Goal: Information Seeking & Learning: Find specific fact

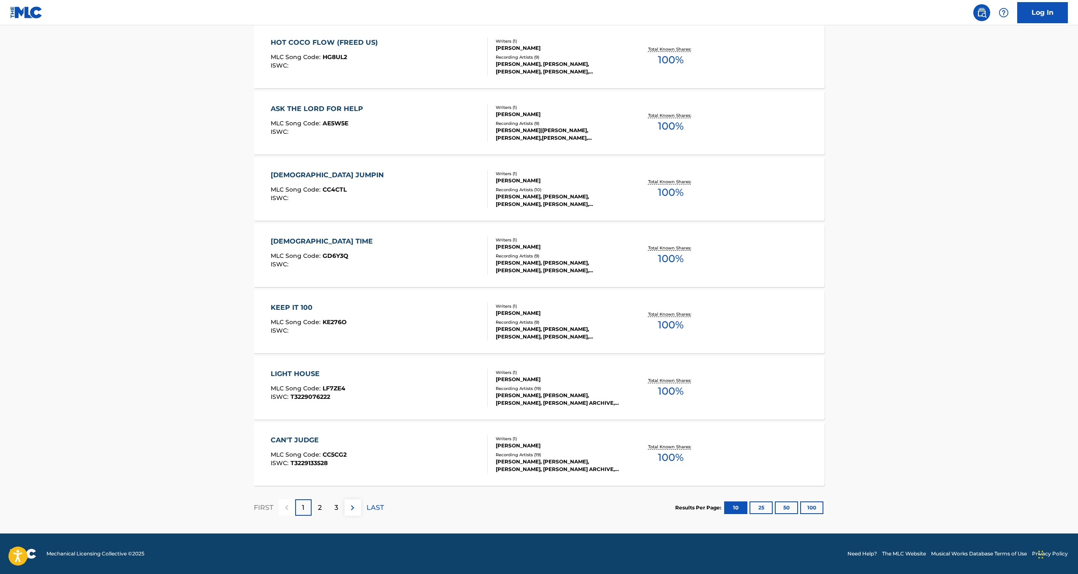
click at [540, 463] on div "[PERSON_NAME], [PERSON_NAME], [PERSON_NAME], [PERSON_NAME] ARCHIVE, [PERSON_NAM…" at bounding box center [560, 465] width 128 height 15
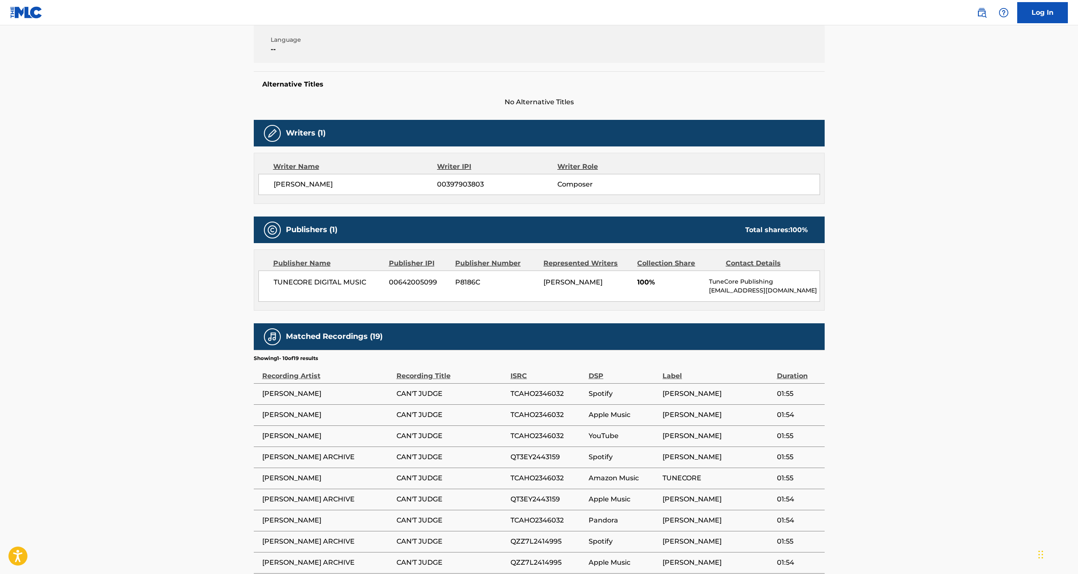
scroll to position [86, 0]
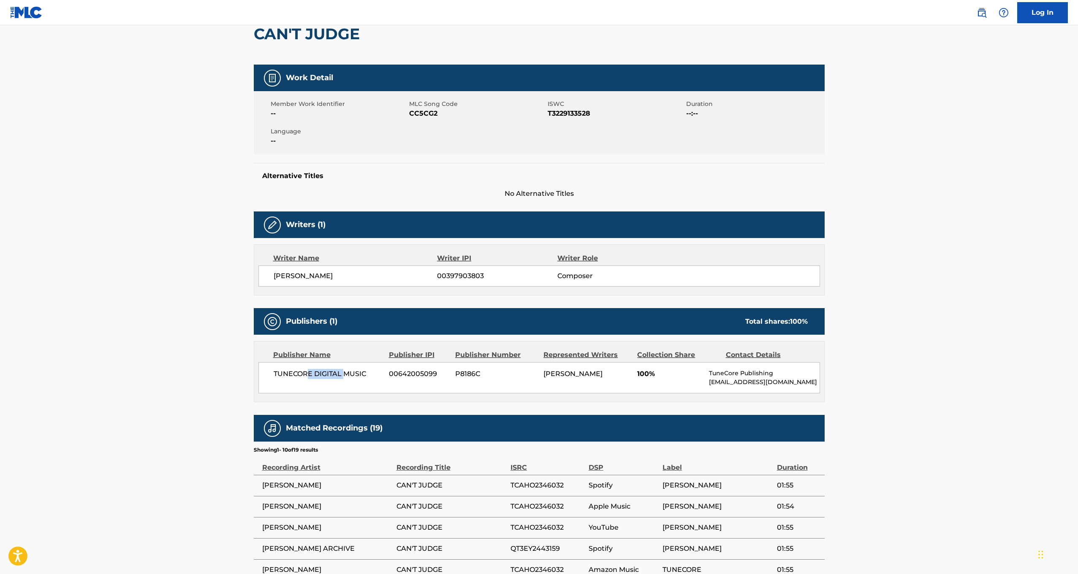
drag, startPoint x: 307, startPoint y: 371, endPoint x: 346, endPoint y: 377, distance: 39.4
click at [346, 377] on span "TUNECORE DIGITAL MUSIC" at bounding box center [328, 374] width 109 height 10
drag, startPoint x: 747, startPoint y: 321, endPoint x: 830, endPoint y: 318, distance: 83.2
click at [830, 318] on div "< Back to public search results Copy work link CAN'T JUDGE Work Detail Member W…" at bounding box center [539, 339] width 591 height 756
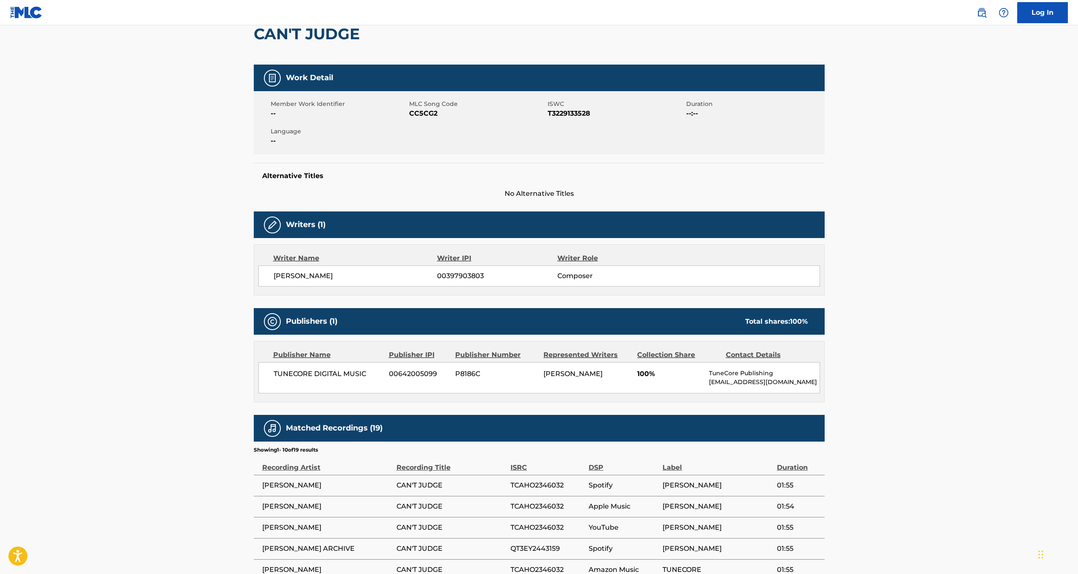
click at [560, 329] on div "Publishers (1) Total shares: 100 %" at bounding box center [539, 321] width 571 height 27
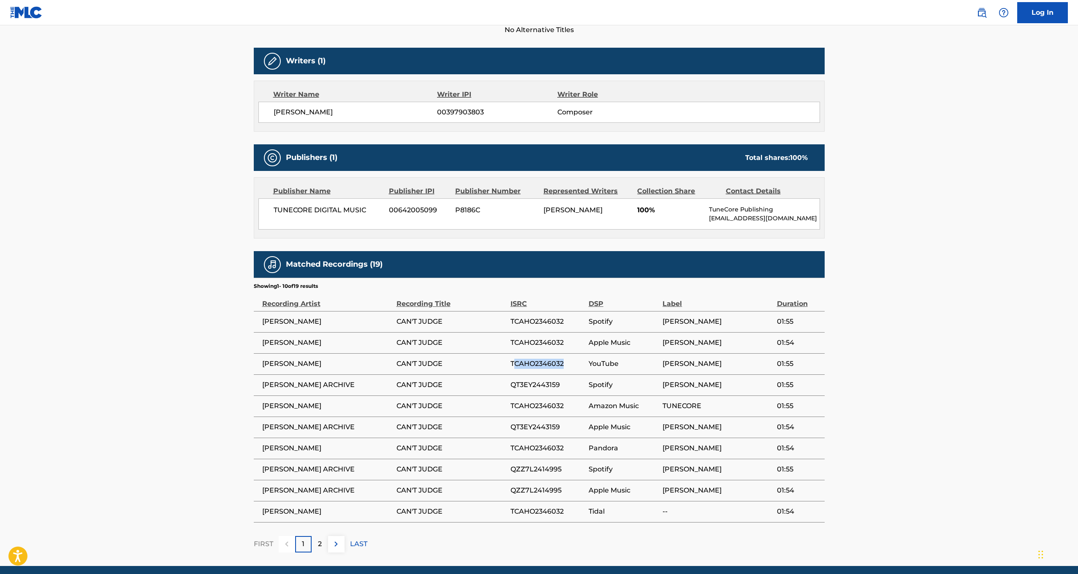
drag, startPoint x: 513, startPoint y: 363, endPoint x: 565, endPoint y: 366, distance: 52.4
click at [565, 366] on span "TCAHO2346032" at bounding box center [547, 364] width 74 height 10
drag, startPoint x: 510, startPoint y: 388, endPoint x: 523, endPoint y: 387, distance: 13.5
click at [523, 387] on tr "CALEB GORDON ARCHIVE CAN'T JUDGE QT3EY2443159 Spotify CALEB GORDON 01:55" at bounding box center [539, 385] width 571 height 21
click at [523, 387] on span "QT3EY2443159" at bounding box center [547, 385] width 74 height 10
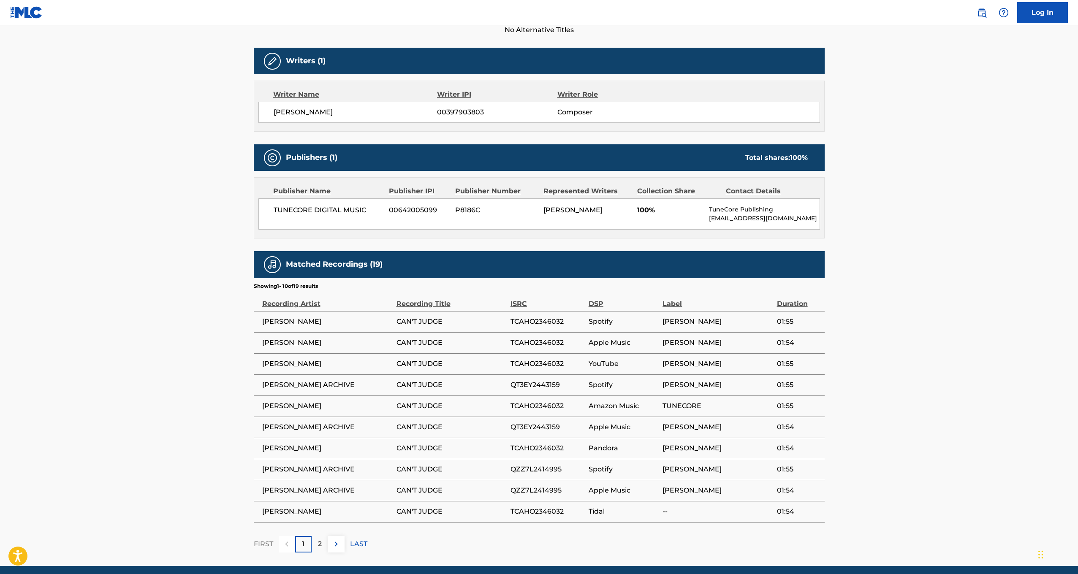
scroll to position [0, 0]
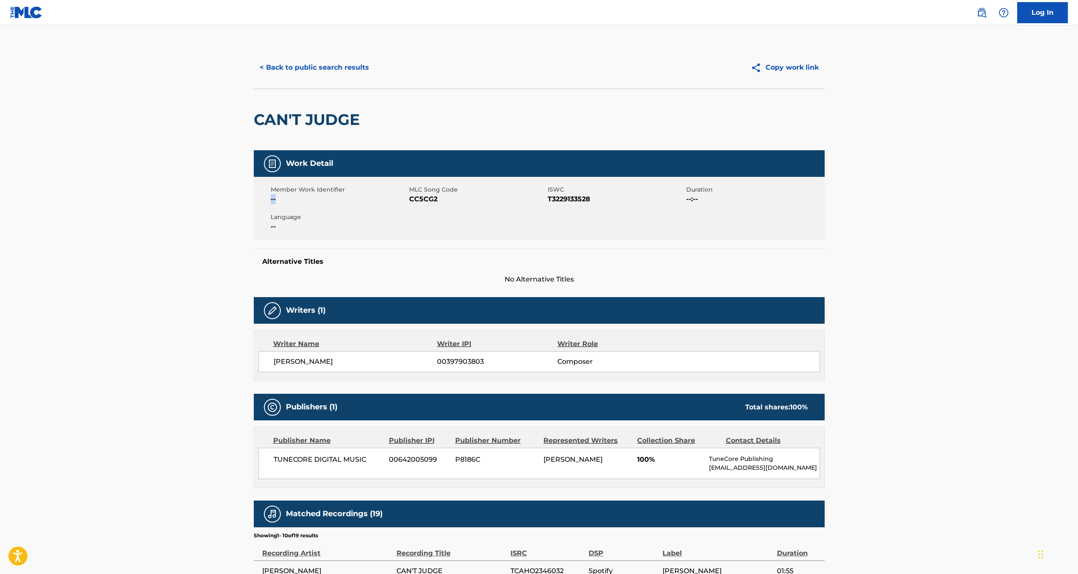
drag, startPoint x: 269, startPoint y: 197, endPoint x: 316, endPoint y: 195, distance: 47.3
click at [316, 195] on div "Member Work Identifier -- MLC Song Code CC5CG2 ISWC T3229133528 Duration --:-- …" at bounding box center [539, 208] width 571 height 63
click at [319, 191] on span "Member Work Identifier" at bounding box center [339, 189] width 136 height 9
drag, startPoint x: 276, startPoint y: 217, endPoint x: 304, endPoint y: 225, distance: 29.4
click at [293, 221] on span "Language" at bounding box center [339, 217] width 136 height 9
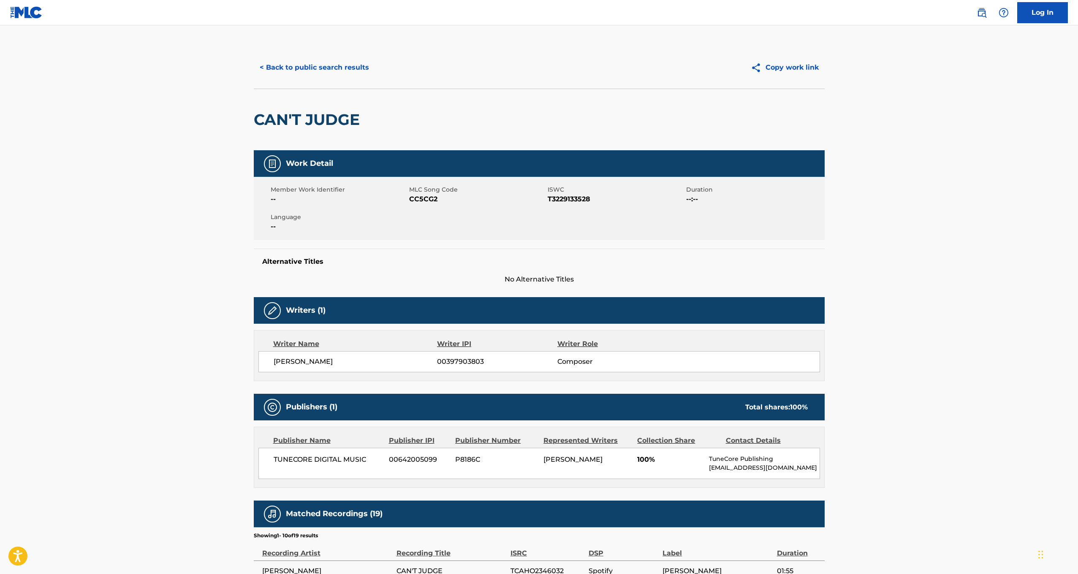
click at [337, 288] on div "Work Detail Member Work Identifier -- MLC Song Code CC5CG2 ISWC T3229133528 Dur…" at bounding box center [539, 476] width 571 height 652
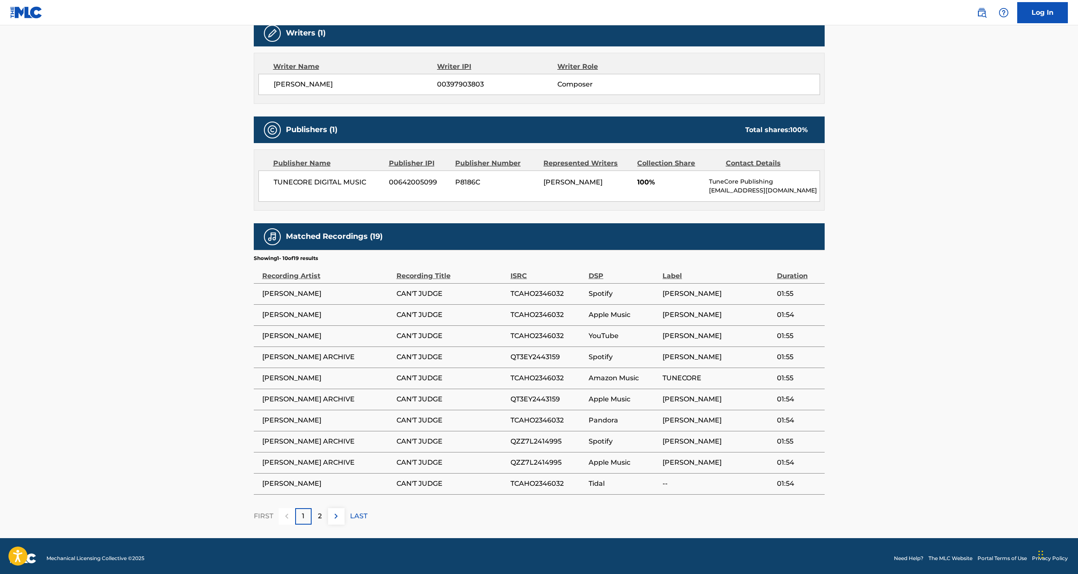
scroll to position [282, 0]
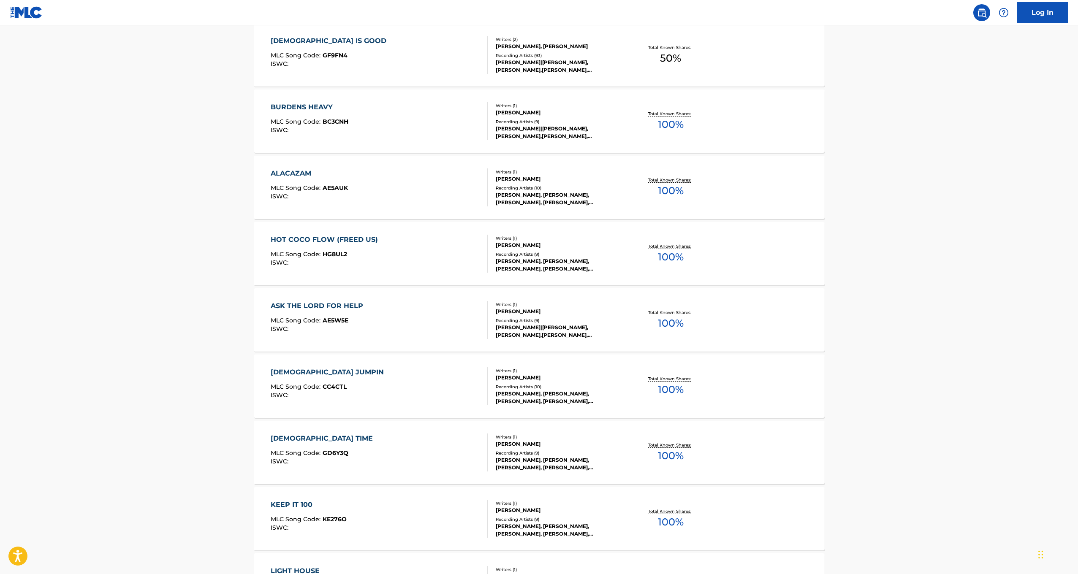
scroll to position [426, 0]
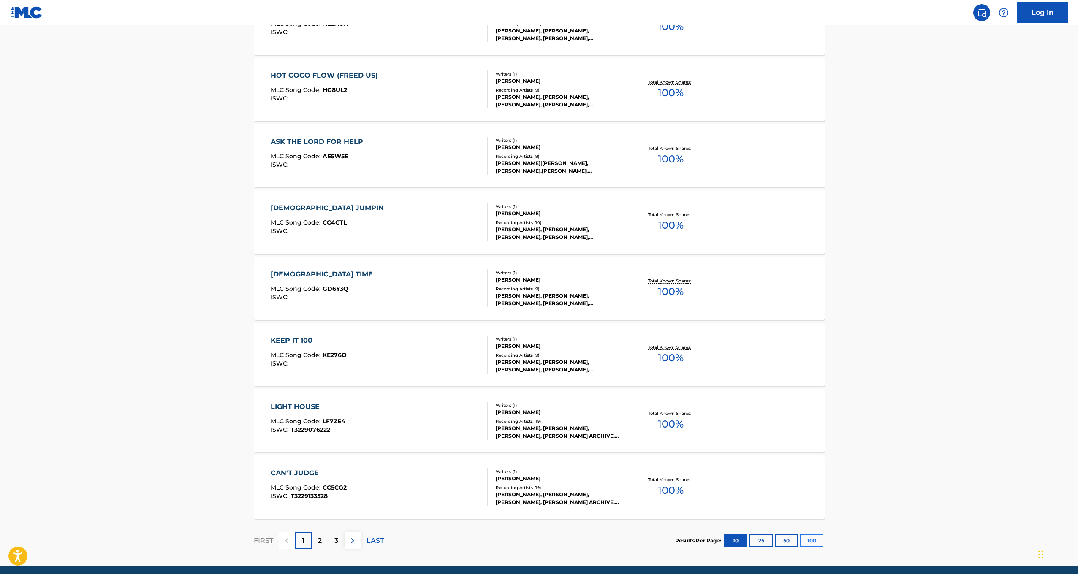
click at [813, 540] on button "100" at bounding box center [811, 541] width 23 height 13
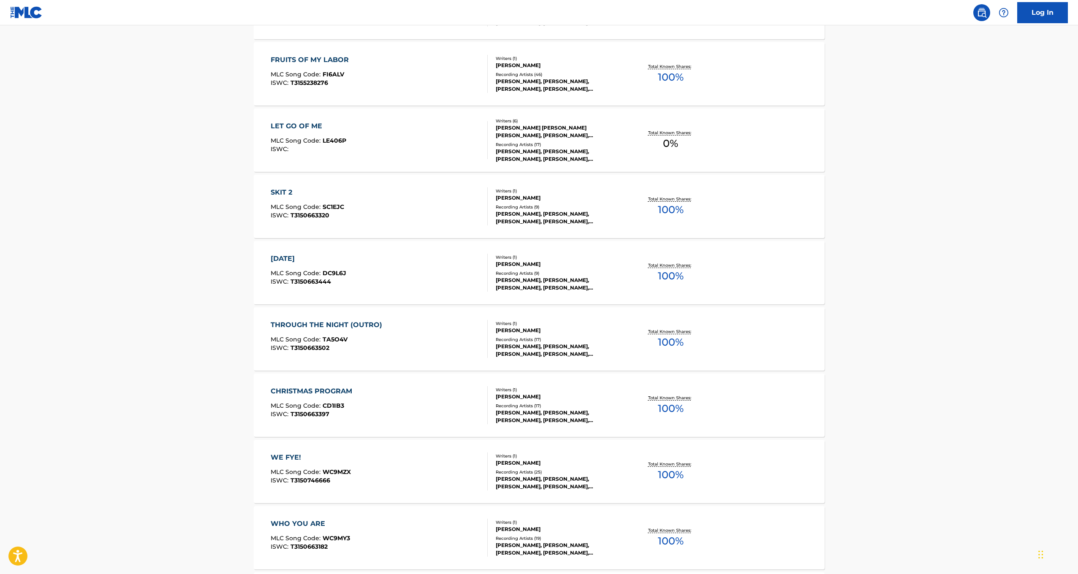
scroll to position [2138, 0]
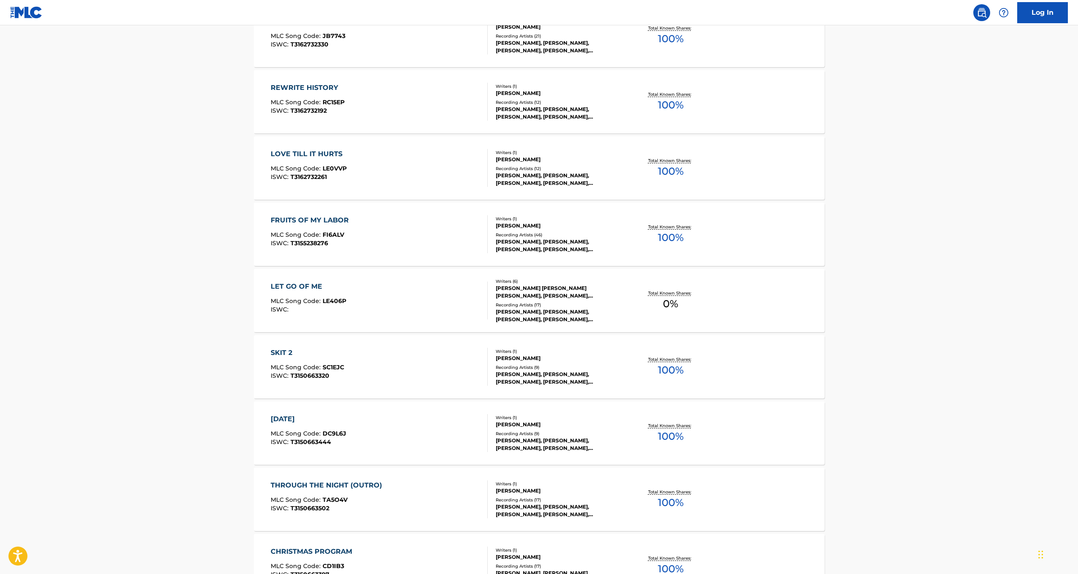
click at [280, 283] on div "LET GO OF ME" at bounding box center [309, 287] width 76 height 10
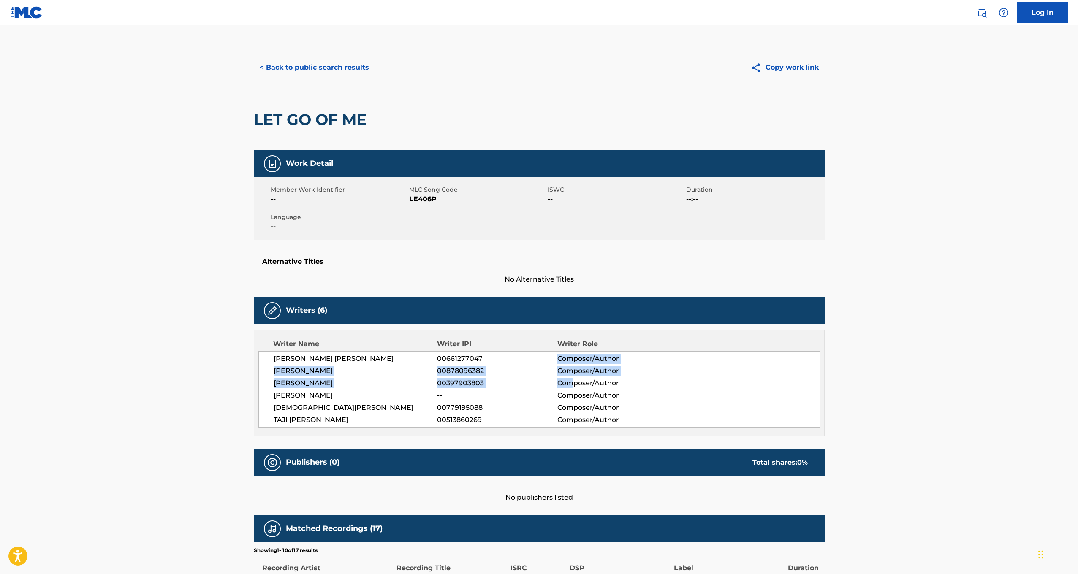
drag, startPoint x: 559, startPoint y: 358, endPoint x: 573, endPoint y: 386, distance: 31.3
click at [573, 386] on div "LYLE ANTHONY JR LEDUFF 00661277047 Composer/Author CHRISTOPHER MICHAEL HULVEY 0…" at bounding box center [539, 389] width 562 height 76
click at [573, 384] on span "Composer/Author" at bounding box center [611, 383] width 109 height 10
drag, startPoint x: 301, startPoint y: 384, endPoint x: 620, endPoint y: 380, distance: 318.8
click at [620, 380] on div "CALEB GORDON 00397903803 Composer/Author" at bounding box center [547, 383] width 546 height 10
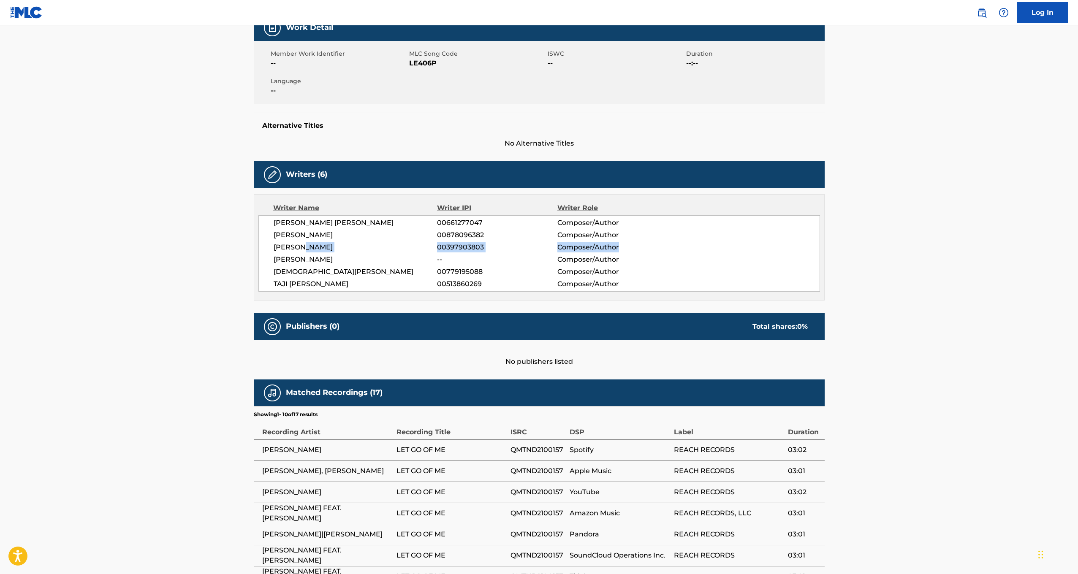
scroll to position [206, 0]
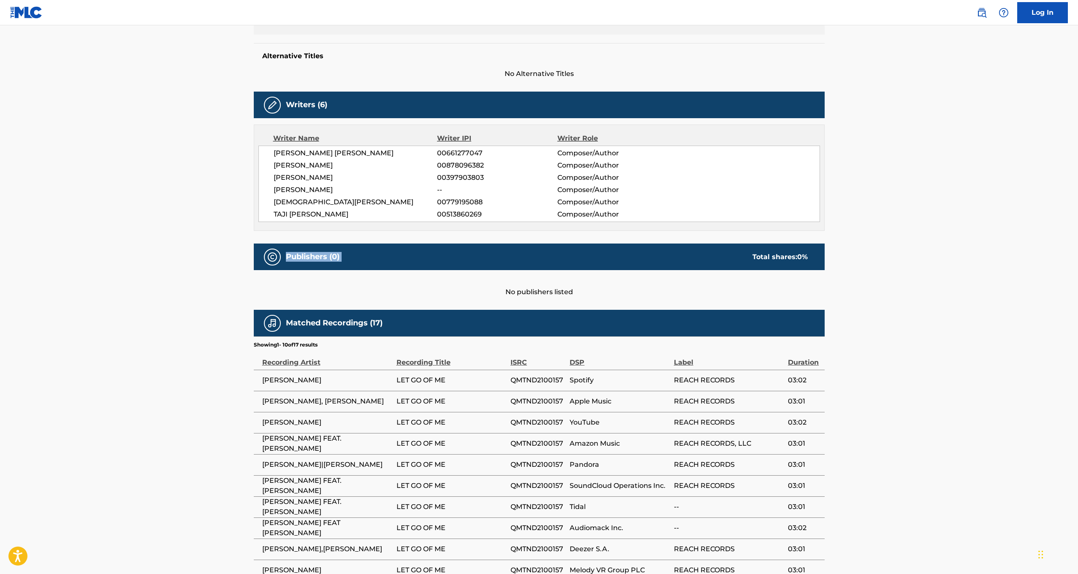
drag, startPoint x: 285, startPoint y: 258, endPoint x: 844, endPoint y: 249, distance: 559.1
click at [844, 249] on main "< Back to public search results Copy work link LET GO OF ME Work Detail Member …" at bounding box center [539, 222] width 1078 height 805
drag, startPoint x: 787, startPoint y: 253, endPoint x: 733, endPoint y: 260, distance: 54.1
click at [733, 260] on div "Publishers (0) Total shares: 0 %" at bounding box center [539, 257] width 571 height 27
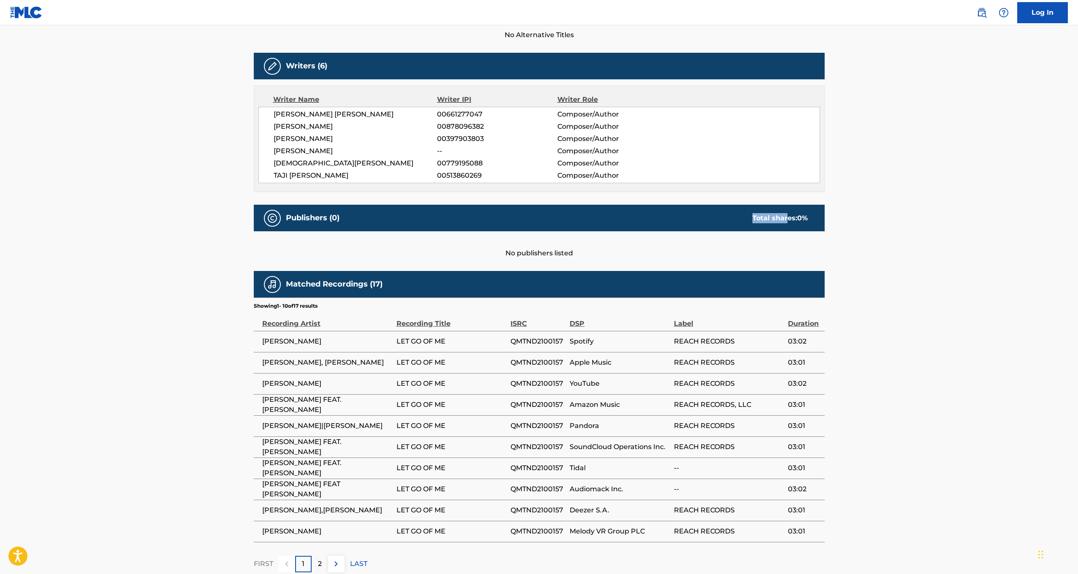
scroll to position [297, 0]
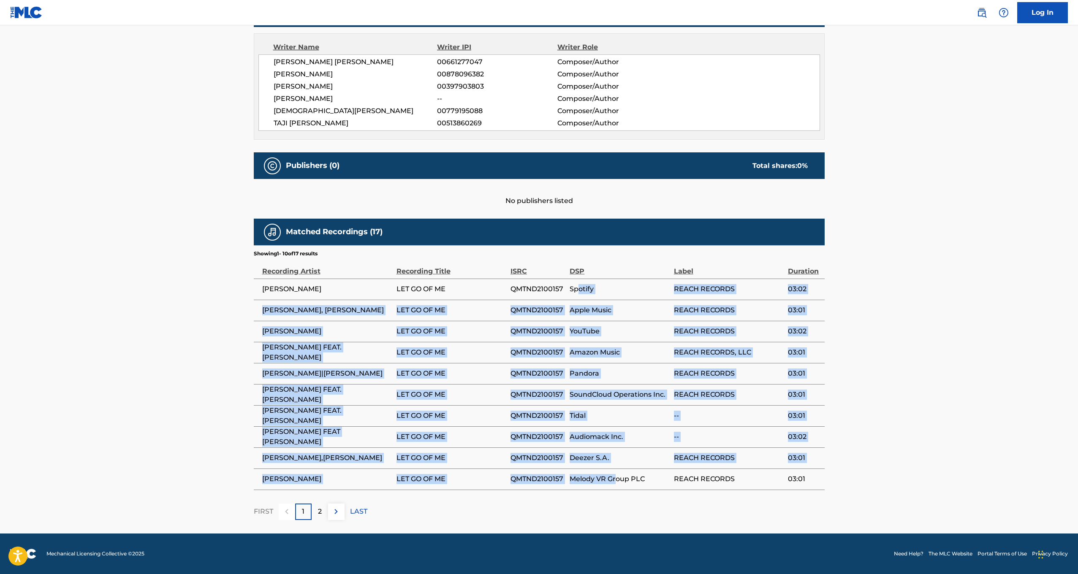
drag, startPoint x: 578, startPoint y: 288, endPoint x: 618, endPoint y: 480, distance: 196.7
click at [618, 480] on tbody "HULVEY,CALEB GORDON LET GO OF ME QMTND2100157 Spotify REACH RECORDS 03:02 CALEB…" at bounding box center [539, 384] width 571 height 211
click at [549, 444] on td "QMTND2100157" at bounding box center [539, 436] width 59 height 21
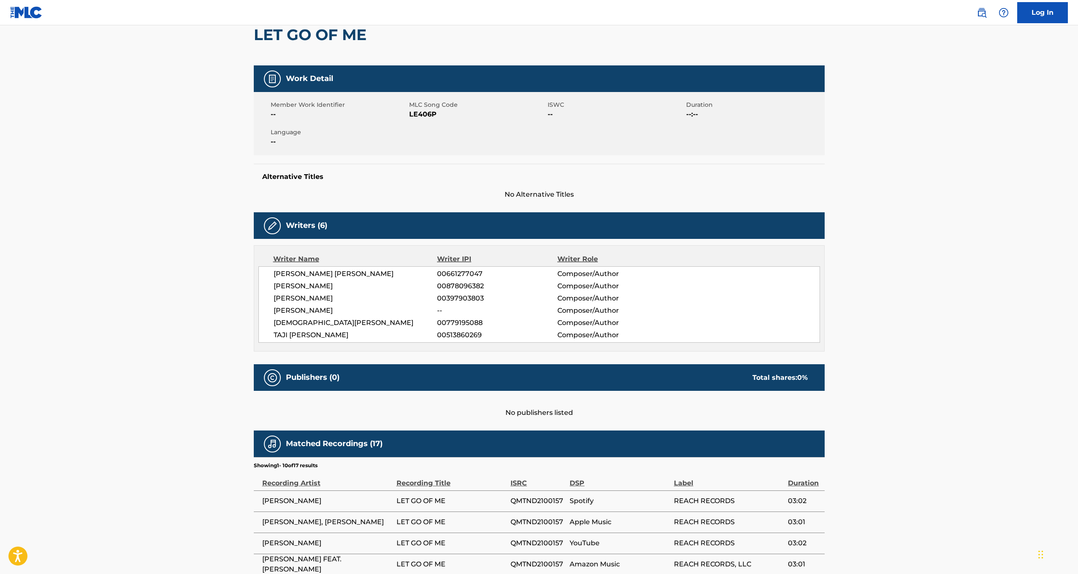
scroll to position [74, 0]
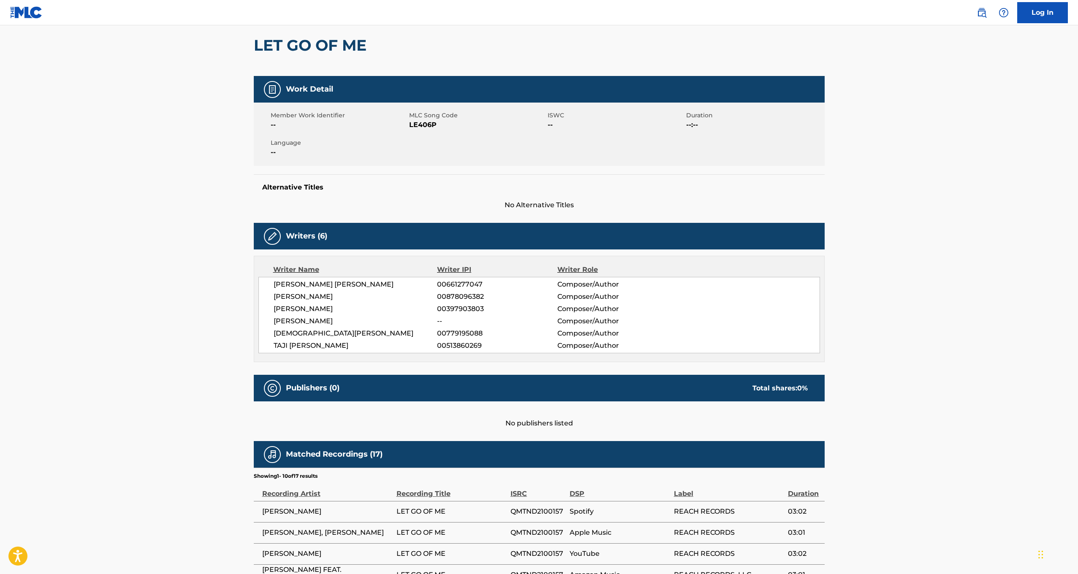
drag, startPoint x: 275, startPoint y: 295, endPoint x: 391, endPoint y: 295, distance: 115.7
click at [391, 295] on span "CHRISTOPHER MICHAEL HULVEY" at bounding box center [356, 297] width 164 height 10
copy span "CHRISTOPHER MICHAEL HULVEY"
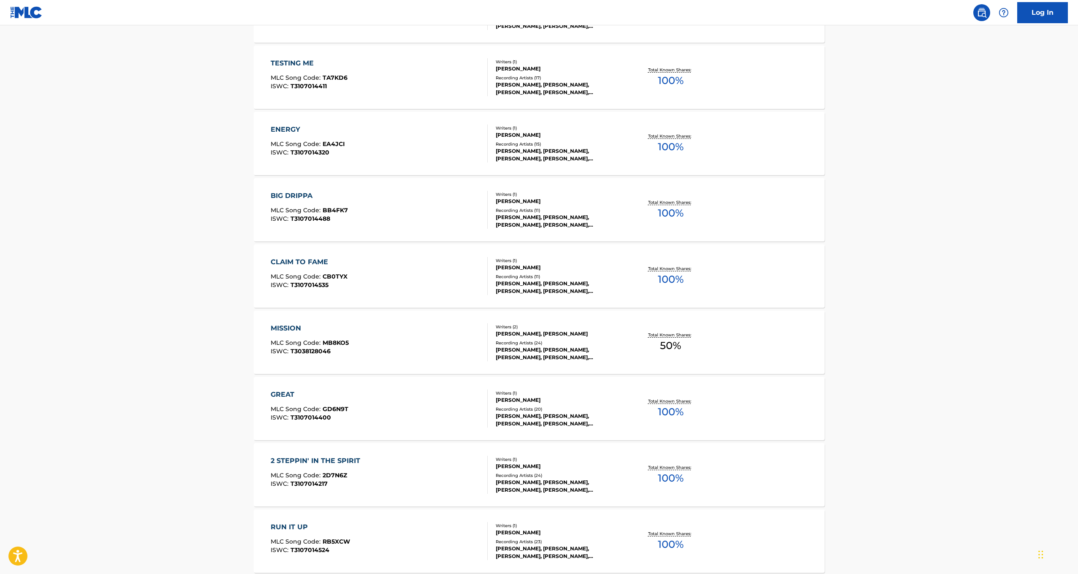
scroll to position [5307, 0]
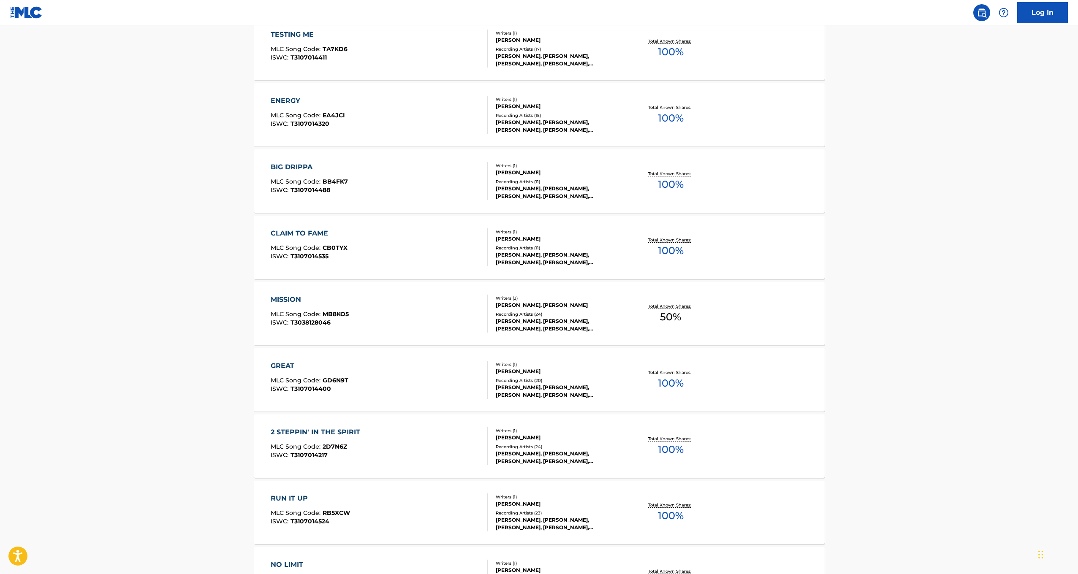
click at [467, 293] on div "MISSION MLC Song Code : MB8KO5 ISWC : T3038128046 Writers ( 2 ) CALEB GORDON, T…" at bounding box center [539, 313] width 571 height 63
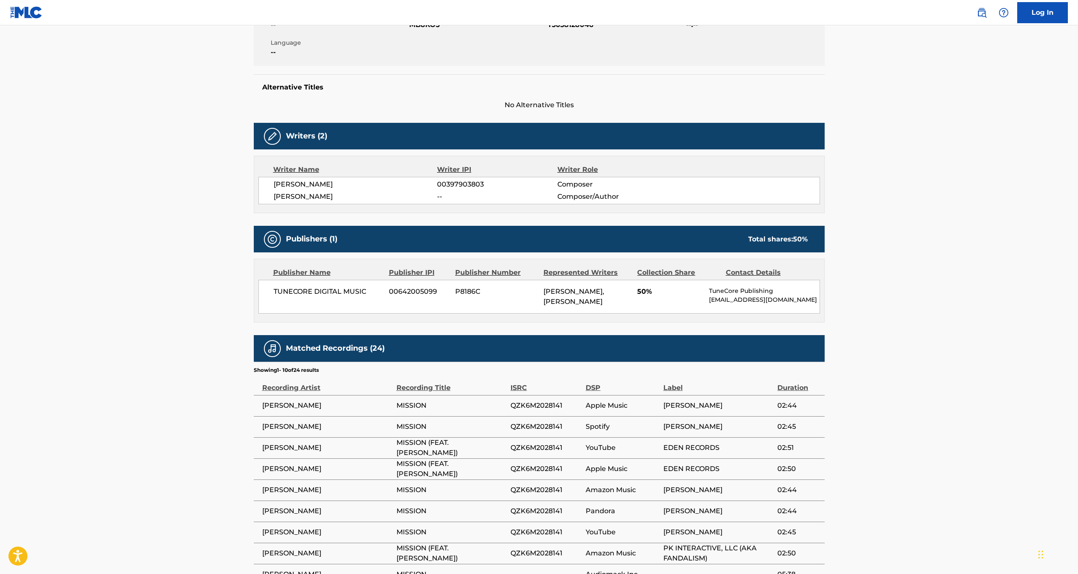
scroll to position [291, 0]
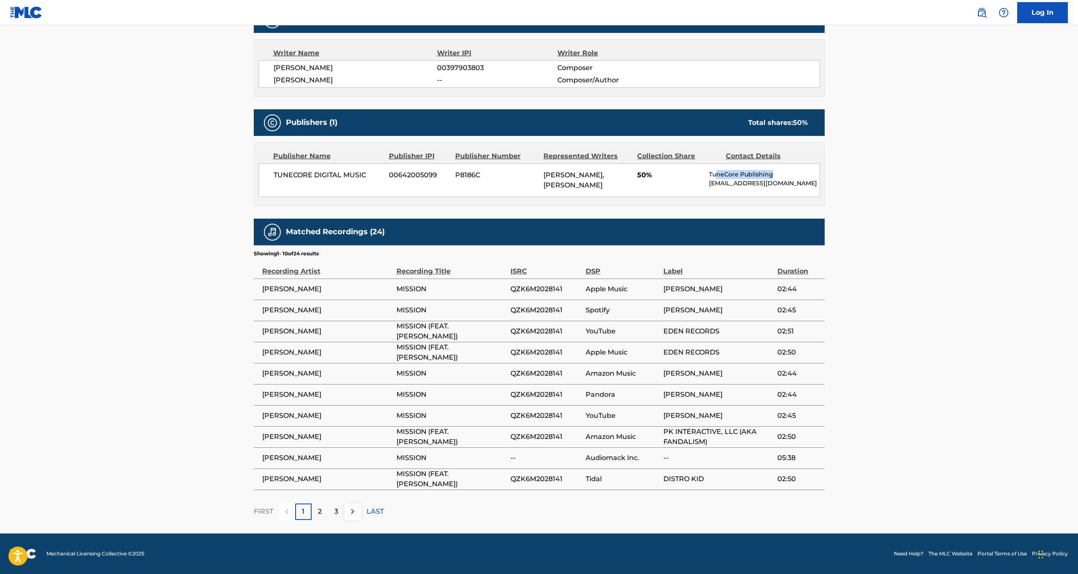
drag, startPoint x: 718, startPoint y: 177, endPoint x: 847, endPoint y: 176, distance: 128.4
click at [853, 176] on main "< Back to public search results Copy work link MISSION Work Detail Member Work …" at bounding box center [539, 133] width 1078 height 799
click at [678, 178] on span "50%" at bounding box center [669, 175] width 65 height 10
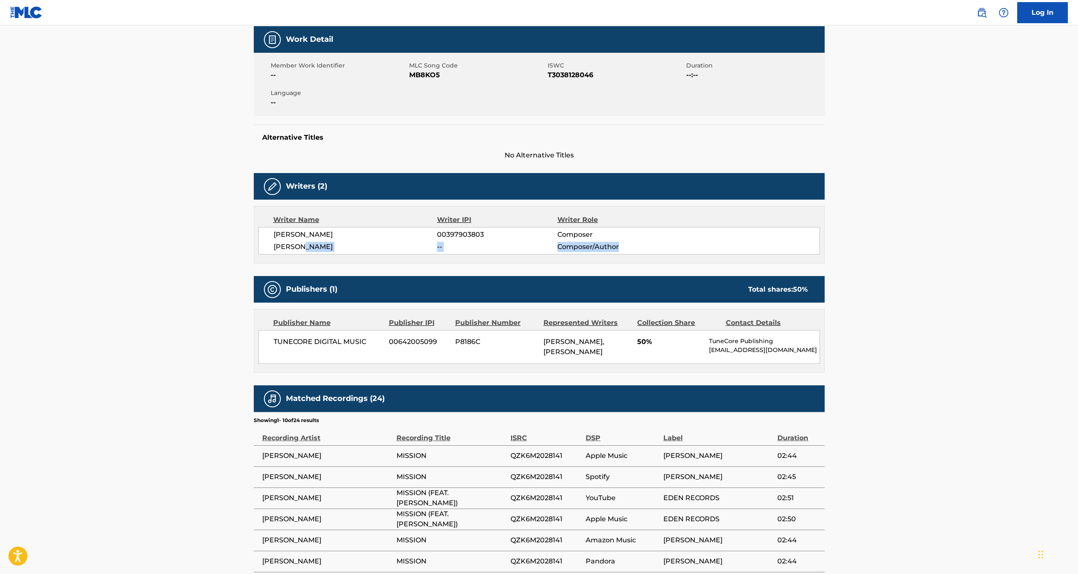
drag, startPoint x: 308, startPoint y: 244, endPoint x: 635, endPoint y: 247, distance: 326.8
click at [635, 247] on div "TERRANCE CARROLL -- Composer/Author" at bounding box center [547, 247] width 546 height 10
click at [318, 242] on div "CALEB GORDON 00397903803 Composer TERRANCE CARROLL -- Composer/Author" at bounding box center [539, 240] width 562 height 27
drag, startPoint x: 438, startPoint y: 216, endPoint x: 487, endPoint y: 223, distance: 49.6
click at [487, 223] on div "Writer IPI" at bounding box center [497, 220] width 120 height 10
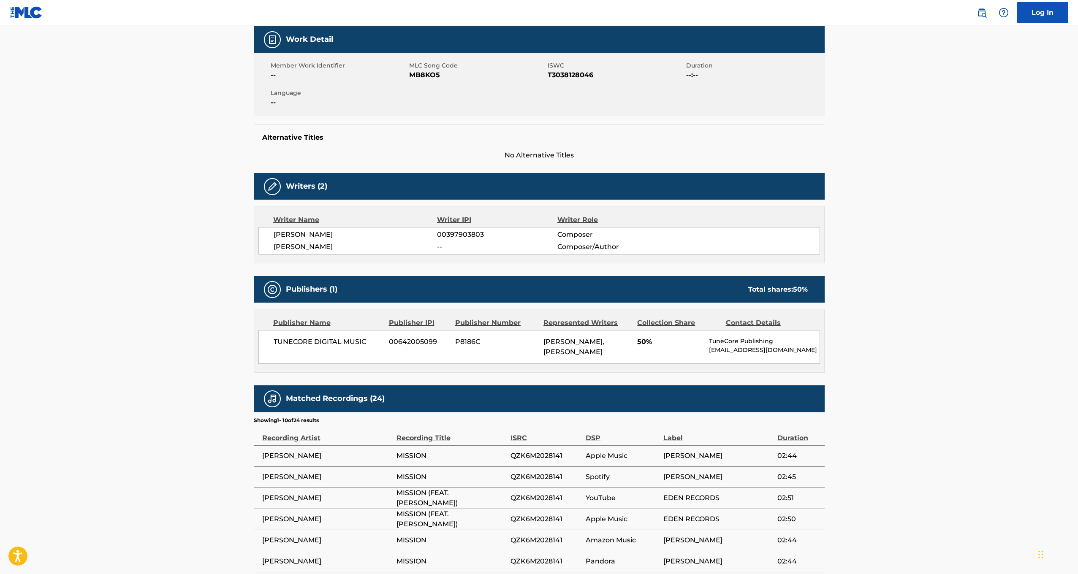
click at [462, 243] on span "--" at bounding box center [497, 247] width 120 height 10
drag, startPoint x: 270, startPoint y: 247, endPoint x: 619, endPoint y: 269, distance: 349.5
click at [619, 269] on div "Work Detail Member Work Identifier -- MLC Song Code MB8KO5 ISWC T3038128046 Dur…" at bounding box center [539, 356] width 571 height 661
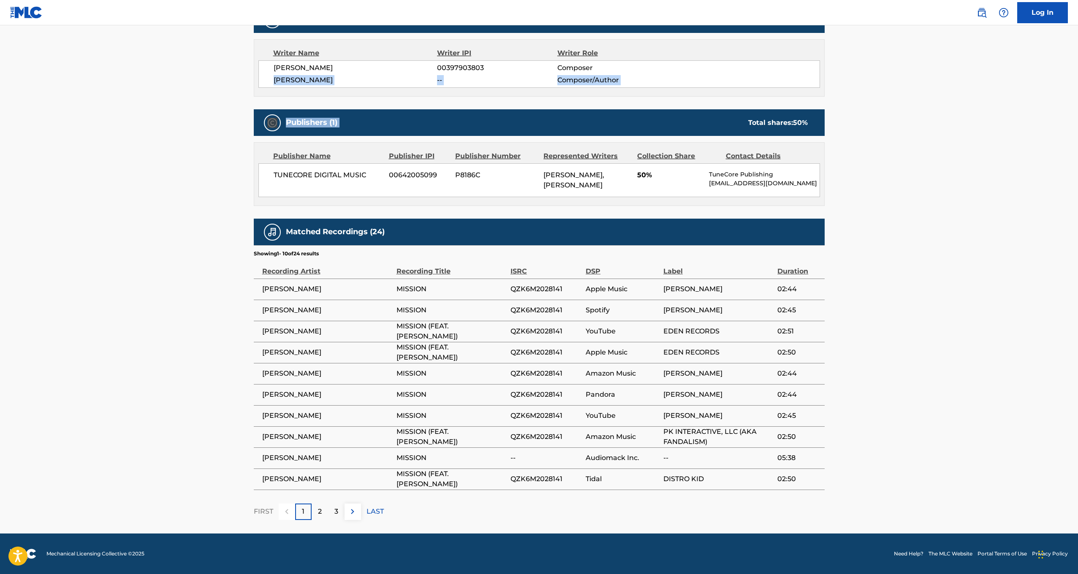
scroll to position [0, 0]
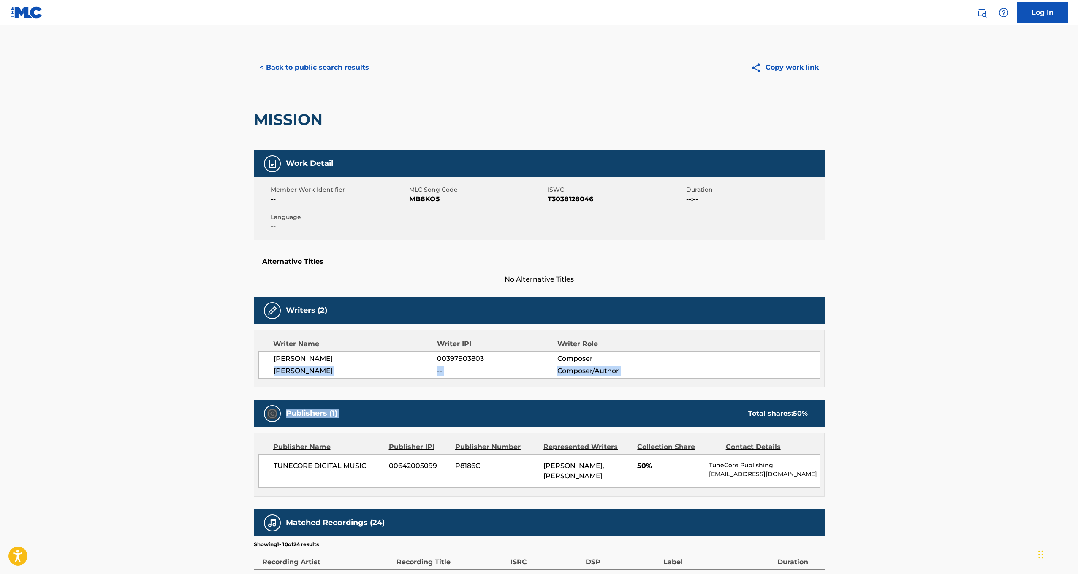
click at [555, 375] on span "--" at bounding box center [497, 371] width 120 height 10
click at [269, 70] on button "< Back to public search results" at bounding box center [314, 67] width 121 height 21
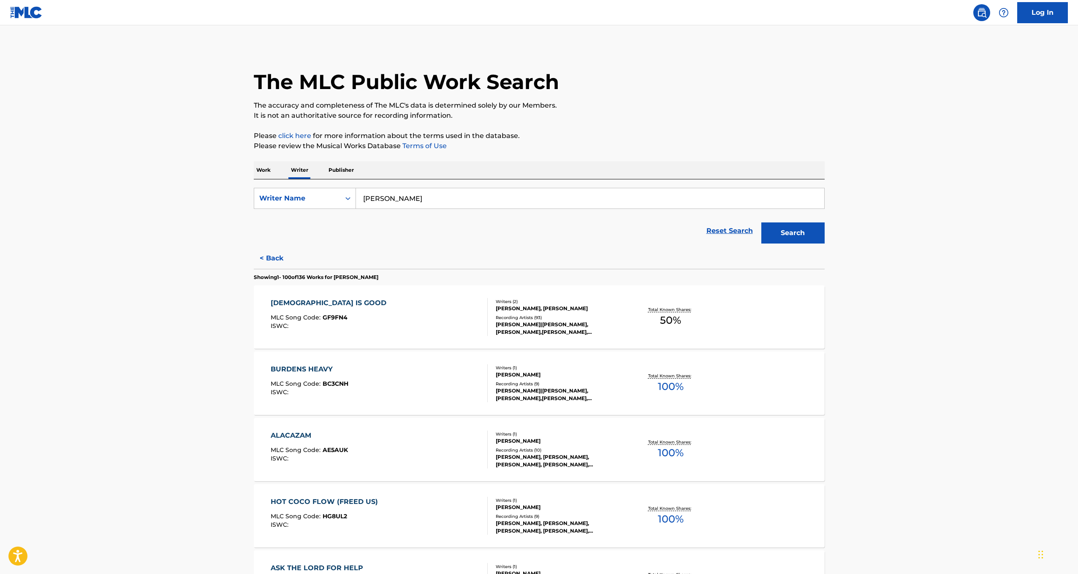
drag, startPoint x: 456, startPoint y: 200, endPoint x: 361, endPoint y: 200, distance: 95.4
click at [361, 200] on input "[PERSON_NAME]" at bounding box center [590, 198] width 468 height 20
paste input "HRISTOPHER MICHAEL HULVEY"
type input "CHRISTOPHER MICHAEL HULVEY"
click at [807, 241] on button "Search" at bounding box center [792, 233] width 63 height 21
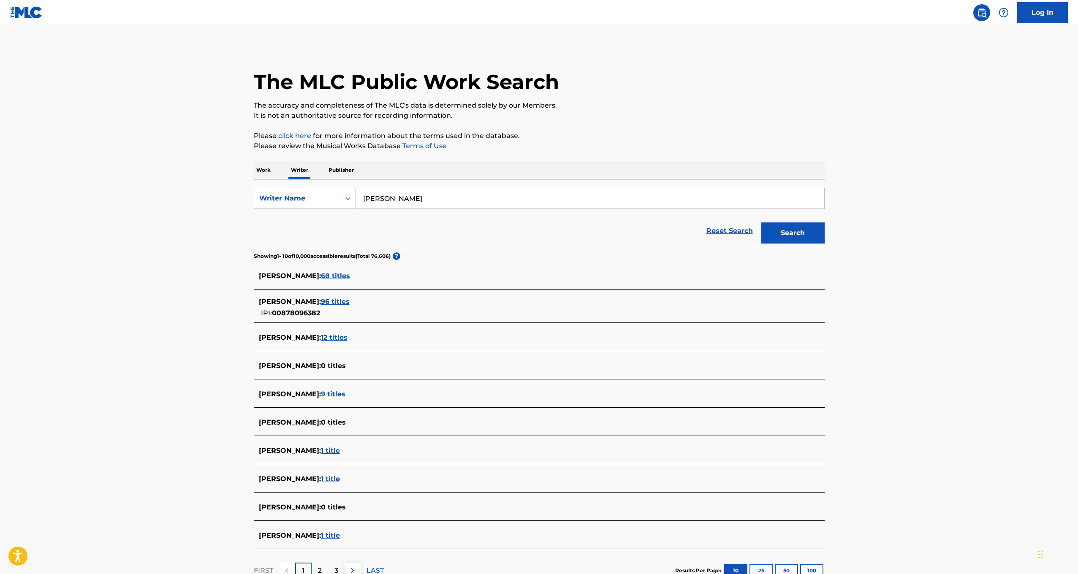
click at [350, 301] on span "96 titles" at bounding box center [335, 302] width 29 height 8
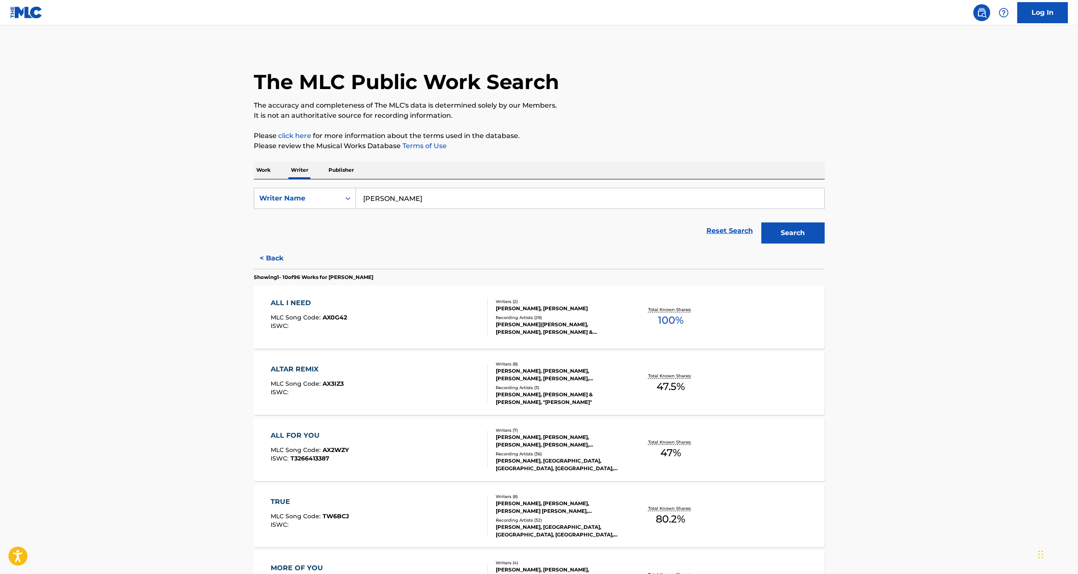
scroll to position [56, 0]
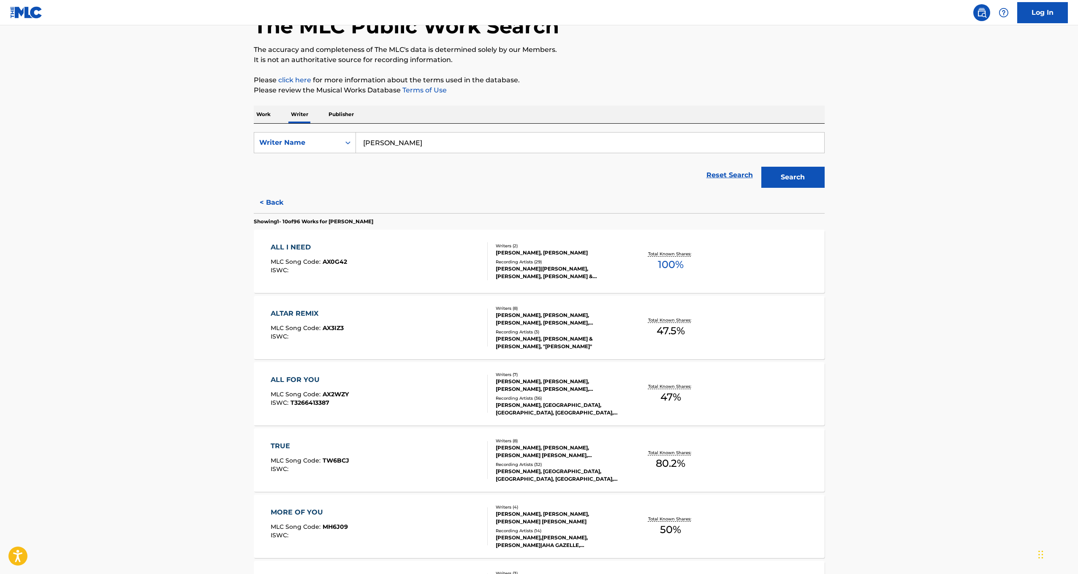
click at [564, 274] on div "FORREST FRANK|HULVEY, FORREST FRANK,HULVEY, FORREST FRANK & HULVEY, FORREST FRA…" at bounding box center [560, 272] width 128 height 15
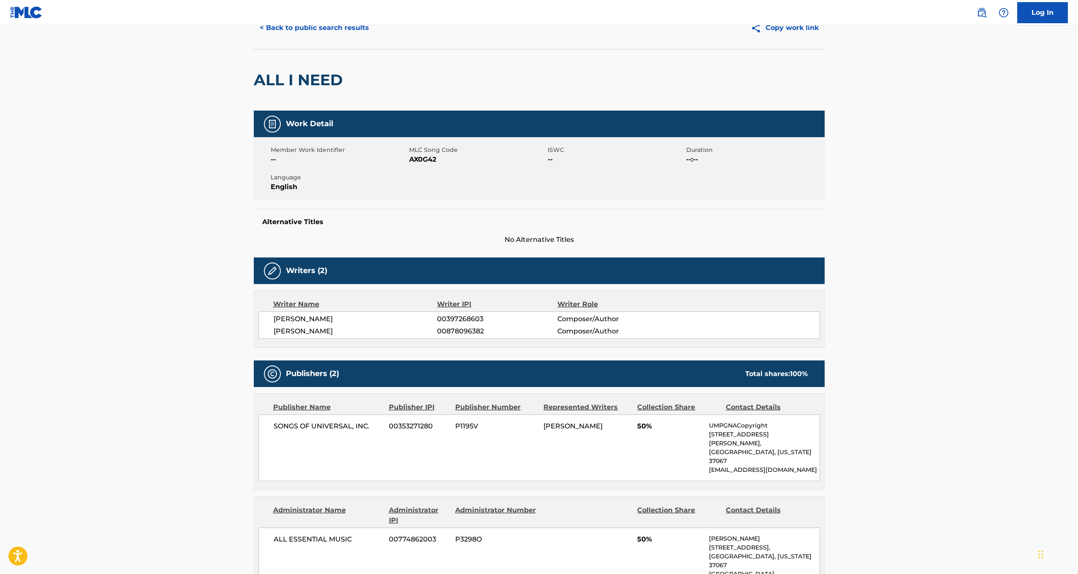
scroll to position [45, 0]
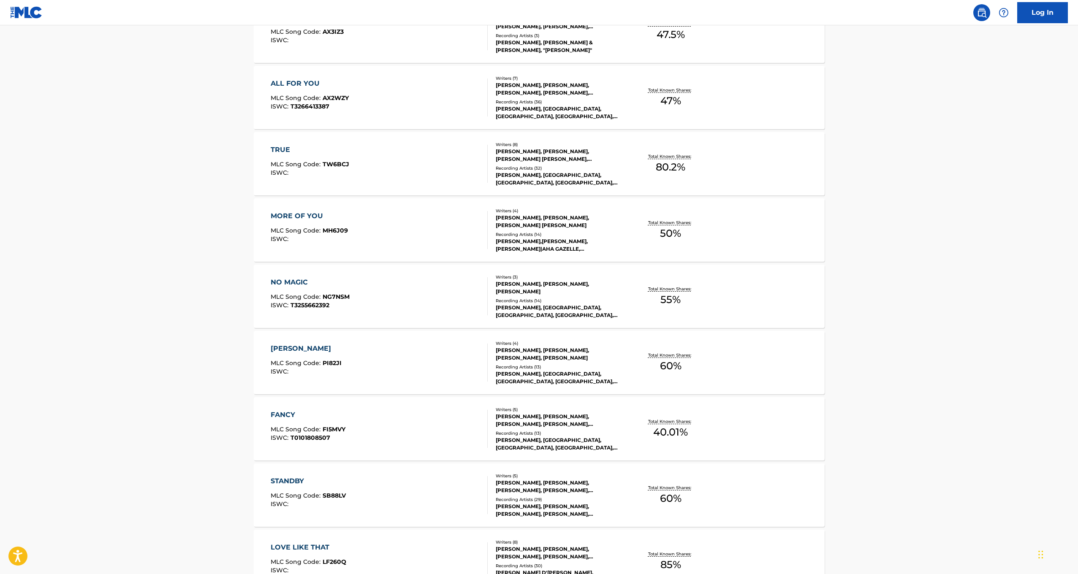
scroll to position [459, 0]
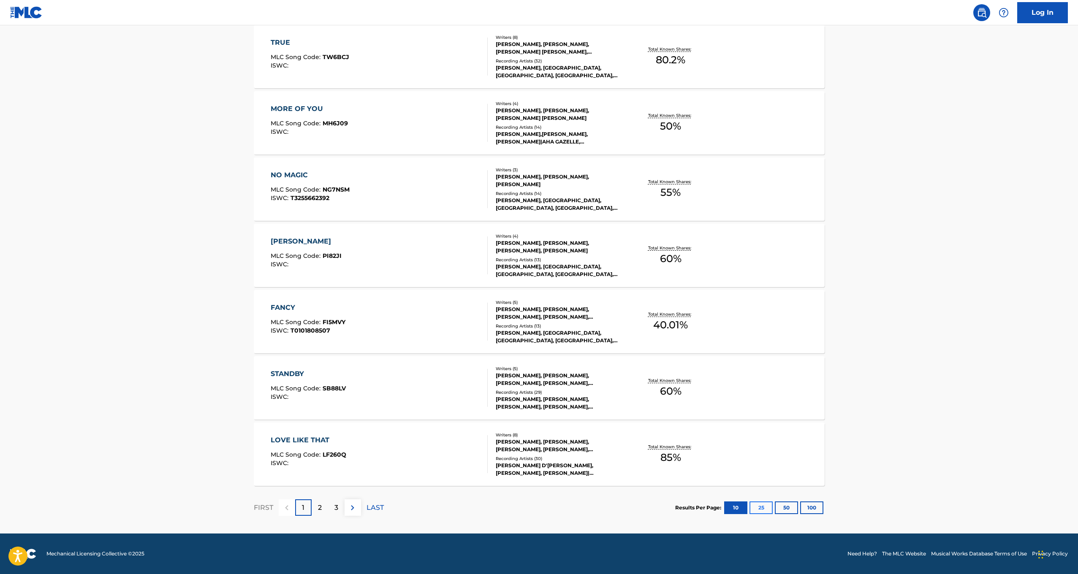
click at [760, 507] on button "25" at bounding box center [760, 508] width 23 height 13
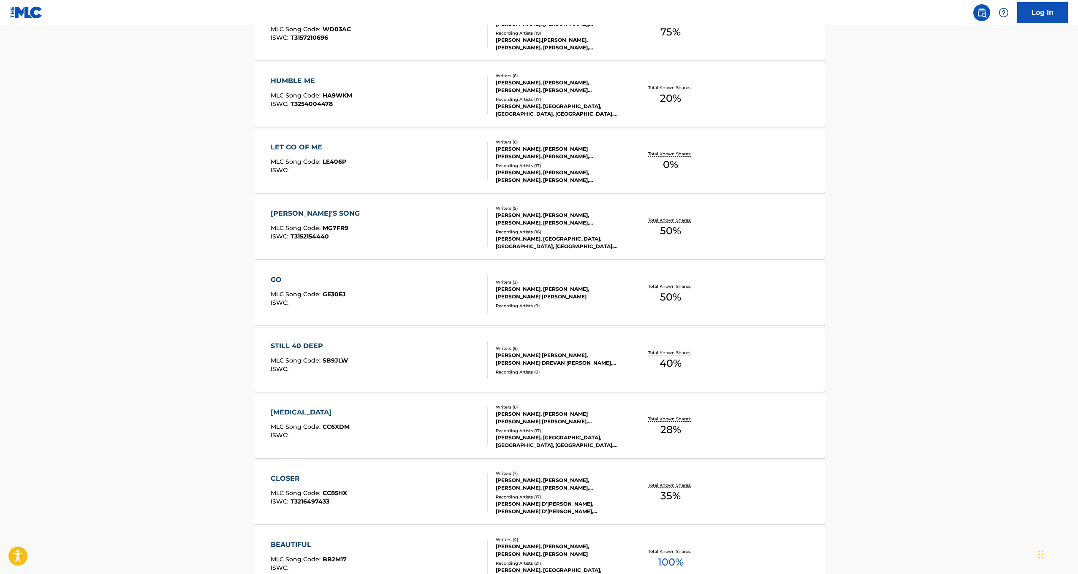
scroll to position [1454, 0]
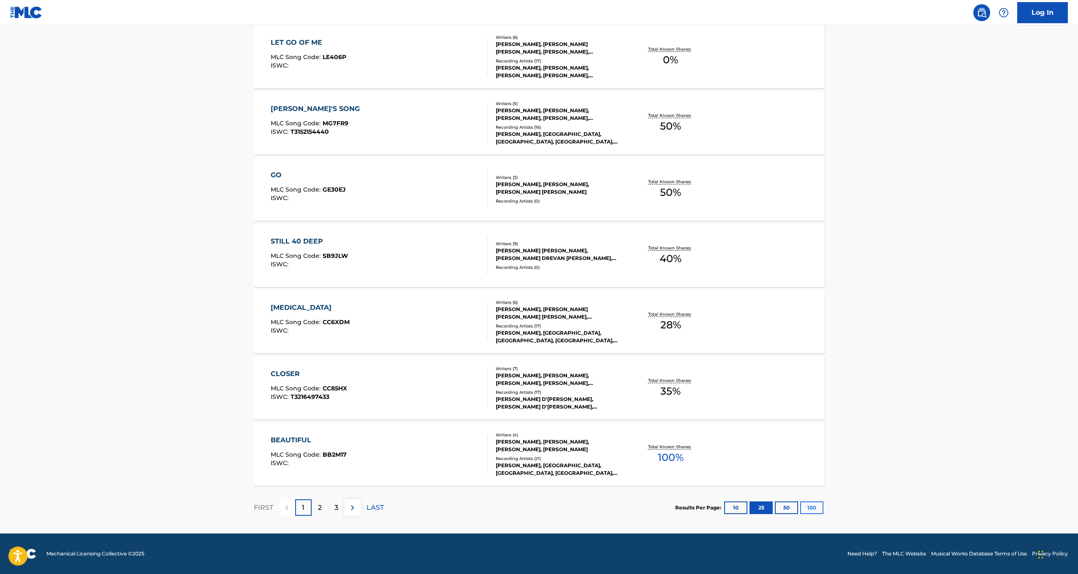
click at [814, 508] on button "100" at bounding box center [811, 508] width 23 height 13
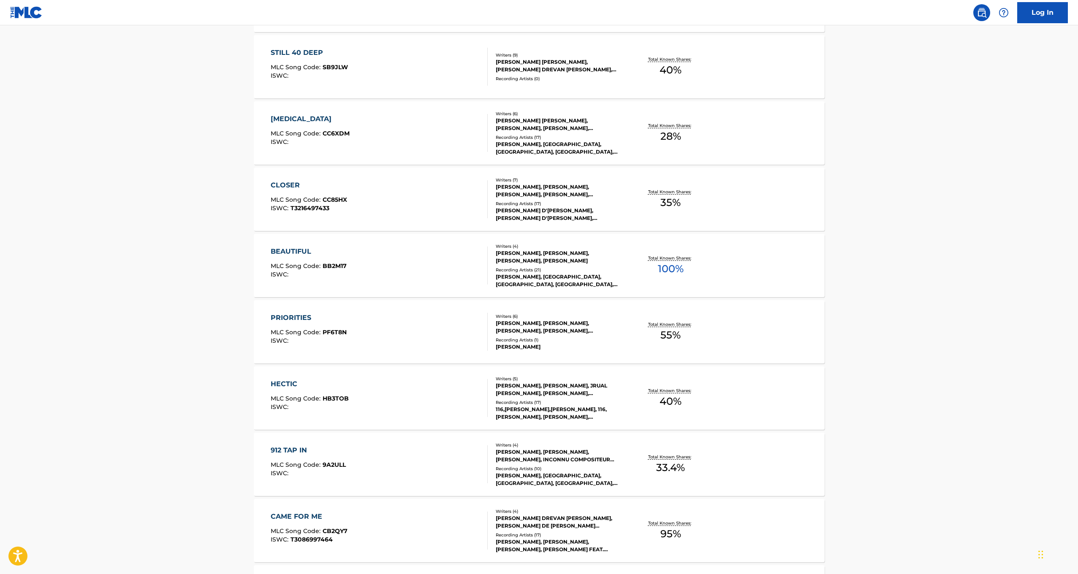
scroll to position [1814, 0]
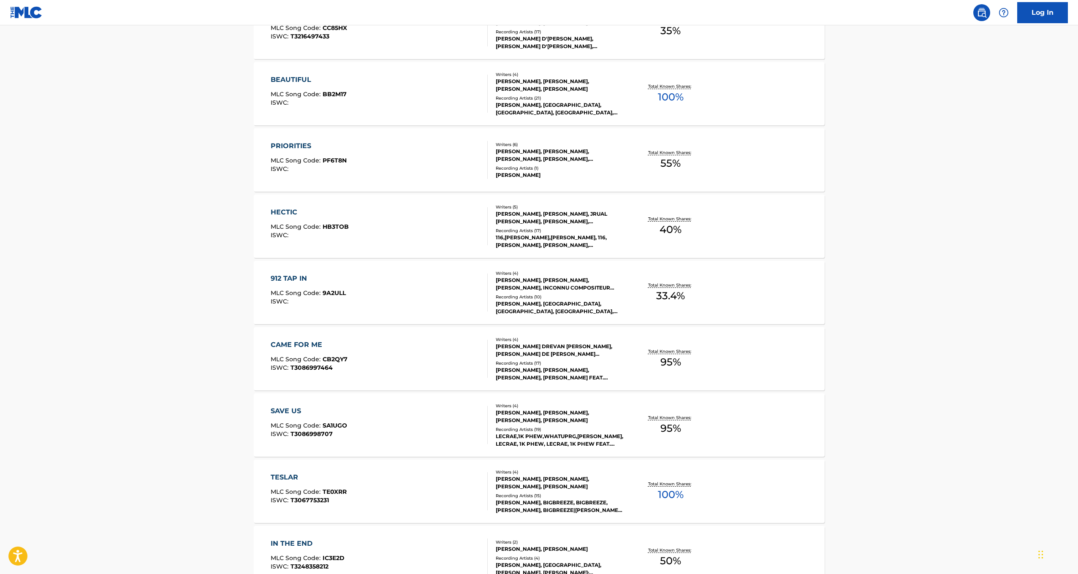
click at [452, 307] on div "912 TAP IN MLC Song Code : 9A2ULL ISWC :" at bounding box center [379, 293] width 217 height 38
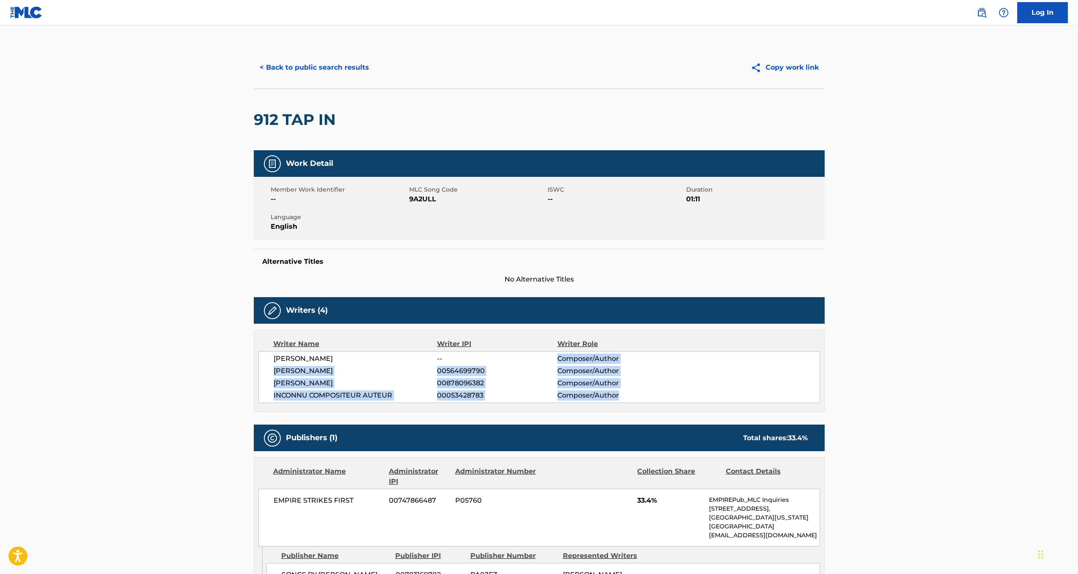
drag, startPoint x: 559, startPoint y: 358, endPoint x: 618, endPoint y: 397, distance: 70.7
click at [618, 399] on div "JAMES REESE -- Composer/Author LASANNA HARRIS 00564699790 Composer/Author CHRIS…" at bounding box center [539, 377] width 562 height 52
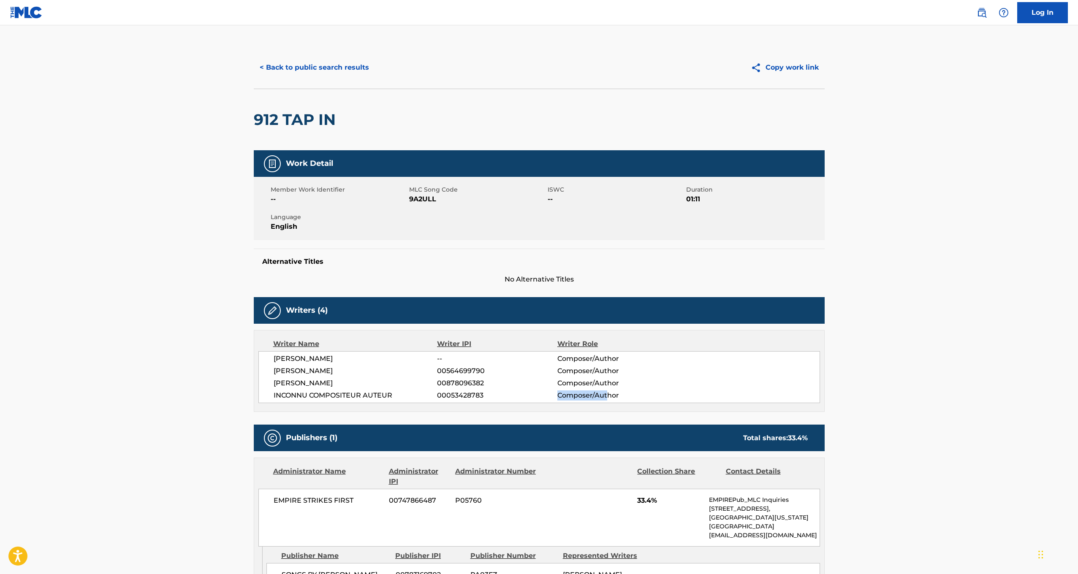
click at [609, 391] on div "JAMES REESE -- Composer/Author LASANNA HARRIS 00564699790 Composer/Author CHRIS…" at bounding box center [539, 377] width 562 height 52
drag, startPoint x: 438, startPoint y: 358, endPoint x: 555, endPoint y: 362, distance: 117.0
click at [555, 362] on span "--" at bounding box center [497, 359] width 120 height 10
click at [508, 370] on span "00564699790" at bounding box center [497, 371] width 120 height 10
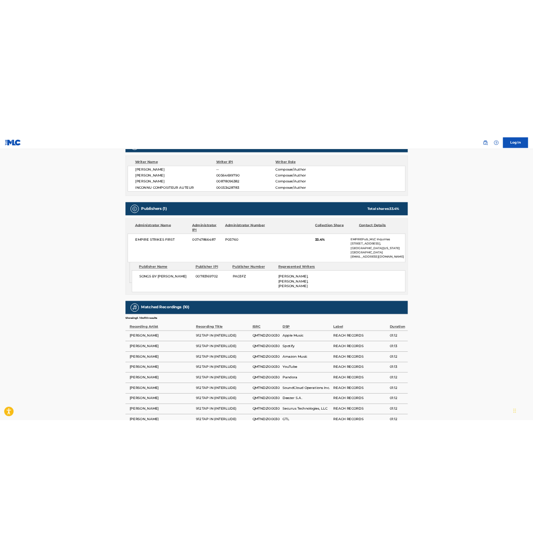
scroll to position [182, 0]
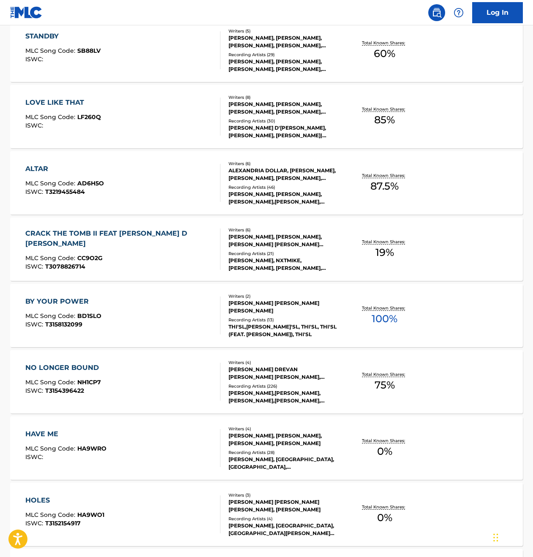
scroll to position [827, 0]
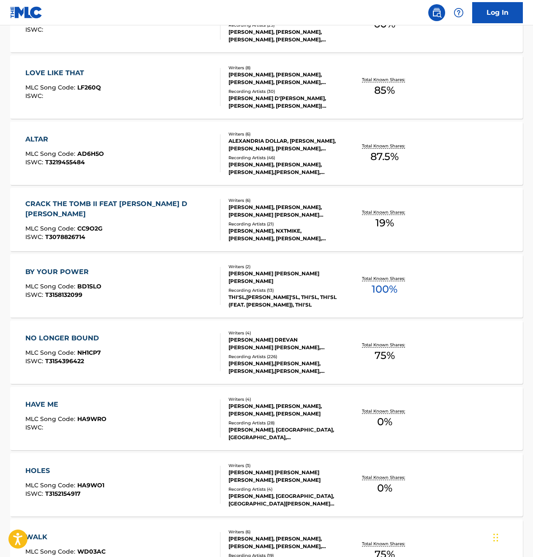
click at [214, 346] on div at bounding box center [216, 352] width 7 height 38
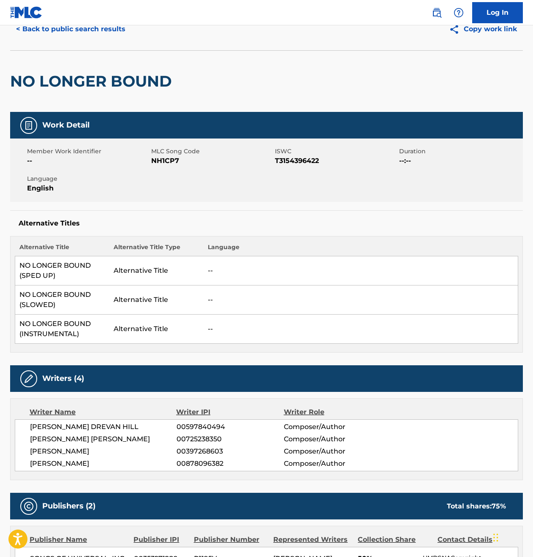
scroll to position [40, 0]
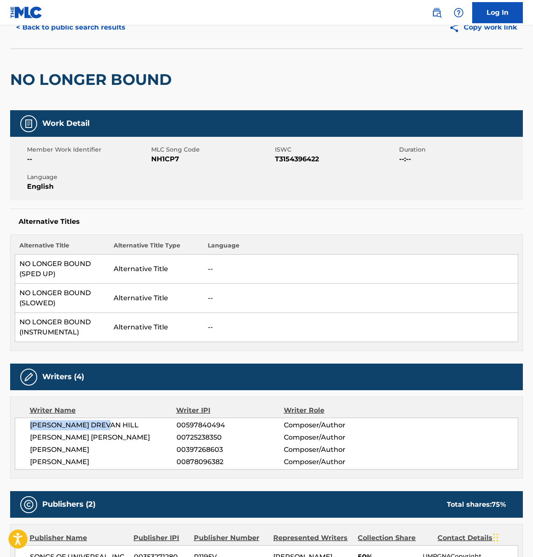
drag, startPoint x: 30, startPoint y: 423, endPoint x: 140, endPoint y: 424, distance: 110.6
click at [140, 424] on div "TAYLOR DREVAN HILL 00597840494 Composer/Author CHANDLER DAVID MOORE 00725238350…" at bounding box center [266, 444] width 503 height 52
click at [75, 459] on span "CHRISTOPHER MICHAEL HULVEY" at bounding box center [103, 462] width 147 height 10
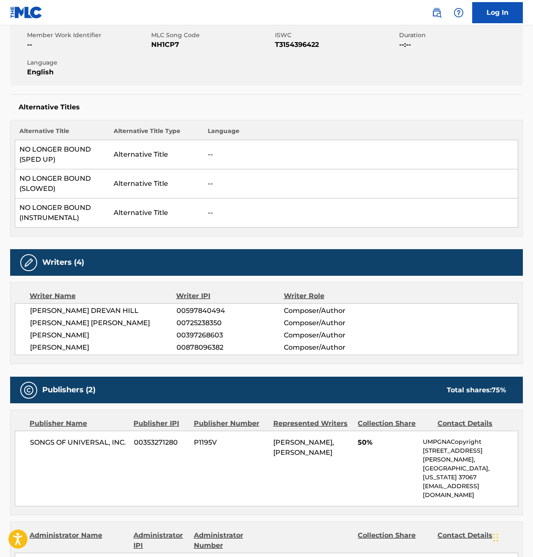
scroll to position [322, 0]
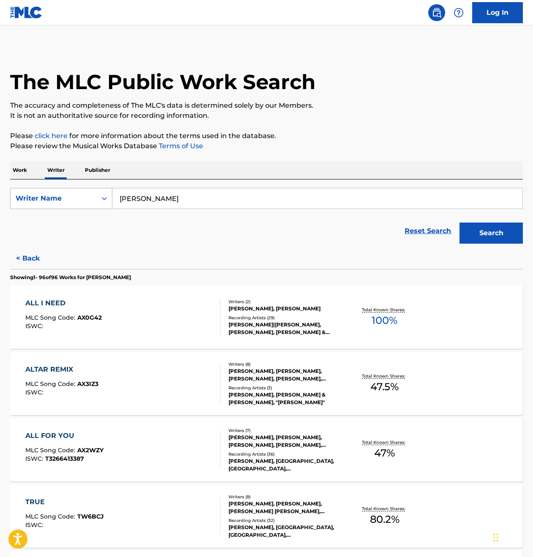
drag, startPoint x: 260, startPoint y: 202, endPoint x: 76, endPoint y: 190, distance: 184.9
click at [76, 190] on div "SearchWithCriteria0c797c66-24b3-49c8-9965-7873e9b04619 Writer Name CHRISTOPHER …" at bounding box center [266, 198] width 513 height 21
type input "Samuel Medas"
click at [491, 233] on button "Search" at bounding box center [490, 233] width 63 height 21
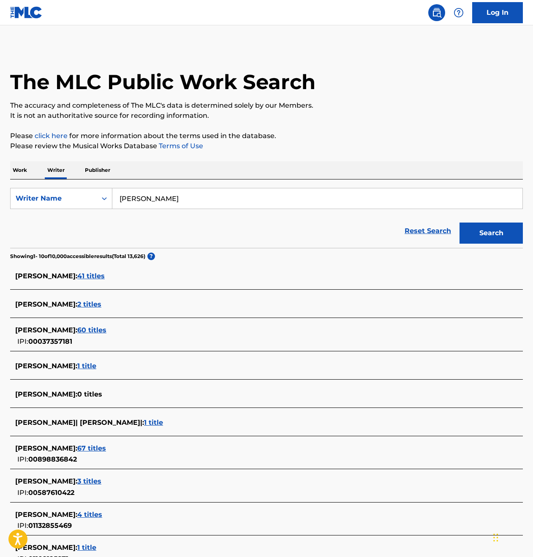
click at [92, 448] on span "67 titles" at bounding box center [91, 448] width 29 height 8
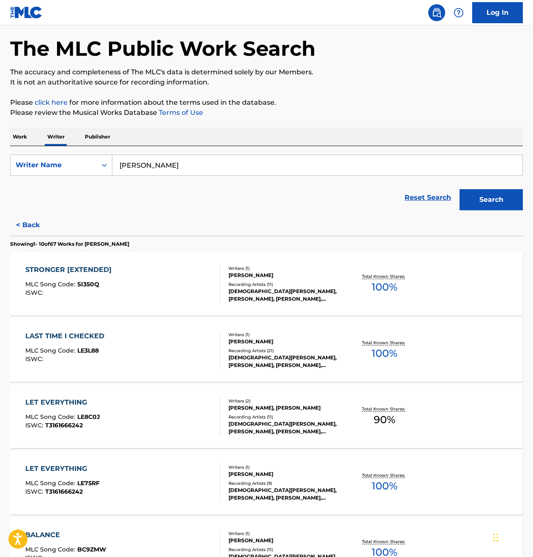
scroll to position [59, 0]
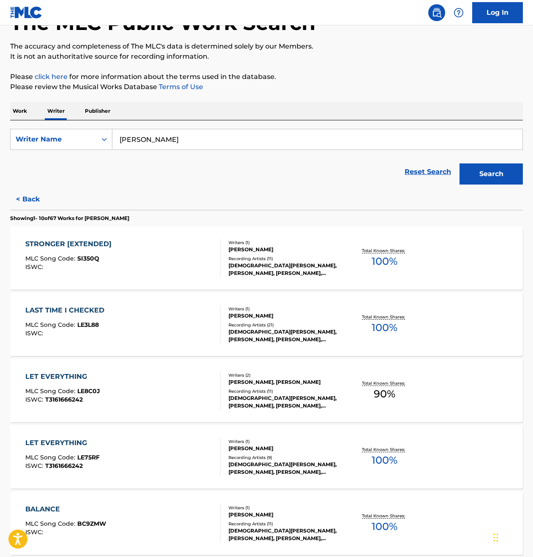
click at [195, 280] on div "STRONGER [EXTENDED] MLC Song Code : SI350Q ISWC : Writers ( 1 ) SAMUEL MEDAS Re…" at bounding box center [266, 257] width 513 height 63
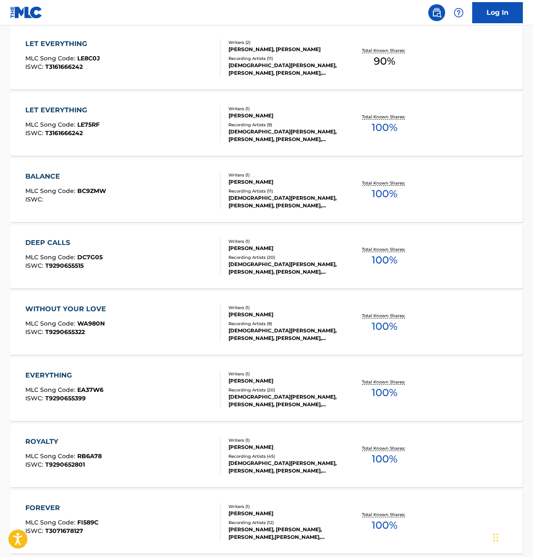
scroll to position [477, 0]
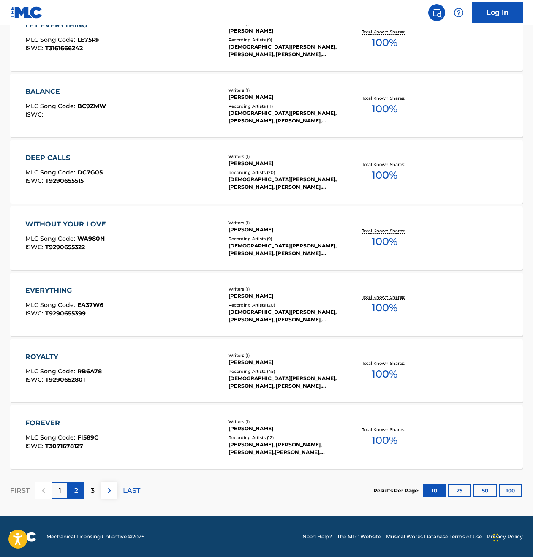
click at [75, 487] on p "2" at bounding box center [76, 491] width 4 height 10
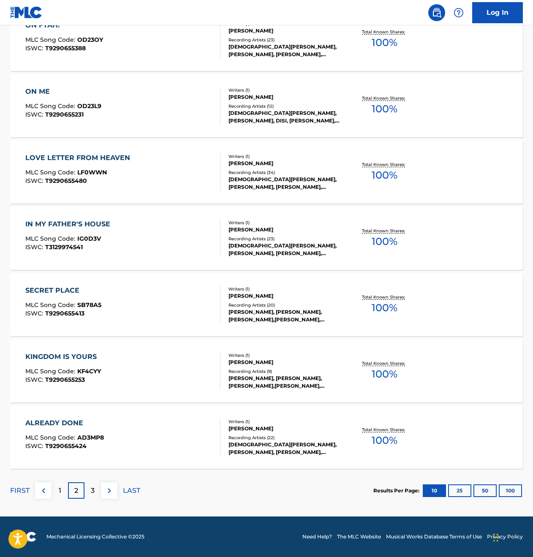
click at [91, 500] on div "FIRST 1 2 3 LAST" at bounding box center [75, 490] width 130 height 43
click at [91, 497] on div "3" at bounding box center [92, 490] width 16 height 16
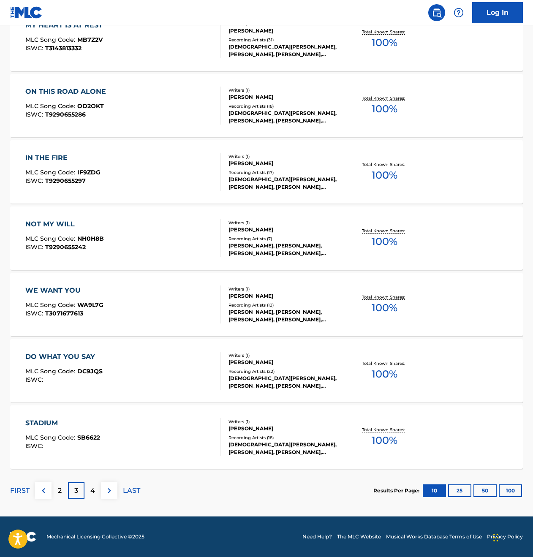
scroll to position [0, 0]
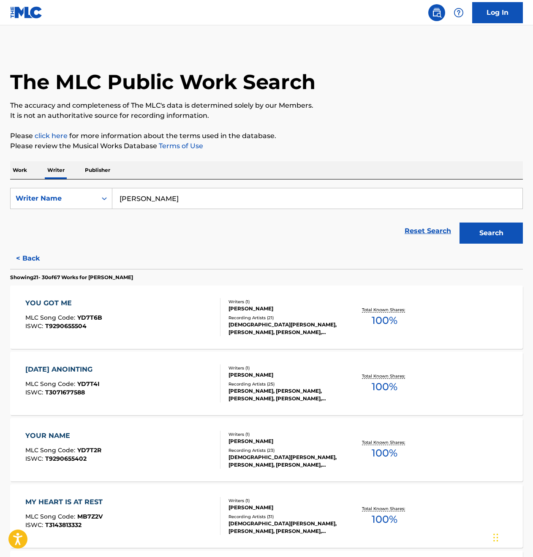
drag, startPoint x: 185, startPoint y: 196, endPoint x: 109, endPoint y: 187, distance: 76.2
click at [109, 187] on div "SearchWithCriteria0c797c66-24b3-49c8-9965-7873e9b04619 Writer Name Samuel Medas…" at bounding box center [266, 213] width 513 height 68
type input "[PERSON_NAME]"
click at [491, 233] on button "Search" at bounding box center [490, 233] width 63 height 21
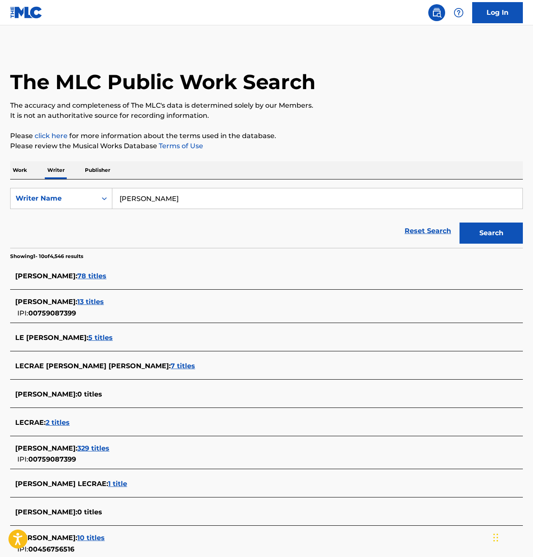
click at [98, 274] on span "78 titles" at bounding box center [91, 276] width 29 height 8
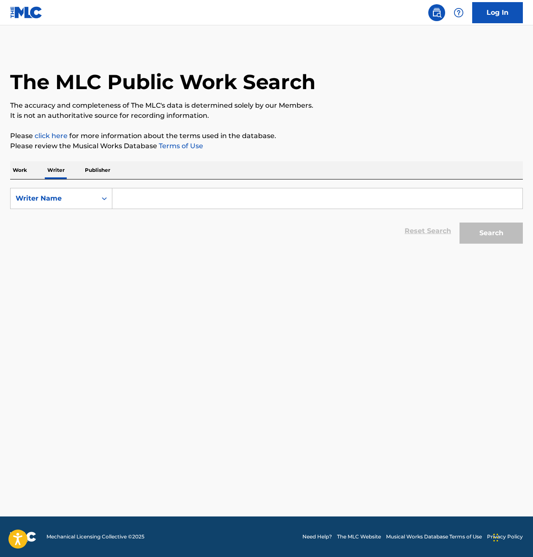
click at [200, 203] on input "Search Form" at bounding box center [317, 198] width 410 height 20
type input ":"
type input "[PERSON_NAME]"
click at [491, 233] on button "Search" at bounding box center [490, 233] width 63 height 21
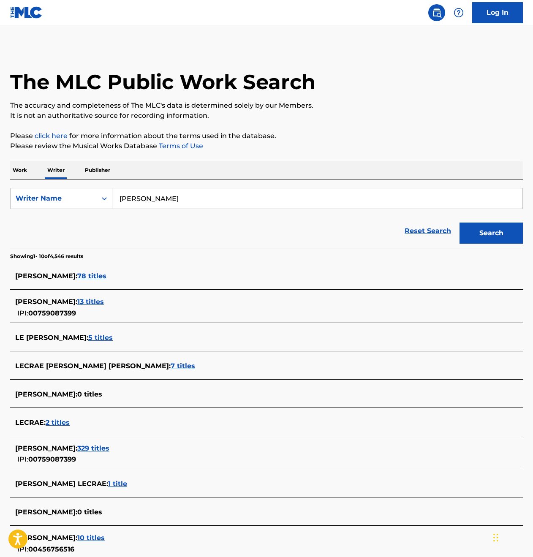
click at [88, 447] on span "329 titles" at bounding box center [93, 448] width 32 height 8
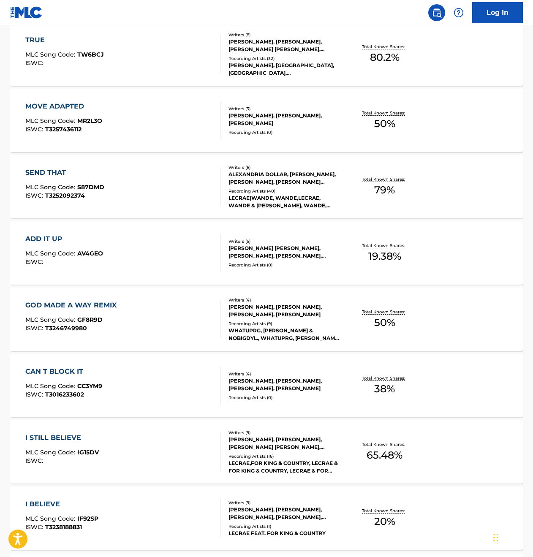
scroll to position [174, 0]
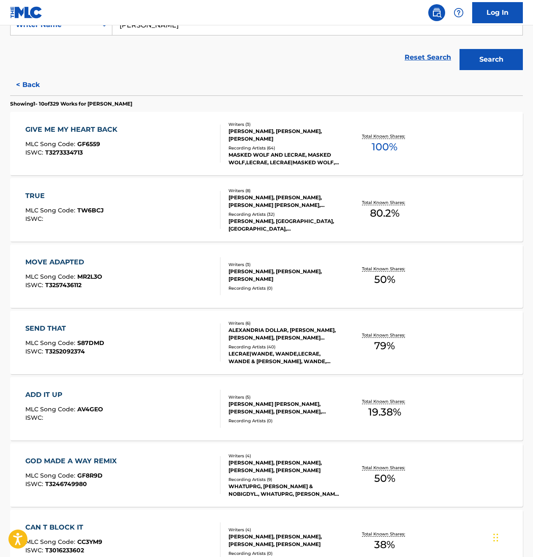
click at [181, 155] on div "GIVE ME MY HEART BACK MLC Song Code : GF6559 ISWC : T3273334713" at bounding box center [122, 144] width 195 height 38
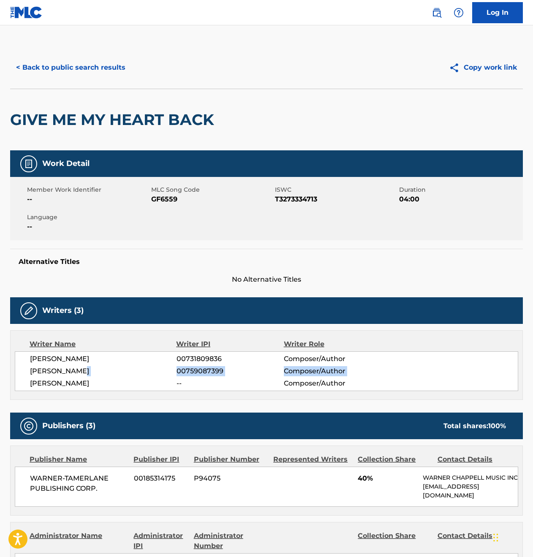
drag, startPoint x: 29, startPoint y: 382, endPoint x: 137, endPoint y: 376, distance: 108.7
click at [137, 376] on div "TYRON TAKAHA HAPI 00731809836 Composer/Author LECRAE MOORE 00759087399 Composer…" at bounding box center [266, 371] width 503 height 40
click at [286, 377] on div "TYRON TAKAHA HAPI 00731809836 Composer/Author LECRAE MOORE 00759087399 Composer…" at bounding box center [266, 371] width 503 height 40
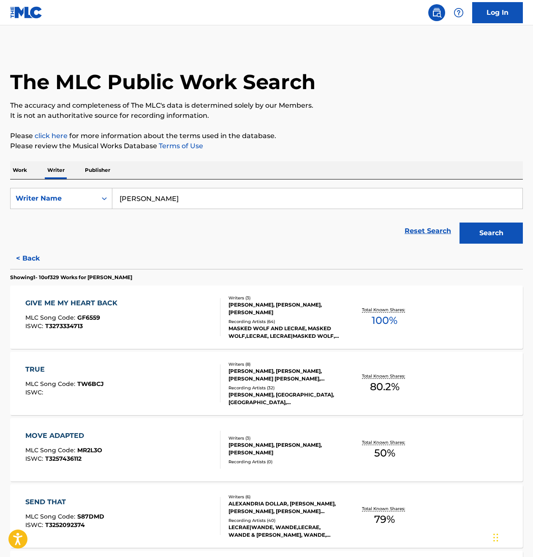
scroll to position [162, 0]
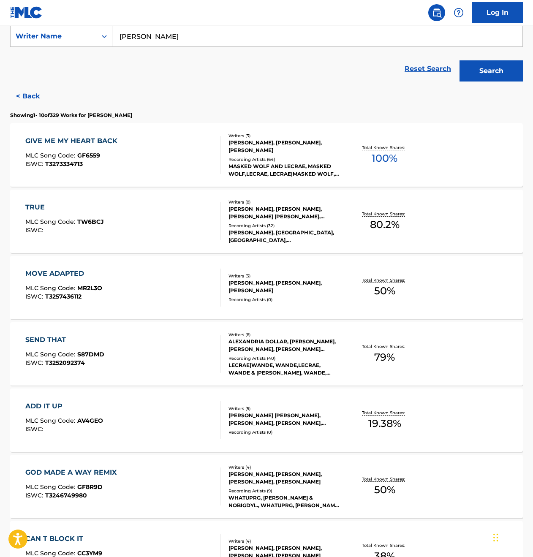
click at [272, 224] on div "Recording Artists ( 32 )" at bounding box center [285, 226] width 114 height 6
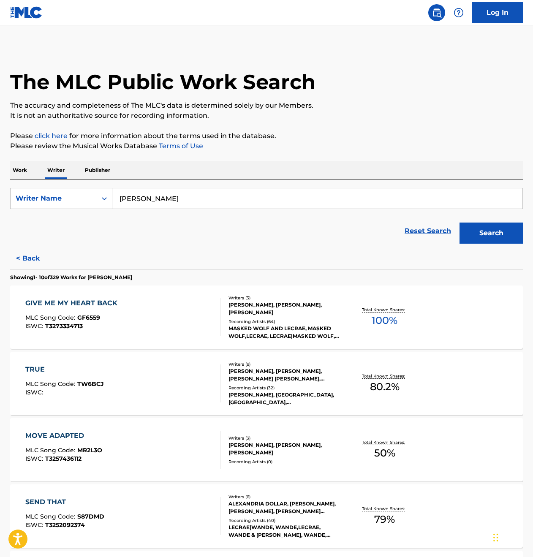
click at [267, 455] on div "[PERSON_NAME], [PERSON_NAME], [PERSON_NAME]" at bounding box center [285, 448] width 114 height 15
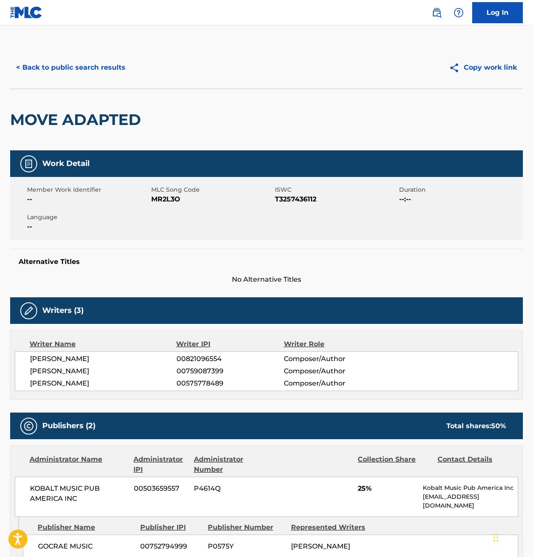
scroll to position [165, 0]
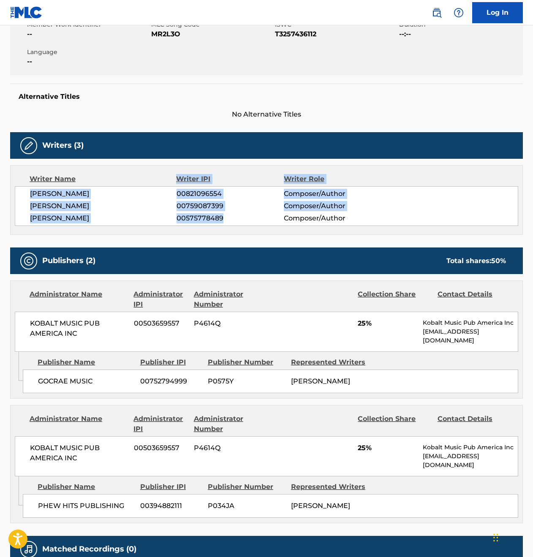
drag, startPoint x: 163, startPoint y: 198, endPoint x: 130, endPoint y: 179, distance: 37.7
click at [130, 179] on div "Writer Name Writer IPI Writer Role ISAAC GORDON 00821096554 Composer/Author LEC…" at bounding box center [266, 200] width 513 height 70
click at [227, 221] on span "00575778489" at bounding box center [229, 218] width 107 height 10
drag, startPoint x: 284, startPoint y: 218, endPoint x: 357, endPoint y: 191, distance: 77.7
click at [357, 191] on div "ISAAC GORDON 00821096554 Composer/Author LECRAE MOORE 00759087399 Composer/Auth…" at bounding box center [266, 206] width 503 height 40
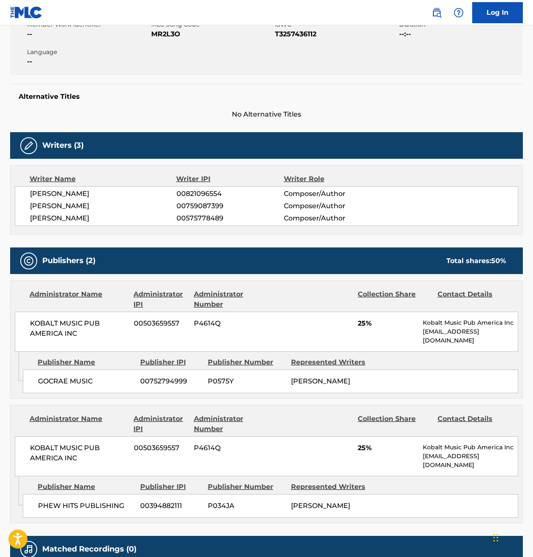
click at [352, 222] on span "Composer/Author" at bounding box center [333, 218] width 98 height 10
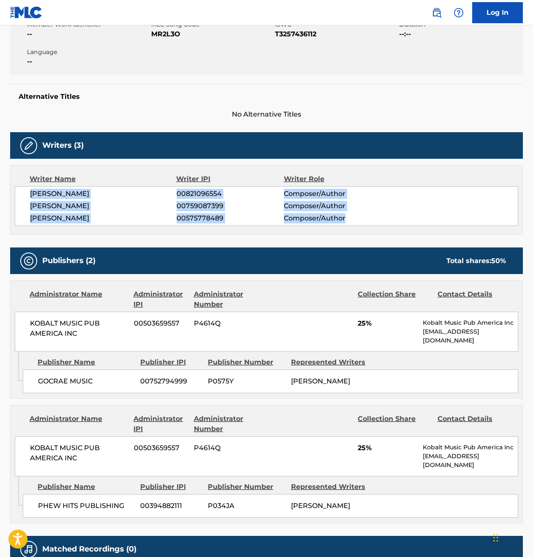
drag, startPoint x: 351, startPoint y: 217, endPoint x: 291, endPoint y: 186, distance: 67.8
click at [291, 186] on div "Writer Name Writer IPI Writer Role ISAAC GORDON 00821096554 Composer/Author LEC…" at bounding box center [266, 200] width 513 height 70
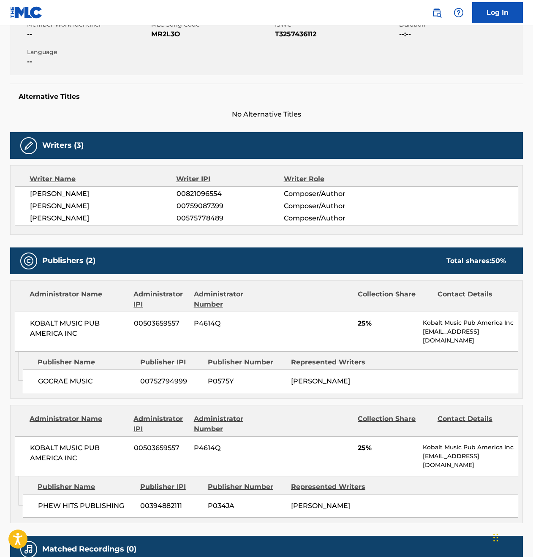
click at [290, 191] on span "Composer/Author" at bounding box center [333, 194] width 98 height 10
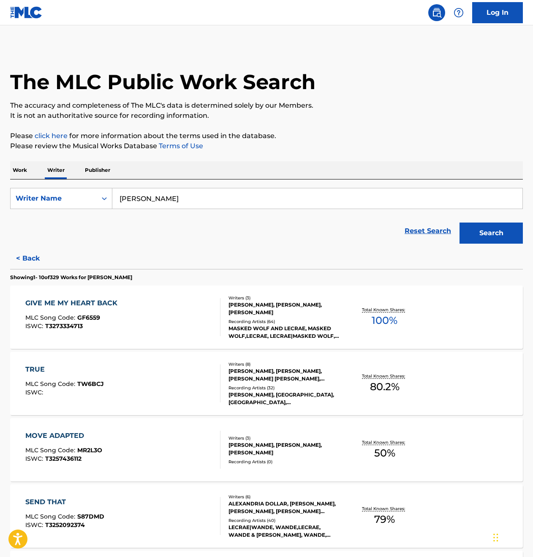
scroll to position [65, 0]
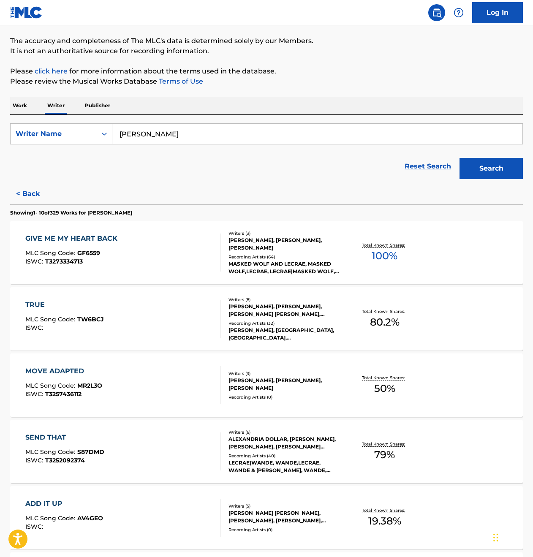
click at [330, 472] on div "LECRAE|WANDE, WANDE,LECRAE, WANDE & [PERSON_NAME], WANDE, ANIKE,[PERSON_NAME]" at bounding box center [285, 466] width 114 height 15
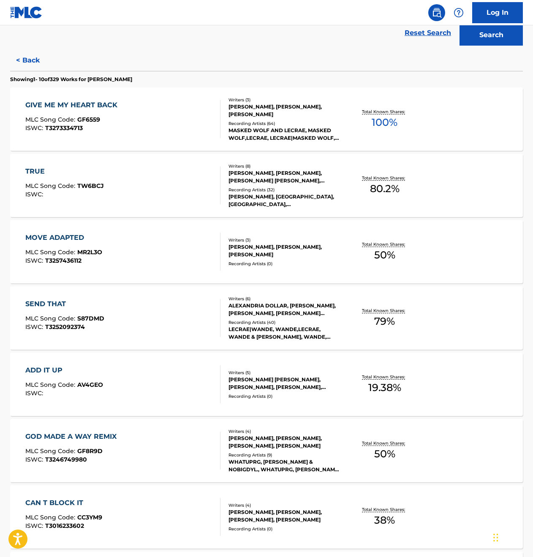
scroll to position [338, 0]
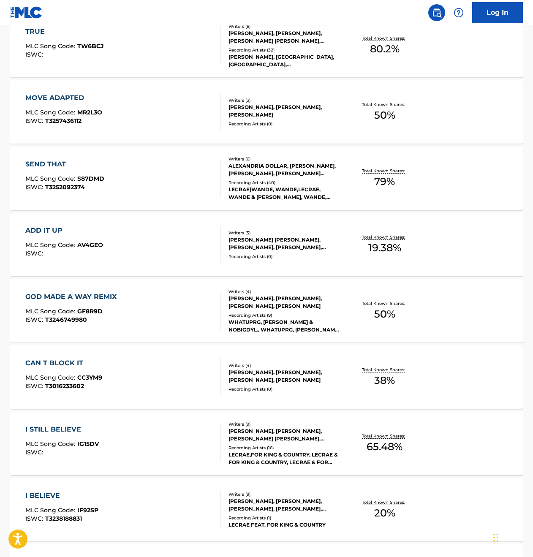
click at [359, 428] on div "I STILL BELIEVE MLC Song Code : IG15DV ISWC : Writers ( 9 ) TEDD ANDREW TJORNHO…" at bounding box center [266, 443] width 513 height 63
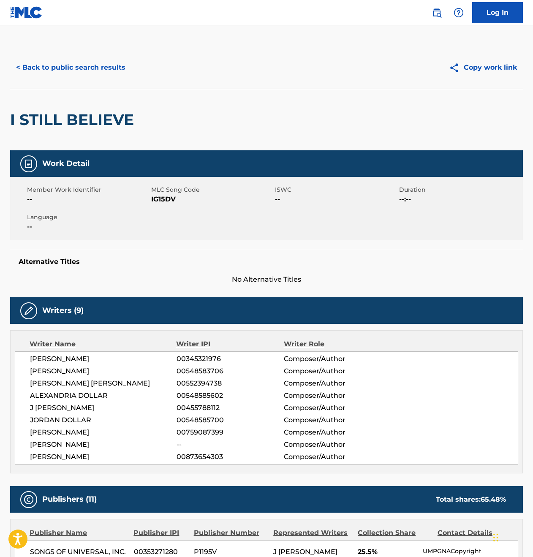
drag, startPoint x: 31, startPoint y: 443, endPoint x: 144, endPoint y: 445, distance: 113.2
click at [144, 445] on span "[PERSON_NAME]" at bounding box center [103, 445] width 147 height 10
copy span "[PERSON_NAME]"
click at [59, 144] on div "I STILL BELIEVE" at bounding box center [74, 119] width 128 height 61
click at [19, 68] on button "< Back to public search results" at bounding box center [70, 67] width 121 height 21
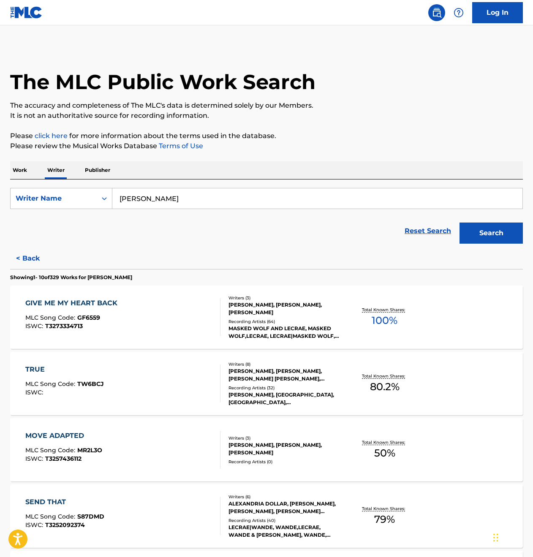
scroll to position [477, 0]
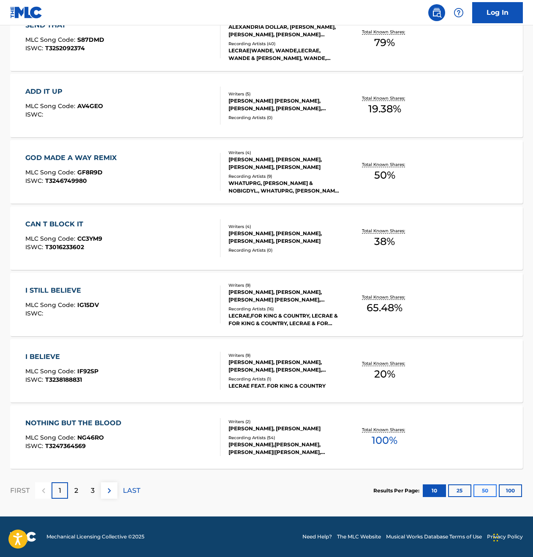
click at [479, 491] on button "50" at bounding box center [484, 490] width 23 height 13
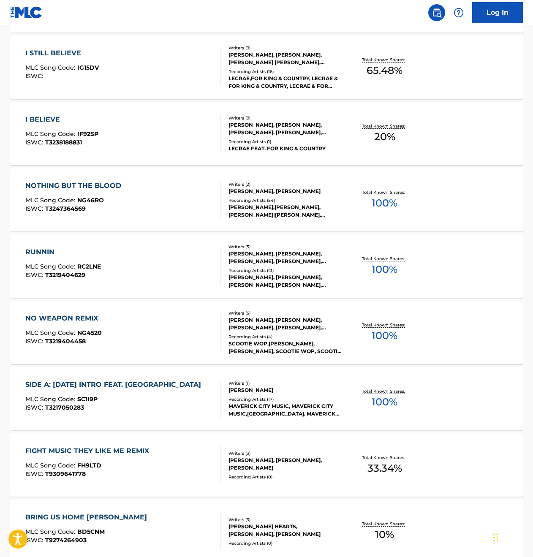
scroll to position [1013, 0]
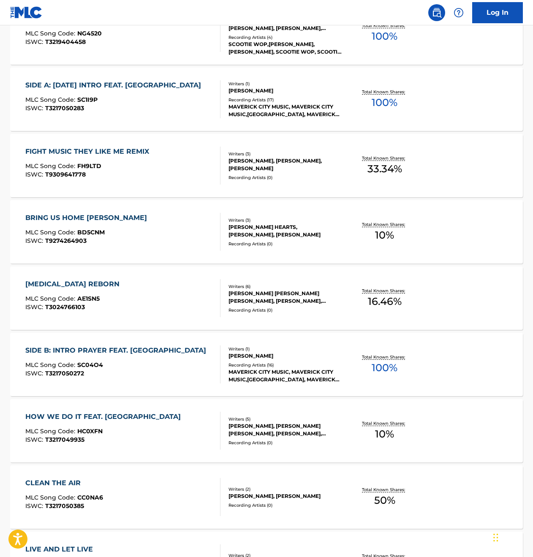
click at [187, 343] on div "SIDE B: INTRO PRAYER FEAT. LECRAE MLC Song Code : SC04O4 ISWC : T3217050272 Wri…" at bounding box center [266, 364] width 513 height 63
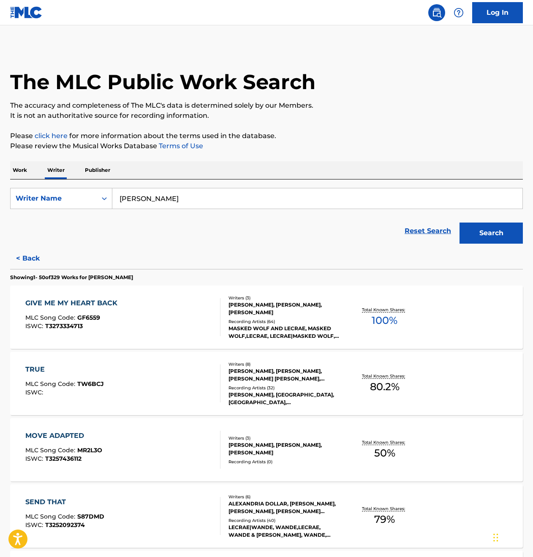
scroll to position [3128, 0]
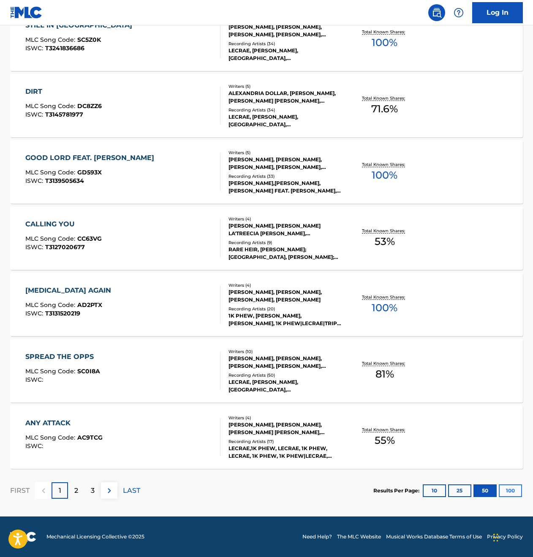
click at [506, 489] on button "100" at bounding box center [510, 490] width 23 height 13
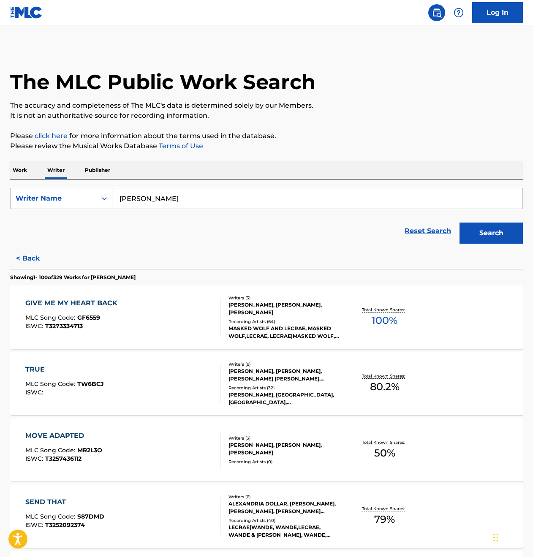
scroll to position [835, 0]
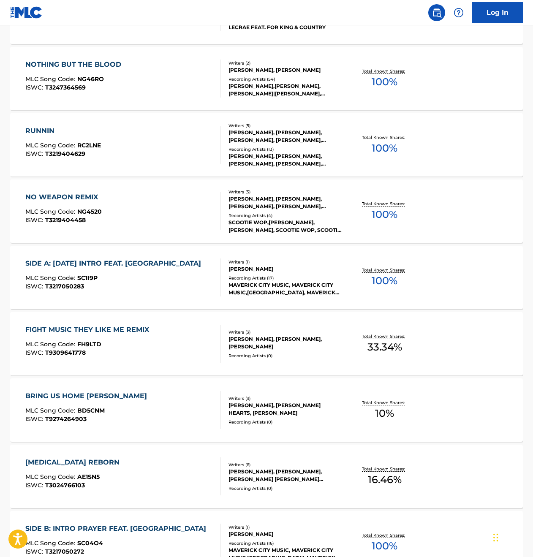
click at [248, 403] on div "LECRAE MOORE, BERNIE HEARTS, NICHOLE NORDEMAN" at bounding box center [285, 409] width 114 height 15
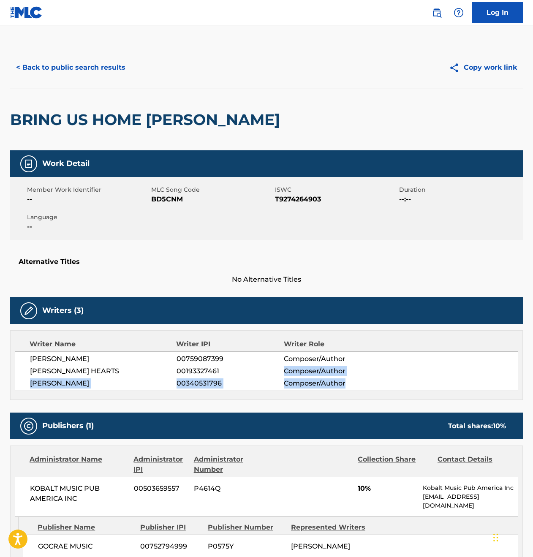
drag, startPoint x: 345, startPoint y: 381, endPoint x: 281, endPoint y: 369, distance: 64.4
click at [281, 371] on div "LECRAE MOORE 00759087399 Composer/Author BERNIE HEARTS 00193327461 Composer/Aut…" at bounding box center [266, 371] width 503 height 40
click at [285, 357] on span "Composer/Author" at bounding box center [333, 359] width 98 height 10
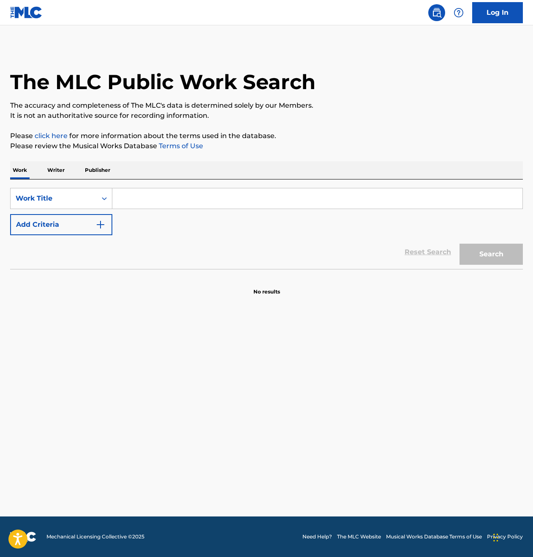
click at [182, 188] on input "Search Form" at bounding box center [317, 198] width 410 height 20
type input "[PERSON_NAME]"
click at [491, 254] on button "Search" at bounding box center [490, 254] width 63 height 21
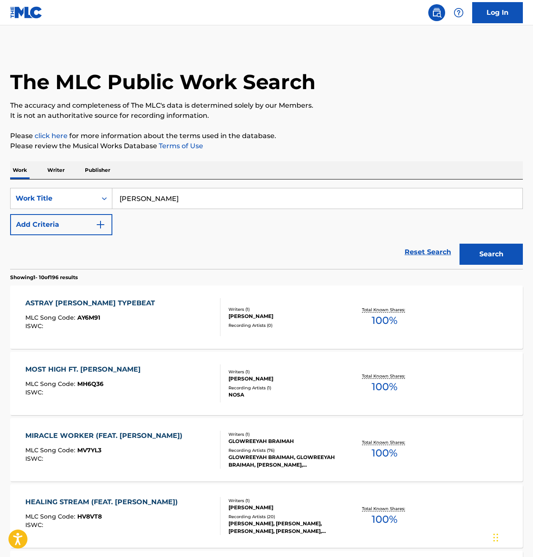
click at [64, 168] on p "Writer" at bounding box center [56, 170] width 22 height 18
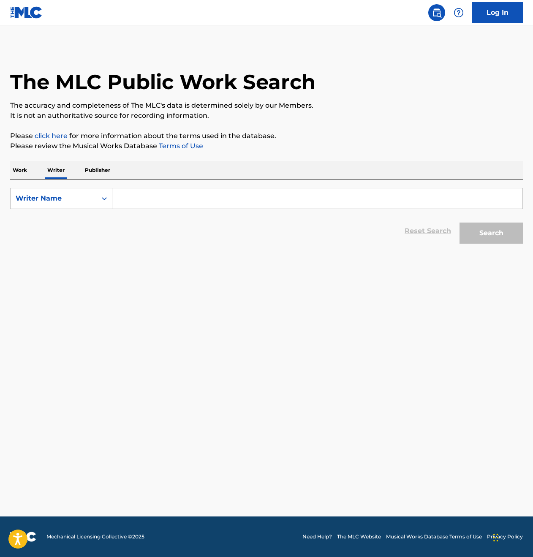
click at [140, 210] on form "SearchWithCriteriaeaf749a6-b510-440e-874d-e09b0ced3ef2 Writer Name Reset Search…" at bounding box center [266, 218] width 513 height 60
click at [141, 205] on input "Search Form" at bounding box center [317, 198] width 410 height 20
type input "[PERSON_NAME]"
click at [491, 233] on button "Search" at bounding box center [490, 233] width 63 height 21
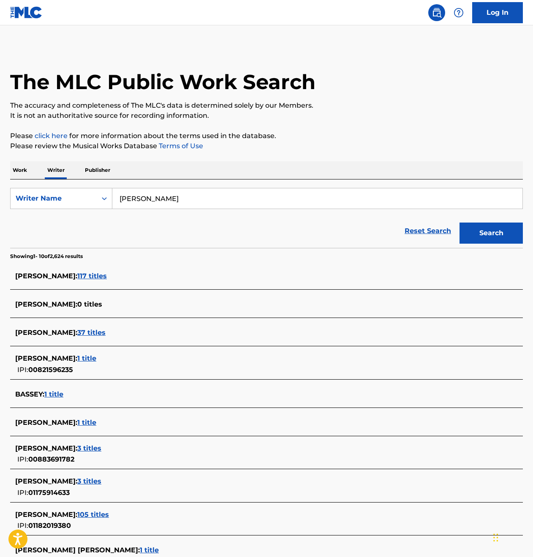
click at [77, 273] on span "[PERSON_NAME] :" at bounding box center [46, 276] width 62 height 8
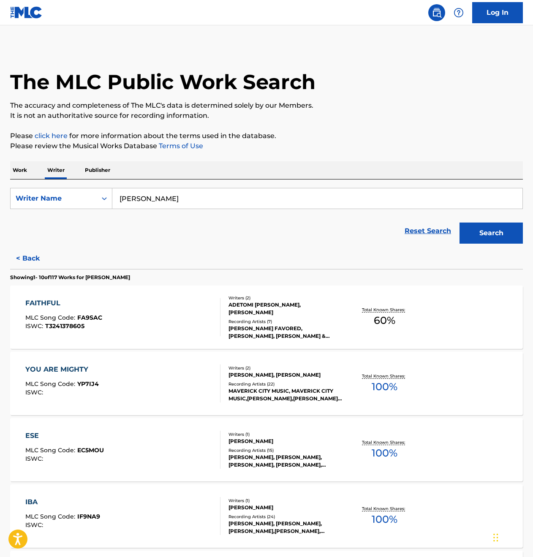
click at [182, 383] on div "YOU ARE MIGHTY MLC Song Code : YP7IJ4 ISWC :" at bounding box center [122, 383] width 195 height 38
click at [288, 326] on div "[PERSON_NAME] FAVORED,[PERSON_NAME], [PERSON_NAME] & [PERSON_NAME], [PERSON_NAM…" at bounding box center [285, 332] width 114 height 15
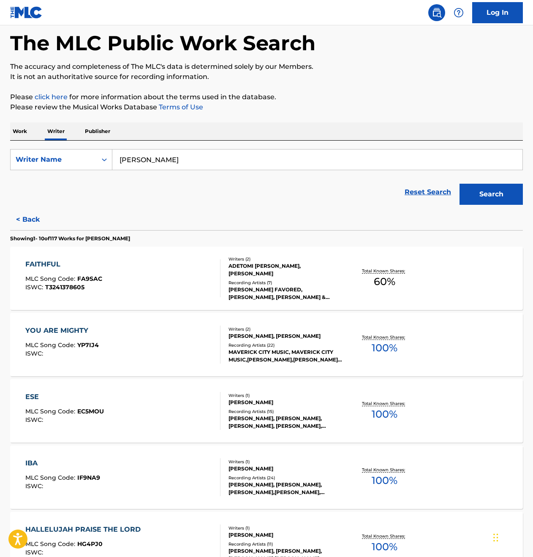
click at [261, 415] on div "[PERSON_NAME], [PERSON_NAME],[PERSON_NAME], [PERSON_NAME], [PERSON_NAME], [PERS…" at bounding box center [285, 422] width 114 height 15
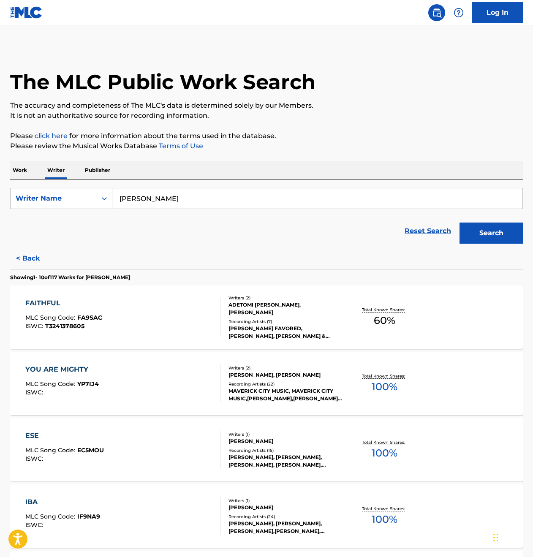
scroll to position [174, 0]
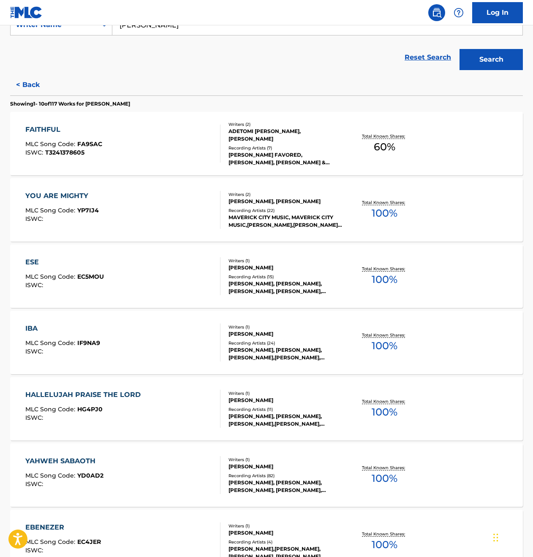
click at [307, 436] on div "HALLELUJAH PRAISE THE LORD MLC Song Code : HG4PJ0 ISWC : Writers ( 1 ) [PERSON_…" at bounding box center [266, 408] width 513 height 63
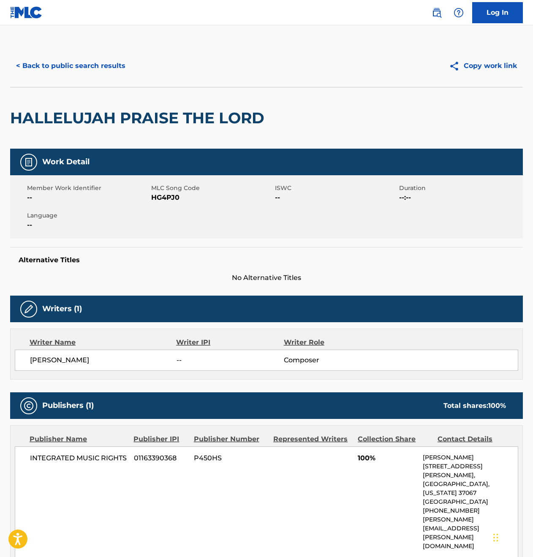
scroll to position [5, 0]
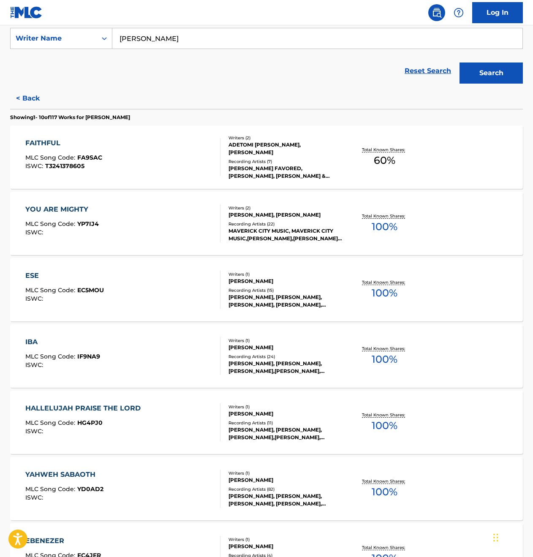
scroll to position [477, 0]
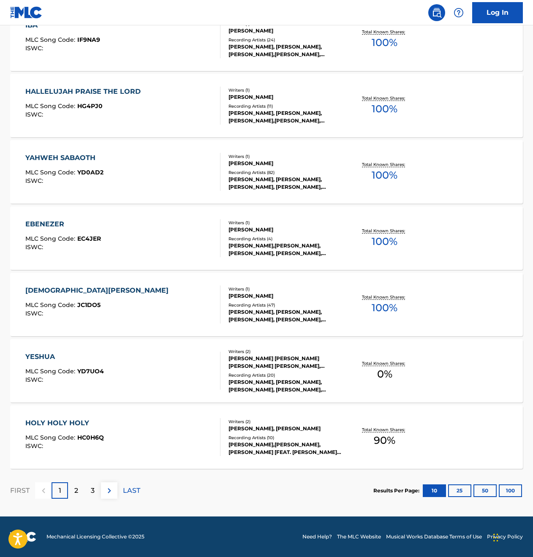
click at [262, 378] on div "[PERSON_NAME], [PERSON_NAME], [PERSON_NAME], [PERSON_NAME], [PERSON_NAME]" at bounding box center [285, 385] width 114 height 15
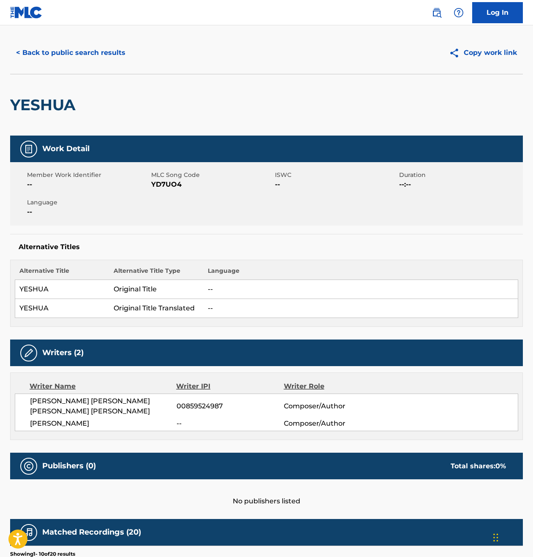
scroll to position [60, 0]
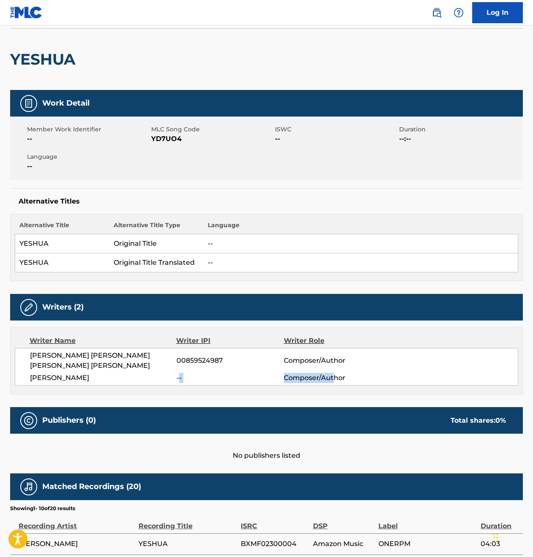
drag, startPoint x: 179, startPoint y: 378, endPoint x: 334, endPoint y: 373, distance: 155.9
click at [334, 373] on div "[PERSON_NAME] -- Composer/Author" at bounding box center [274, 378] width 488 height 10
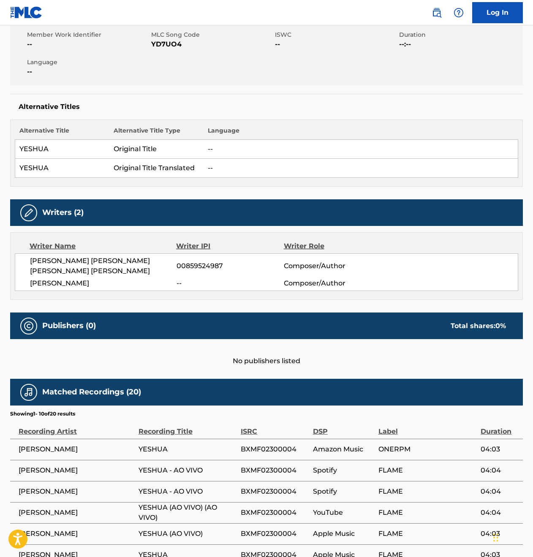
click at [348, 252] on div "Writer Name Writer IPI Writer Role [PERSON_NAME] [PERSON_NAME] [PERSON_NAME] [P…" at bounding box center [266, 266] width 513 height 68
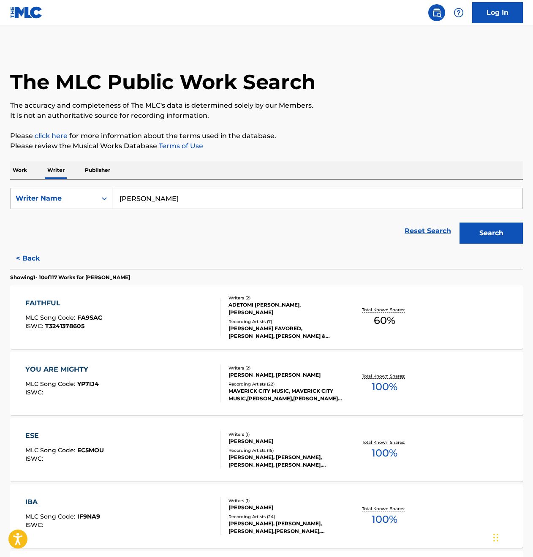
scroll to position [477, 0]
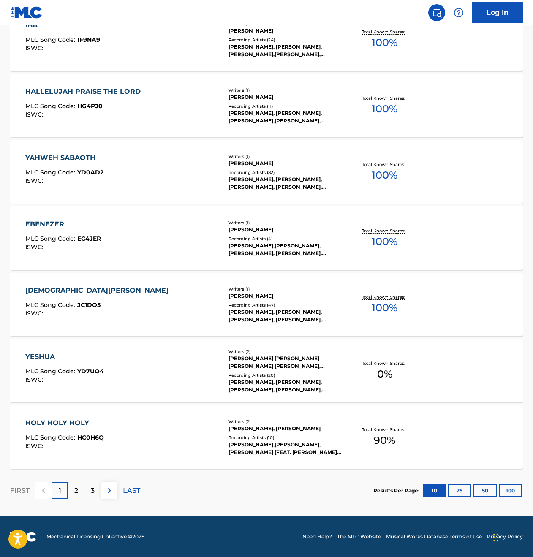
click at [288, 437] on div "Recording Artists ( 10 )" at bounding box center [285, 437] width 114 height 6
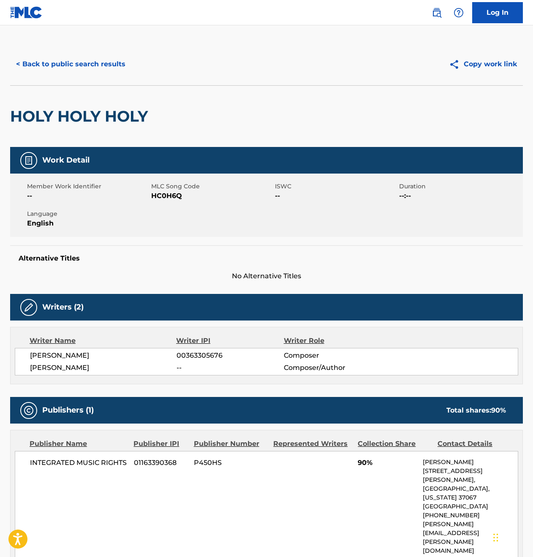
scroll to position [130, 0]
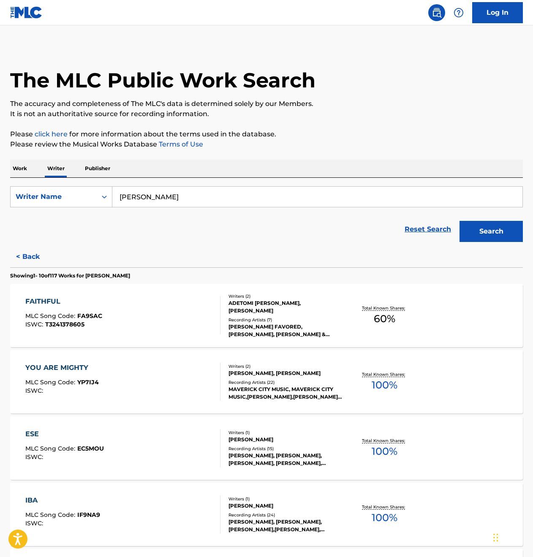
scroll to position [477, 0]
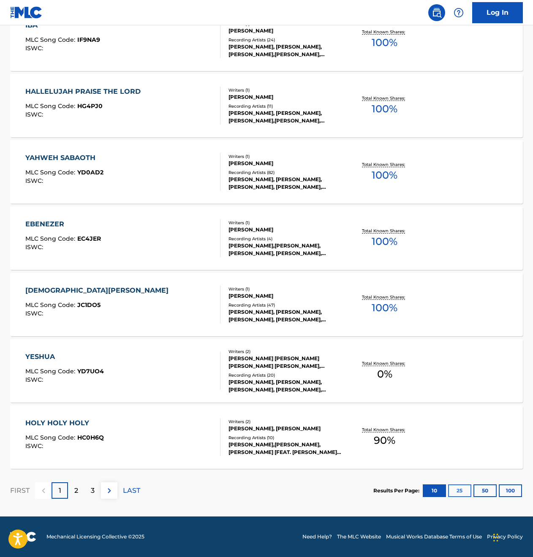
click at [453, 493] on button "25" at bounding box center [459, 490] width 23 height 13
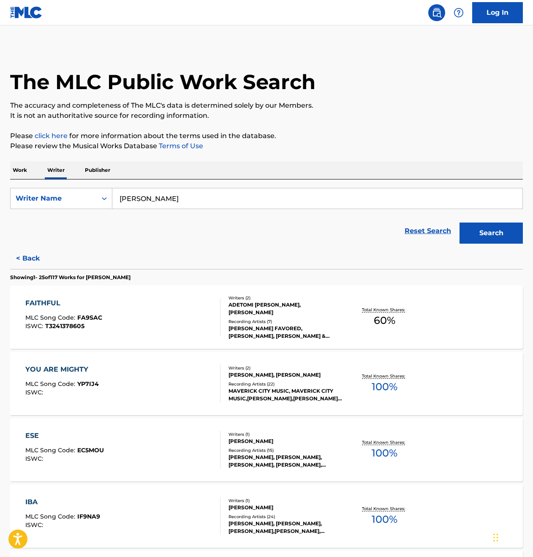
scroll to position [65, 0]
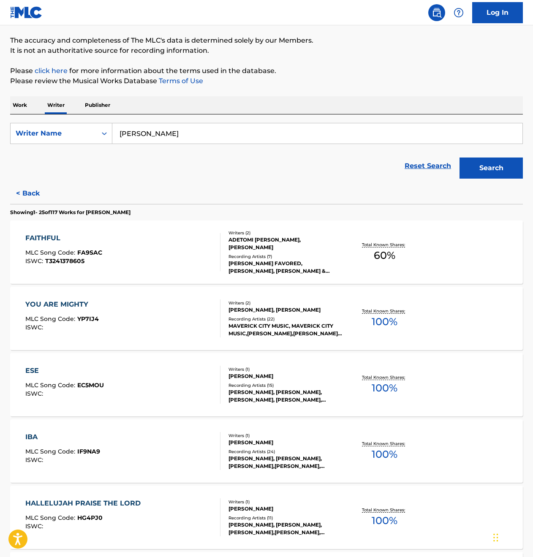
click at [273, 386] on div "Recording Artists ( 15 )" at bounding box center [285, 385] width 114 height 6
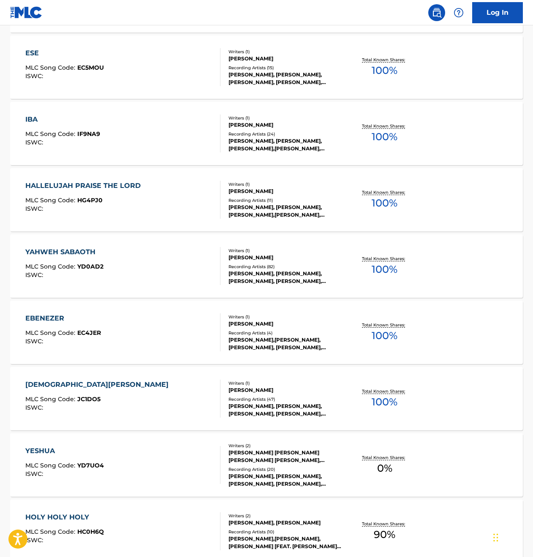
scroll to position [656, 0]
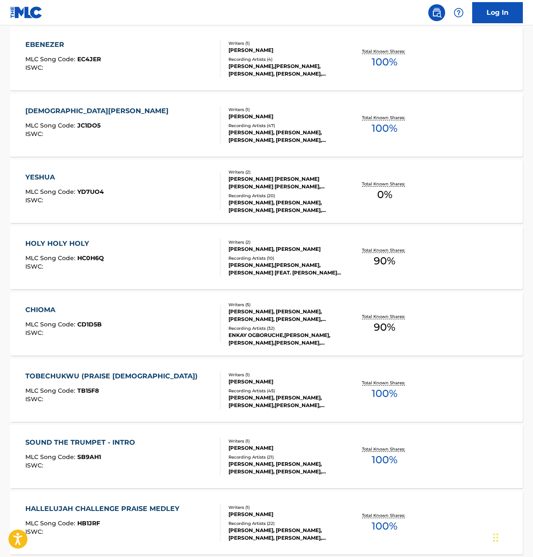
click at [304, 415] on div "TOBECHUKWU (PRAISE [DEMOGRAPHIC_DATA]) MLC Song Code : TB15F8 ISWC : Writers ( …" at bounding box center [266, 389] width 513 height 63
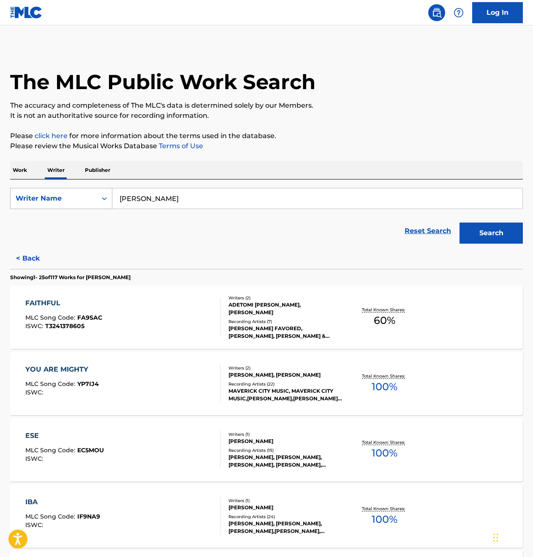
drag, startPoint x: 190, startPoint y: 201, endPoint x: 108, endPoint y: 191, distance: 82.9
click at [108, 191] on div "SearchWithCriteriaeaf749a6-b510-440e-874d-e09b0ced3ef2 Writer Name [PERSON_NAME]" at bounding box center [266, 198] width 513 height 21
type input "Dunsin Oyekan"
click at [491, 233] on button "Search" at bounding box center [490, 233] width 63 height 21
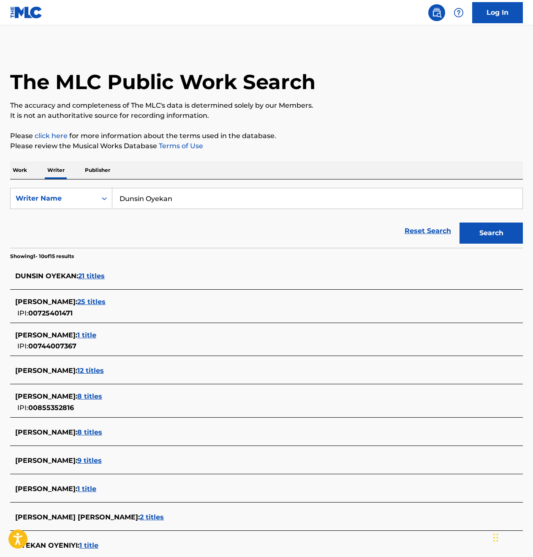
click at [90, 276] on span "21 titles" at bounding box center [91, 276] width 27 height 8
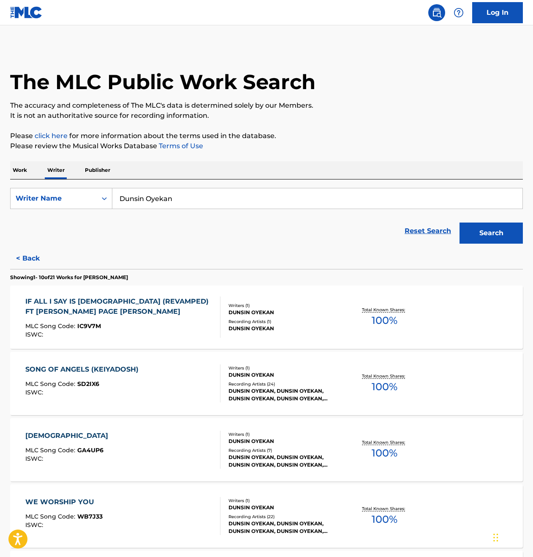
click at [270, 323] on div "Recording Artists ( 1 )" at bounding box center [285, 321] width 114 height 6
click at [290, 479] on div "GOD MLC Song Code : GA4UP6 ISWC : Writers ( 1 ) [PERSON_NAME] Recording Artists…" at bounding box center [266, 449] width 513 height 63
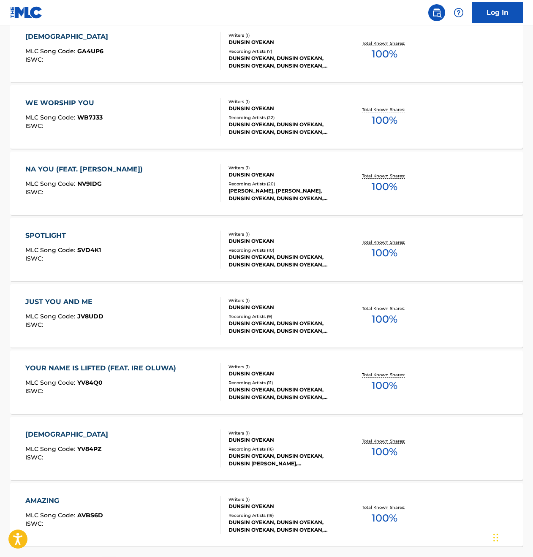
scroll to position [477, 0]
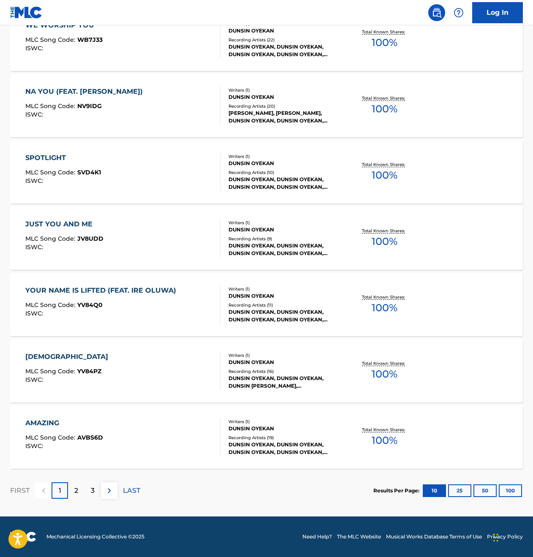
click at [270, 440] on div "Recording Artists ( 19 )" at bounding box center [285, 437] width 114 height 6
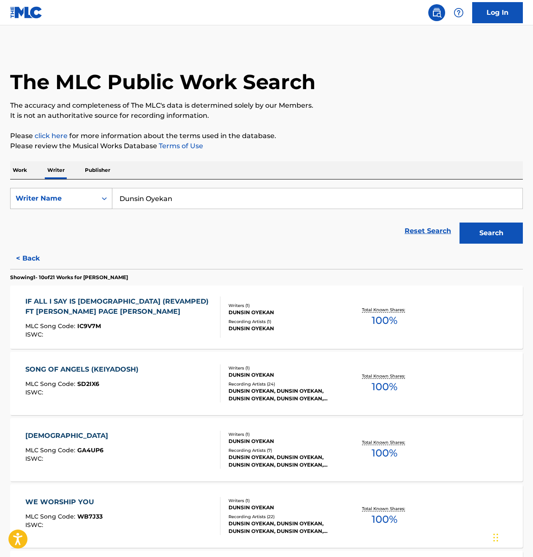
drag, startPoint x: 230, startPoint y: 200, endPoint x: 91, endPoint y: 192, distance: 138.7
click at [91, 192] on div "SearchWithCriteriaeaf749a6-b510-440e-874d-e09b0ced3ef2 Writer Name [PERSON_NAME]" at bounding box center [266, 198] width 513 height 21
click at [491, 233] on button "Search" at bounding box center [490, 233] width 63 height 21
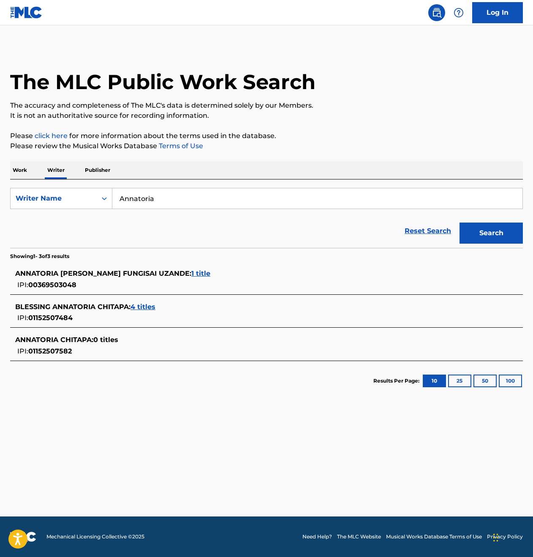
click at [79, 304] on span "BLESSING ANNATORIA CHITAPA :" at bounding box center [72, 307] width 115 height 8
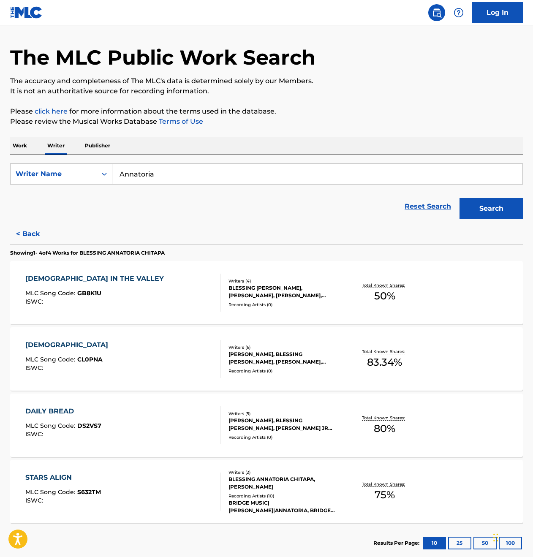
scroll to position [75, 0]
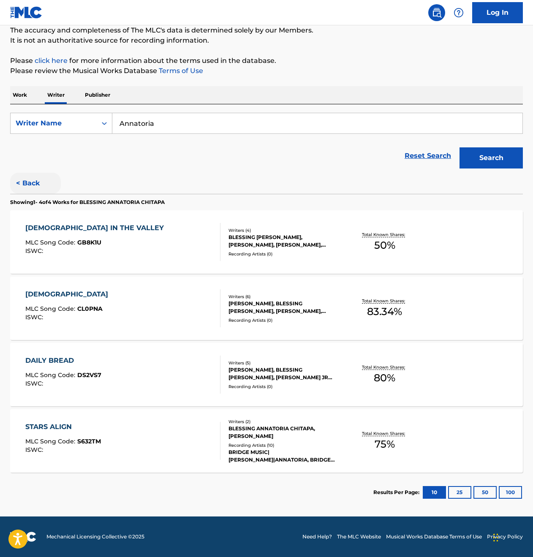
click at [29, 183] on button "< Back" at bounding box center [35, 183] width 51 height 21
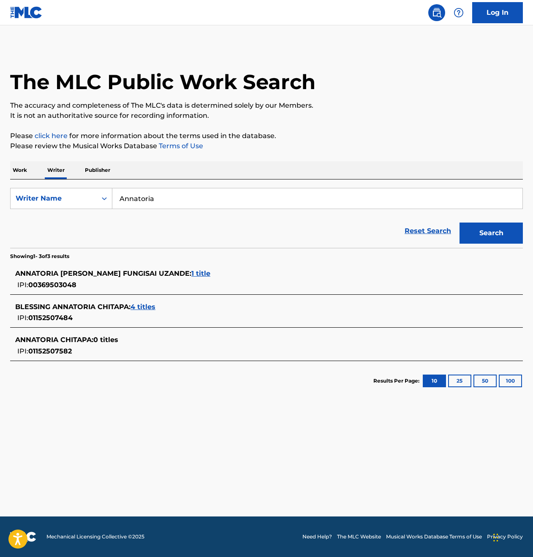
scroll to position [0, 0]
click at [71, 272] on span "ANNATORIA [PERSON_NAME] FUNGISAI UZANDE :" at bounding box center [103, 273] width 176 height 8
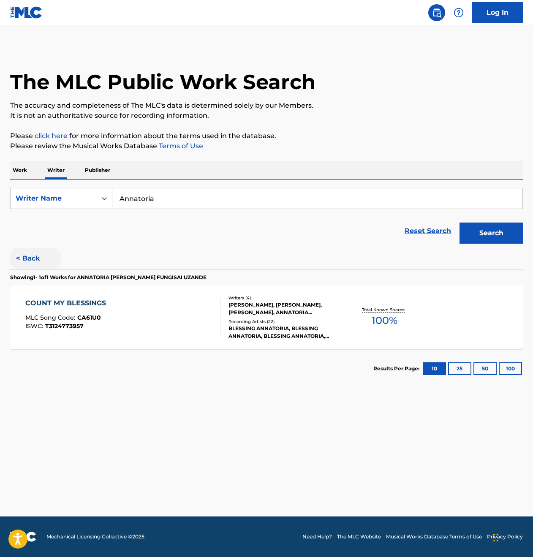
click at [31, 259] on button "< Back" at bounding box center [35, 258] width 51 height 21
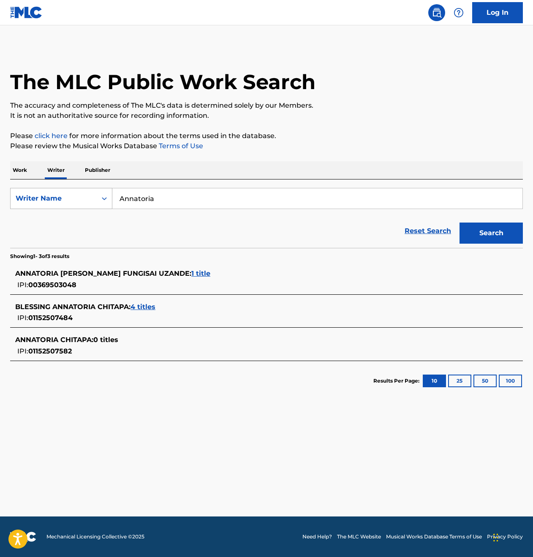
drag, startPoint x: 188, startPoint y: 197, endPoint x: 73, endPoint y: 195, distance: 114.4
click at [73, 195] on div "SearchWithCriteriaeaf749a6-b510-440e-874d-e09b0ced3ef2 Writer Name [PERSON_NAME]" at bounding box center [266, 198] width 513 height 21
click at [491, 233] on button "Search" at bounding box center [490, 233] width 63 height 21
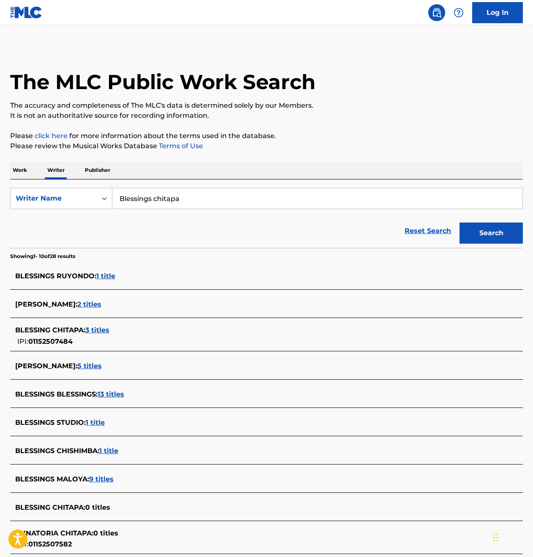
click at [152, 198] on input "Blessings chitapa" at bounding box center [317, 198] width 410 height 20
type input "Blessing chitapa"
click at [491, 233] on button "Search" at bounding box center [490, 233] width 63 height 21
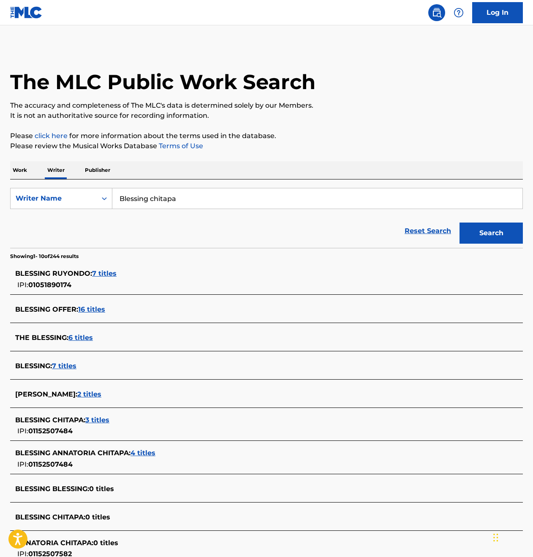
drag, startPoint x: 152, startPoint y: 199, endPoint x: 164, endPoint y: 201, distance: 11.9
click at [164, 201] on input "Blessing chitapa" at bounding box center [317, 198] width 410 height 20
click at [170, 239] on div "Reset Search Search" at bounding box center [266, 231] width 513 height 34
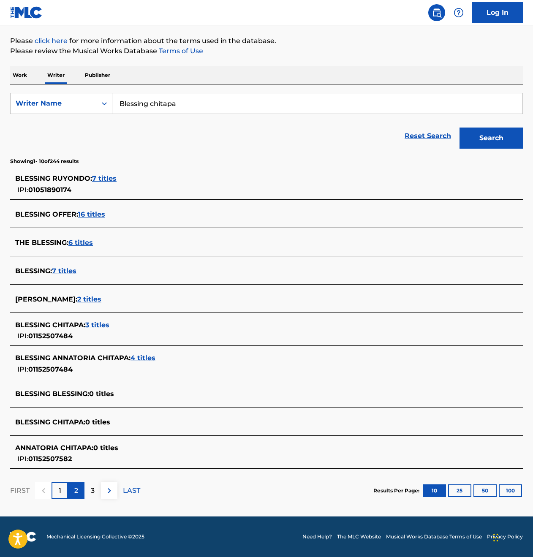
click at [74, 491] on p "2" at bounding box center [76, 491] width 4 height 10
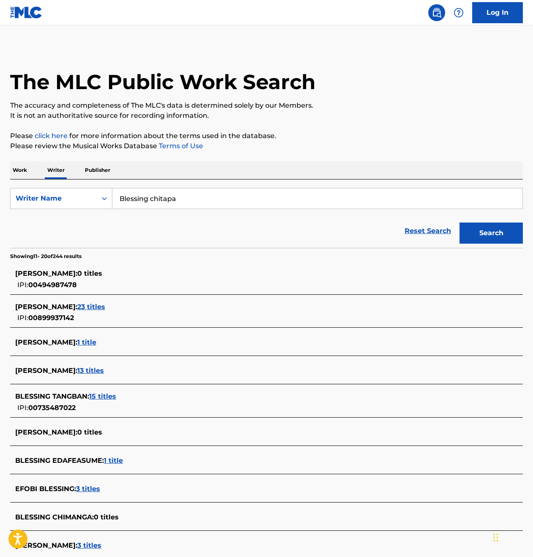
scroll to position [38, 0]
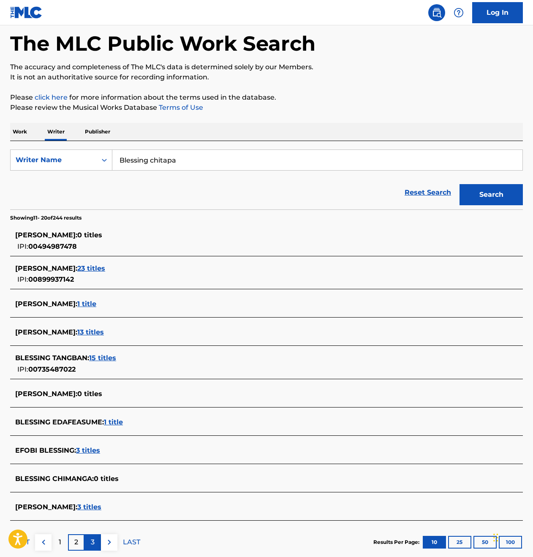
click at [89, 542] on div "3" at bounding box center [92, 542] width 16 height 16
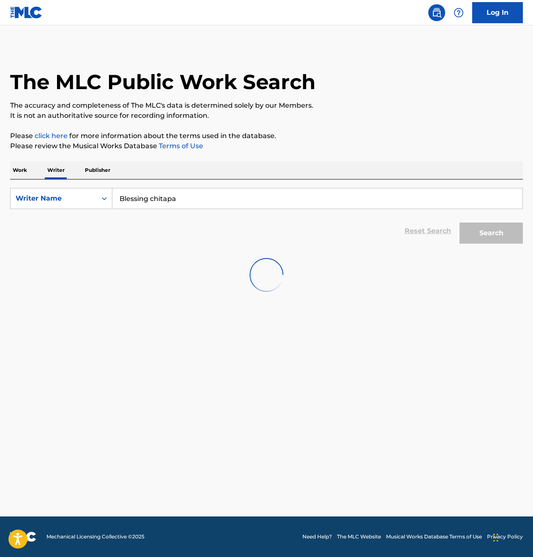
scroll to position [0, 0]
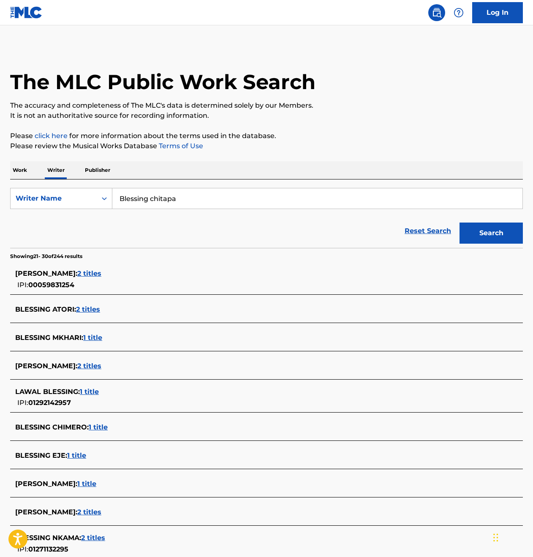
click at [20, 169] on p "Work" at bounding box center [19, 170] width 19 height 18
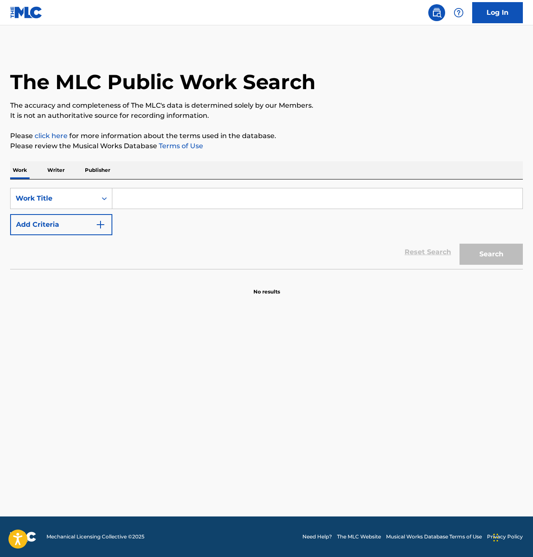
click at [132, 197] on input "Search Form" at bounding box center [317, 198] width 410 height 20
type input "In The Middle"
click at [491, 254] on button "Search" at bounding box center [490, 254] width 63 height 21
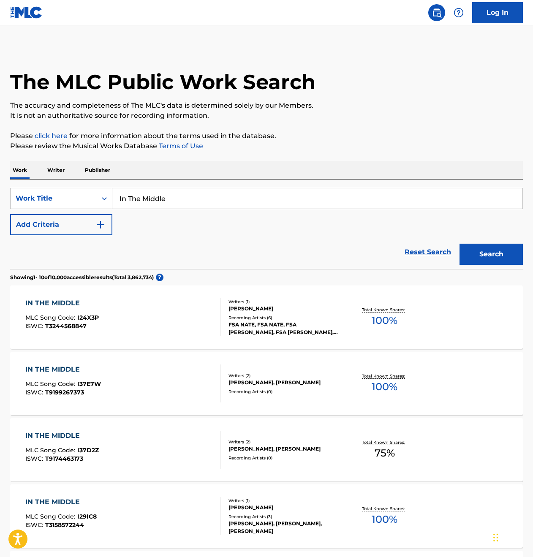
click at [57, 173] on p "Writer" at bounding box center [56, 170] width 22 height 18
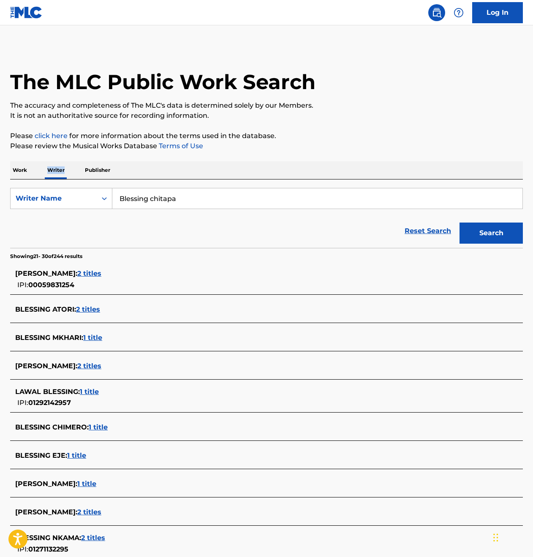
click at [57, 173] on p "Writer" at bounding box center [56, 170] width 22 height 18
drag, startPoint x: 206, startPoint y: 194, endPoint x: 105, endPoint y: 195, distance: 101.8
click at [105, 195] on div "SearchWithCriteriaeaf749a6-b510-440e-874d-e09b0ced3ef2 Writer Name Blessing chi…" at bounding box center [266, 198] width 513 height 21
click at [162, 201] on input "Blessing chitapa" at bounding box center [317, 198] width 410 height 20
click at [163, 201] on input "Blessing chitapa" at bounding box center [317, 198] width 410 height 20
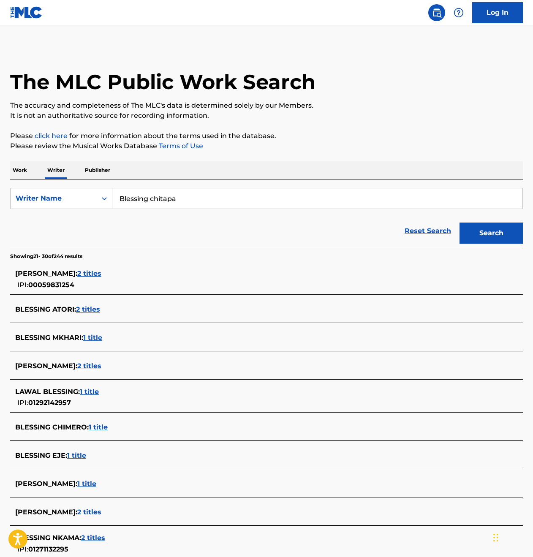
click at [163, 200] on input "Blessing chitapa" at bounding box center [317, 198] width 410 height 20
click at [162, 200] on input "Blessing chitapa" at bounding box center [317, 198] width 410 height 20
click at [160, 199] on input "Blessing chitapa" at bounding box center [317, 198] width 410 height 20
click at [129, 200] on input "Blessing chitapa" at bounding box center [317, 198] width 410 height 20
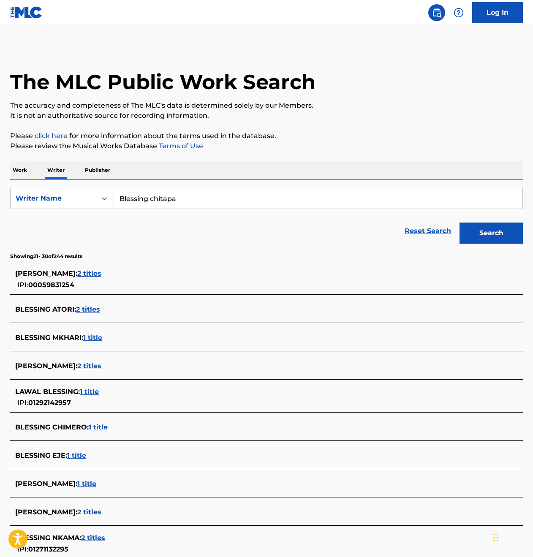
click at [236, 242] on div "Reset Search Search" at bounding box center [266, 231] width 513 height 34
click at [64, 199] on div "Writer Name" at bounding box center [54, 198] width 76 height 10
click at [160, 221] on div "Reset Search Search" at bounding box center [266, 231] width 513 height 34
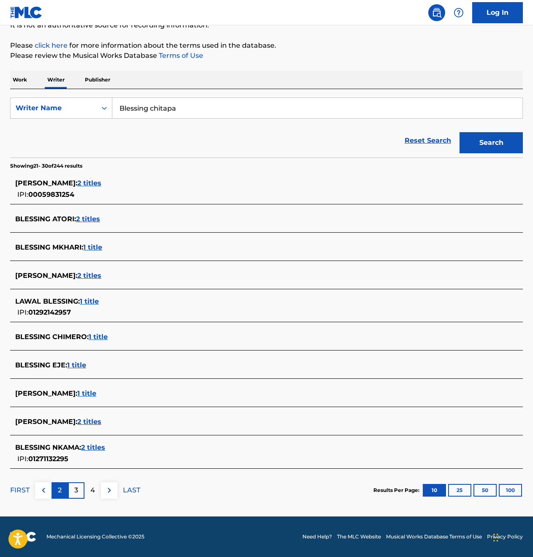
click at [63, 490] on div "2" at bounding box center [60, 490] width 16 height 16
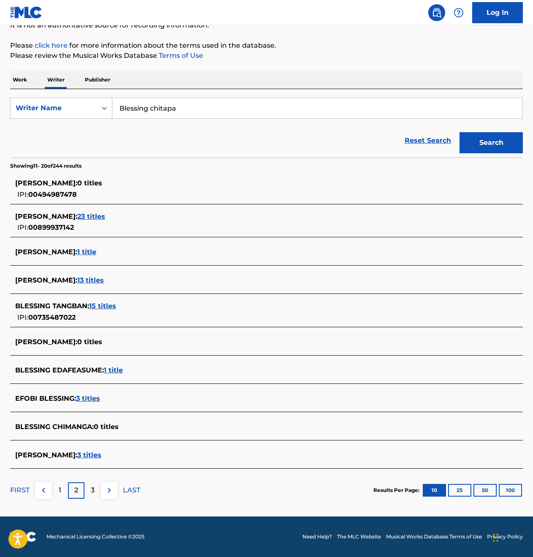
click at [53, 492] on div "1" at bounding box center [60, 490] width 16 height 16
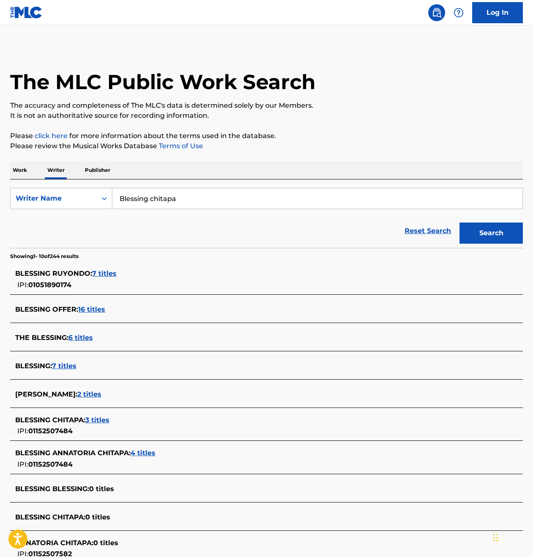
scroll to position [2, 0]
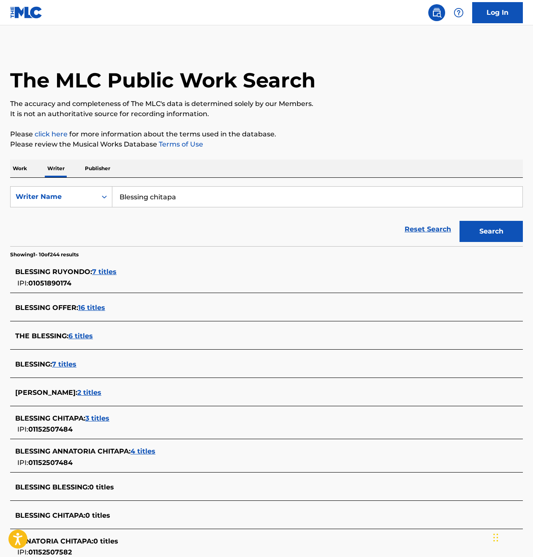
click at [140, 451] on span "4 titles" at bounding box center [142, 451] width 25 height 8
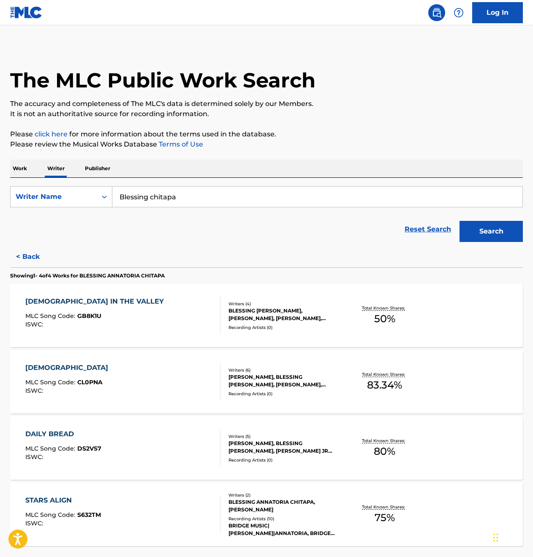
click at [267, 334] on div "[DEMOGRAPHIC_DATA] IN THE VALLEY MLC Song Code : GB8K1U ISWC : Writers ( 4 ) BL…" at bounding box center [266, 315] width 513 height 63
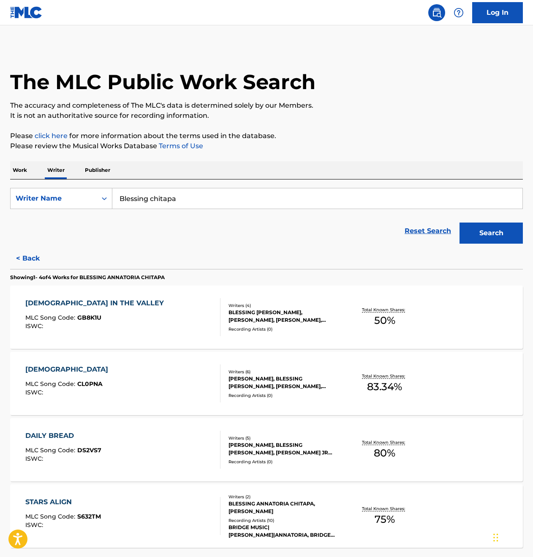
click at [280, 385] on div "[PERSON_NAME], BLESSING [PERSON_NAME], [PERSON_NAME], [PERSON_NAME] JR [PERSON_…" at bounding box center [285, 382] width 114 height 15
drag, startPoint x: 146, startPoint y: 198, endPoint x: 84, endPoint y: 198, distance: 61.6
click at [84, 199] on div "SearchWithCriteriaeaf749a6-b510-440e-874d-e09b0ced3ef2 Writer Name Blessing chi…" at bounding box center [266, 198] width 513 height 21
type input "[PERSON_NAME]"
click at [491, 233] on button "Search" at bounding box center [490, 233] width 63 height 21
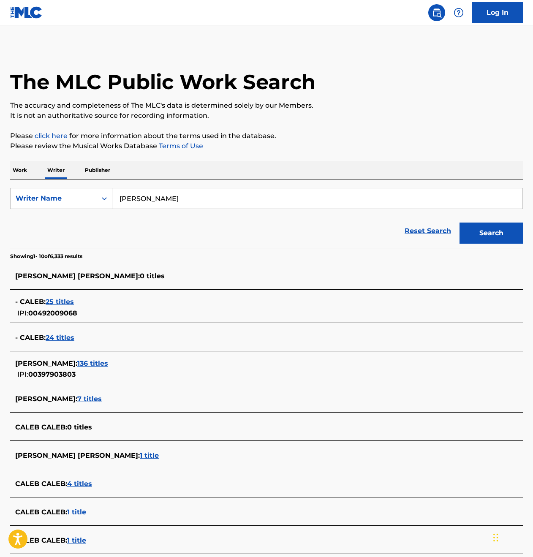
click at [92, 362] on span "136 titles" at bounding box center [92, 363] width 31 height 8
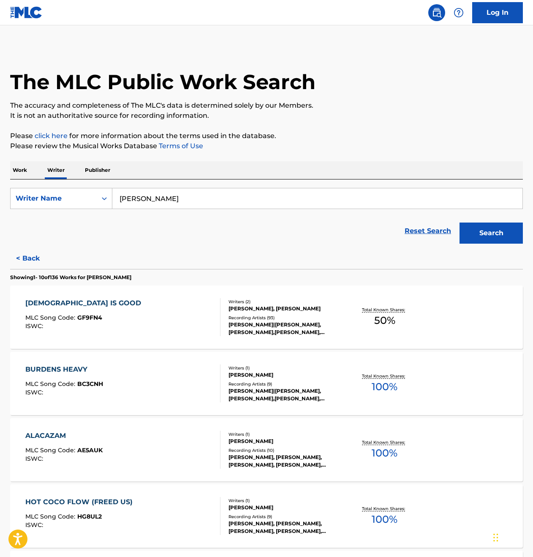
click at [124, 312] on div "GOD IS GOOD MLC Song Code : GF9FN4 ISWC :" at bounding box center [122, 317] width 195 height 38
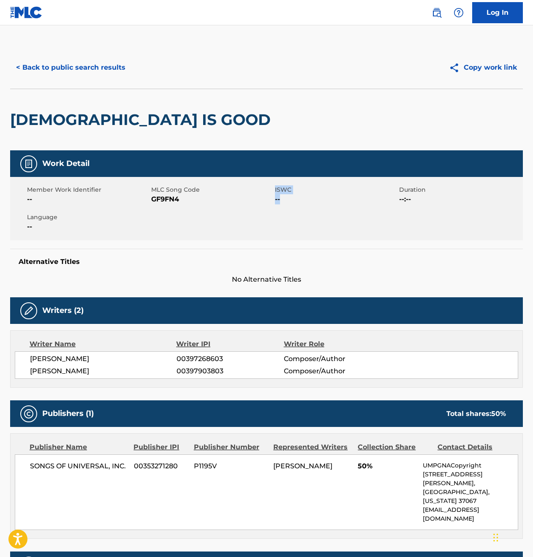
drag, startPoint x: 270, startPoint y: 196, endPoint x: 416, endPoint y: 201, distance: 145.7
click at [419, 201] on div "Member Work Identifier -- MLC Song Code GF9FN4 ISWC -- Duration --:-- Language …" at bounding box center [266, 208] width 513 height 63
click at [418, 209] on div "Member Work Identifier -- MLC Song Code GF9FN4 ISWC -- Duration --:-- Language …" at bounding box center [266, 208] width 513 height 63
drag, startPoint x: 36, startPoint y: 229, endPoint x: 0, endPoint y: 184, distance: 57.4
click at [0, 184] on div "< Back to public search results Copy work link GOD IS GOOD Work Detail Member W…" at bounding box center [266, 449] width 533 height 806
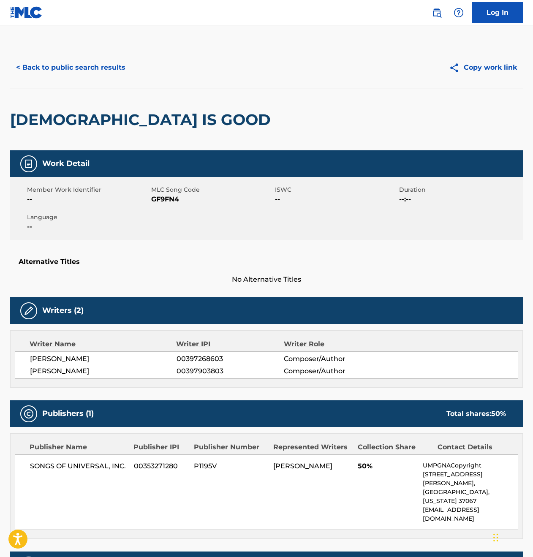
click at [282, 246] on div "Work Detail Member Work Identifier -- MLC Song Code GF9FN4 ISWC -- Duration --:…" at bounding box center [266, 217] width 513 height 134
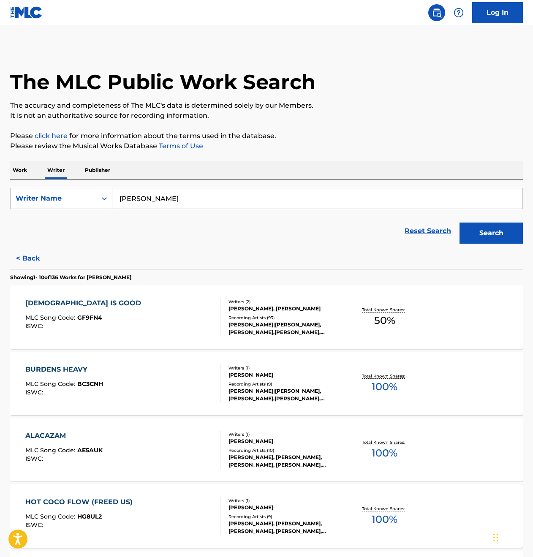
click at [156, 383] on div "BURDENS HEAVY MLC Song Code : BC3CNH ISWC :" at bounding box center [122, 383] width 195 height 38
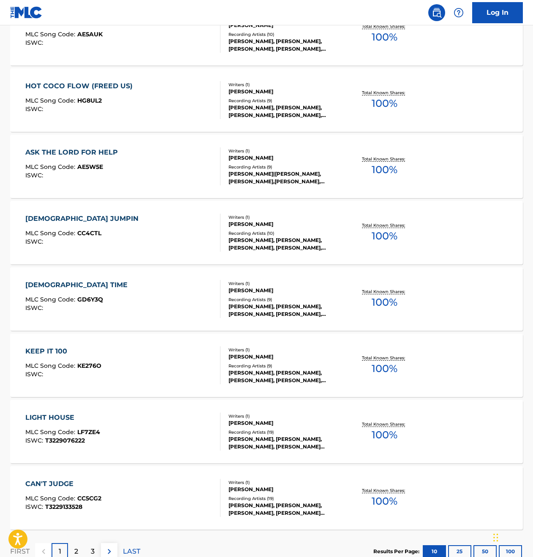
click at [199, 357] on div "KEEP IT 100 MLC Song Code : KE276O ISWC :" at bounding box center [122, 365] width 195 height 38
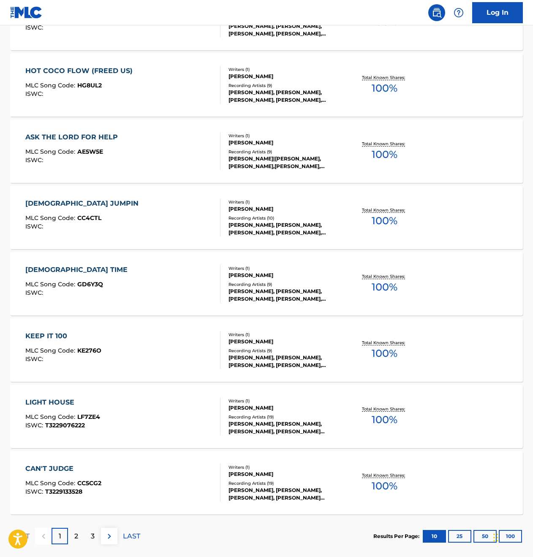
scroll to position [477, 0]
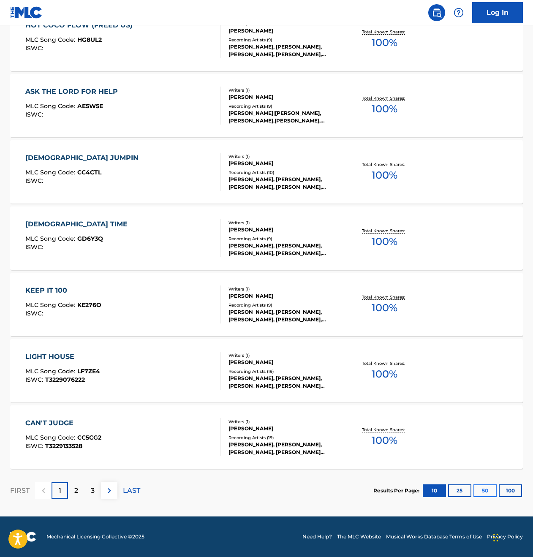
click at [483, 493] on button "50" at bounding box center [484, 490] width 23 height 13
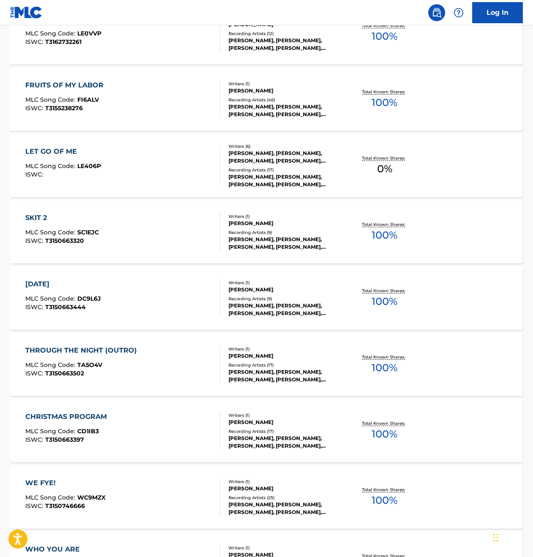
scroll to position [3128, 0]
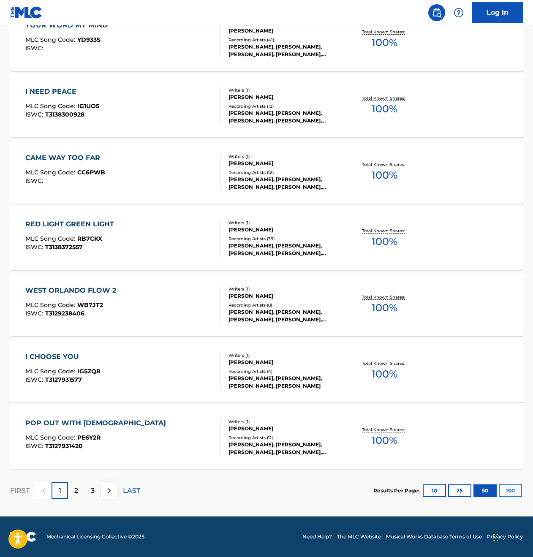
click at [505, 487] on button "100" at bounding box center [510, 490] width 23 height 13
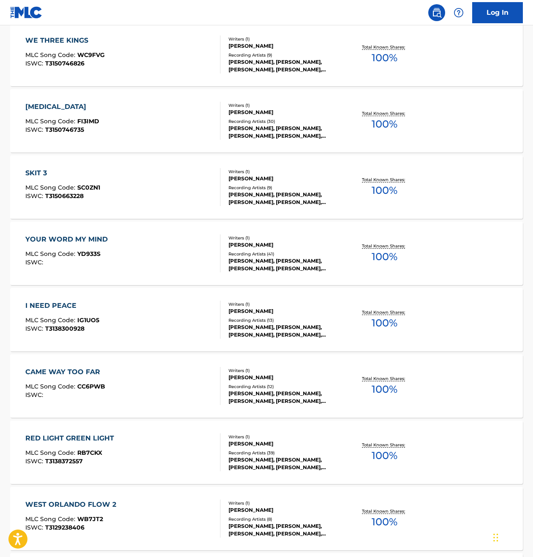
scroll to position [6443, 0]
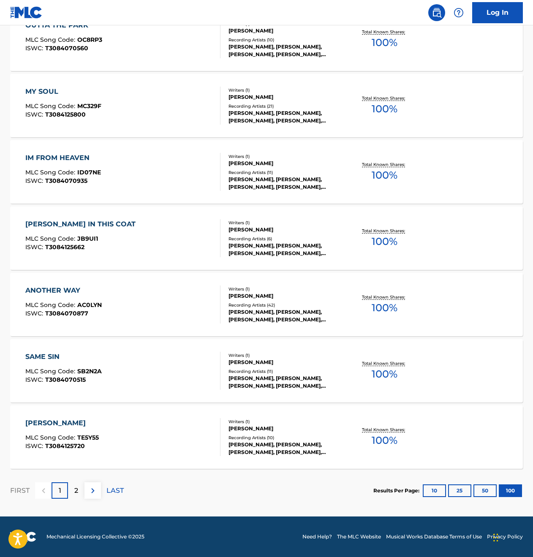
click at [146, 439] on div "[PERSON_NAME] MLC Song Code : TE5Y55 ISWC : T3084125720" at bounding box center [122, 437] width 195 height 38
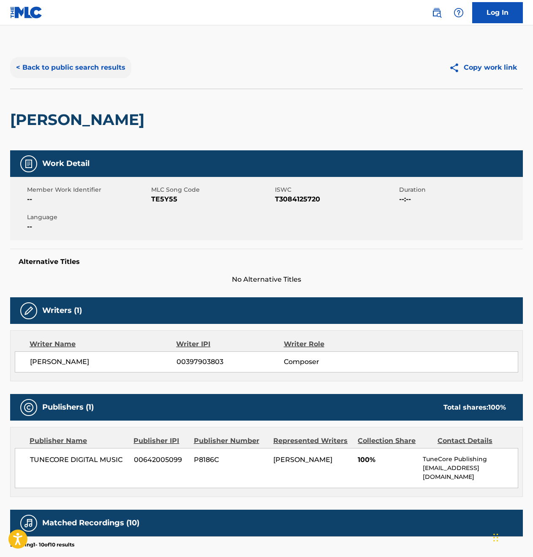
click at [35, 67] on button "< Back to public search results" at bounding box center [70, 67] width 121 height 21
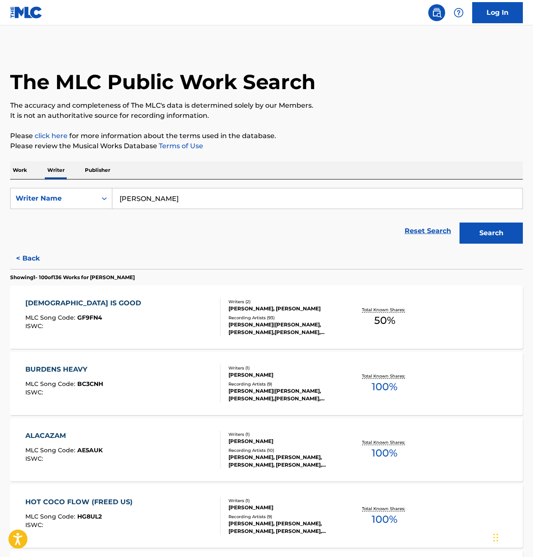
scroll to position [1230, 0]
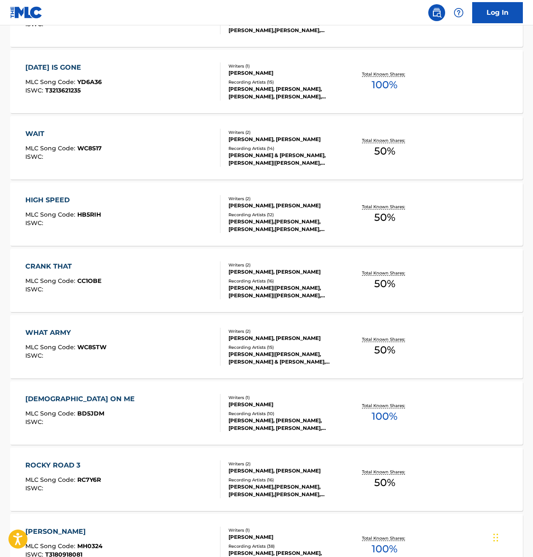
click at [44, 398] on div "[DEMOGRAPHIC_DATA] ON ME" at bounding box center [82, 399] width 114 height 10
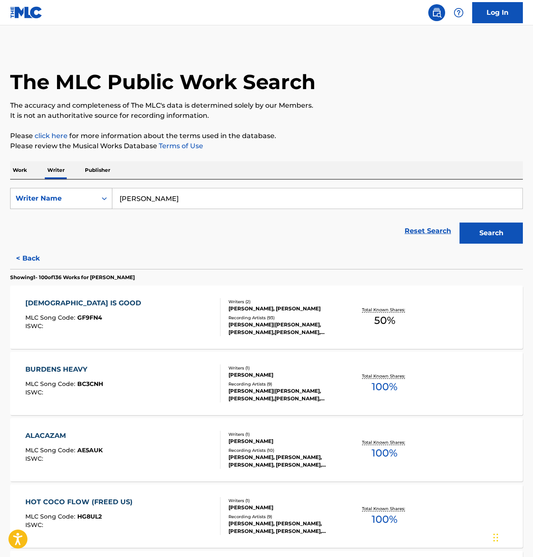
drag, startPoint x: 201, startPoint y: 203, endPoint x: 55, endPoint y: 192, distance: 146.5
click at [55, 192] on div "SearchWithCriteriaeaf749a6-b510-440e-874d-e09b0ced3ef2 Writer Name [PERSON_NAME]" at bounding box center [266, 198] width 513 height 21
type input "[PERSON_NAME]"
click at [491, 233] on button "Search" at bounding box center [490, 233] width 63 height 21
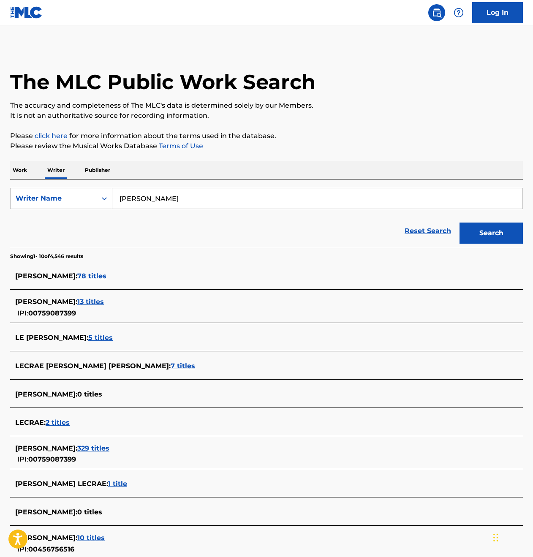
click at [84, 448] on span "329 titles" at bounding box center [93, 448] width 32 height 8
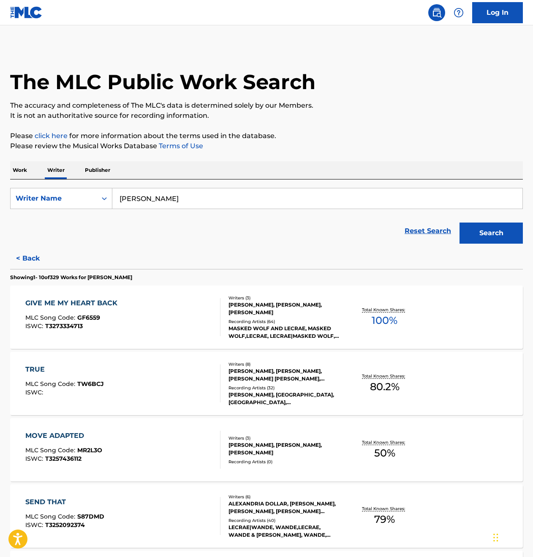
click at [170, 324] on div "GIVE ME MY HEART BACK MLC Song Code : GF6559 ISWC : T3273334713" at bounding box center [122, 317] width 195 height 38
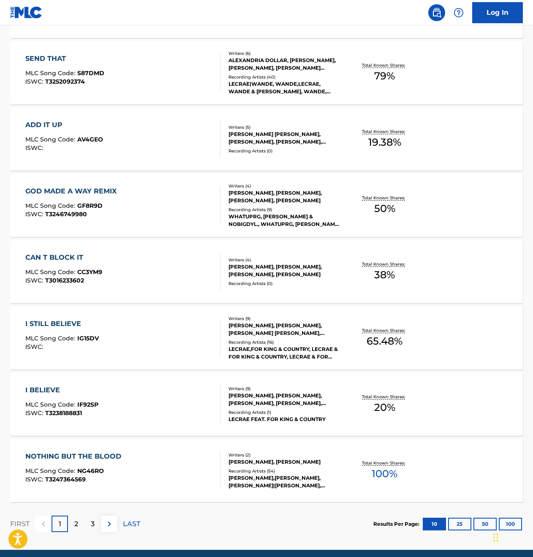
scroll to position [477, 0]
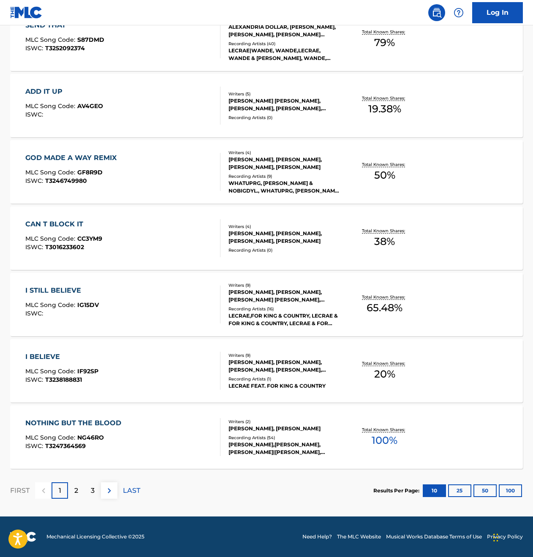
click at [153, 363] on div "I BELIEVE MLC Song Code : IF92SP ISWC : T3238188831" at bounding box center [122, 371] width 195 height 38
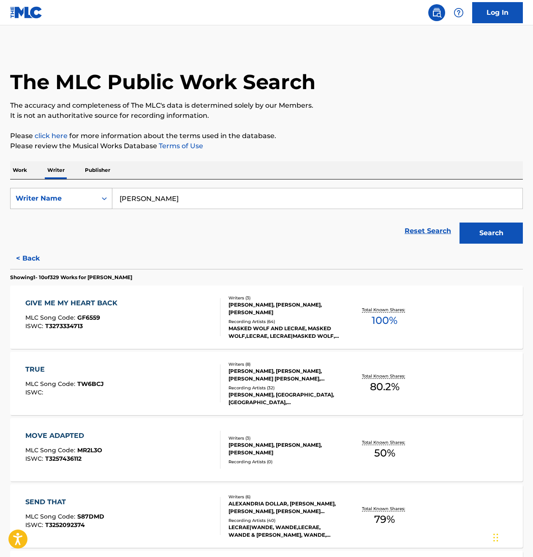
drag, startPoint x: 172, startPoint y: 200, endPoint x: 30, endPoint y: 200, distance: 141.9
click at [30, 200] on div "SearchWithCriteriaeaf749a6-b510-440e-874d-e09b0ced3ef2 Writer Name [PERSON_NAME]" at bounding box center [266, 198] width 513 height 21
type input "[PERSON_NAME]"
click at [491, 233] on button "Search" at bounding box center [490, 233] width 63 height 21
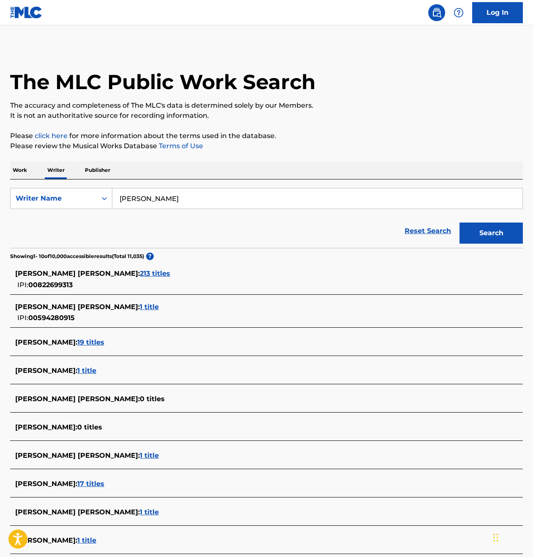
click at [140, 273] on span "213 titles" at bounding box center [155, 273] width 30 height 8
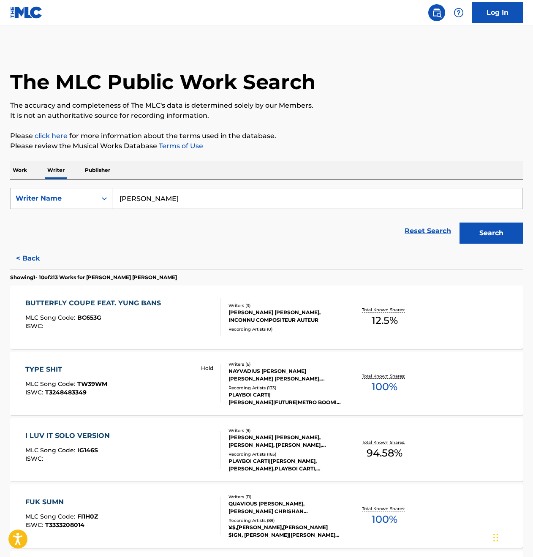
click at [144, 373] on div "TYPE SHIT MLC Song Code : TW39WM ISWC : T3248483349 Hold" at bounding box center [122, 383] width 195 height 38
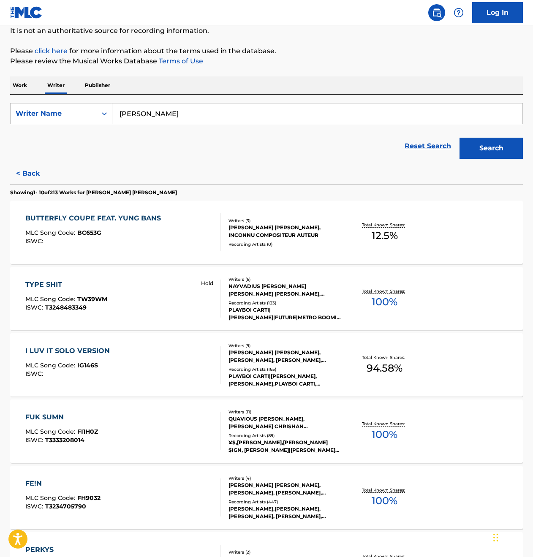
scroll to position [477, 0]
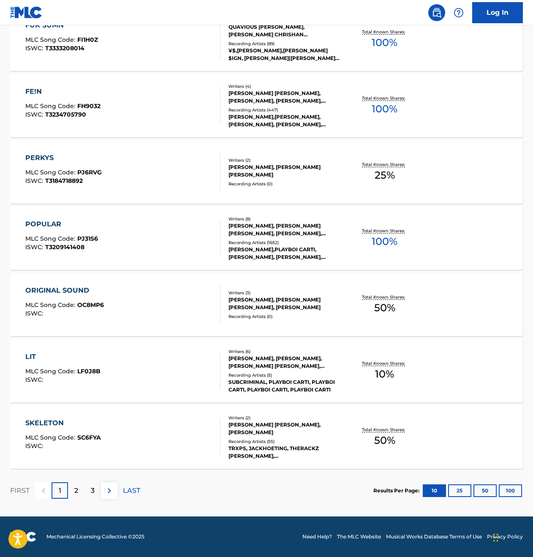
click at [111, 374] on div "LIT MLC Song Code : LF0J8B ISWC :" at bounding box center [122, 371] width 195 height 38
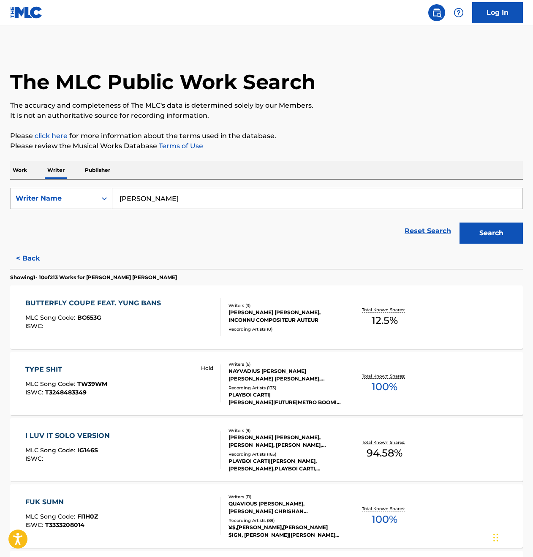
click at [136, 308] on div "BUTTERFLY COUPE FEAT. YUNG BANS MLC Song Code : BC653G ISWC :" at bounding box center [95, 317] width 140 height 38
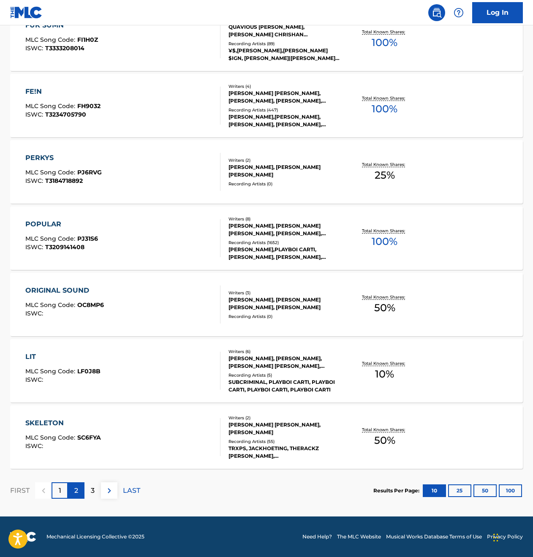
click at [75, 494] on p "2" at bounding box center [76, 491] width 4 height 10
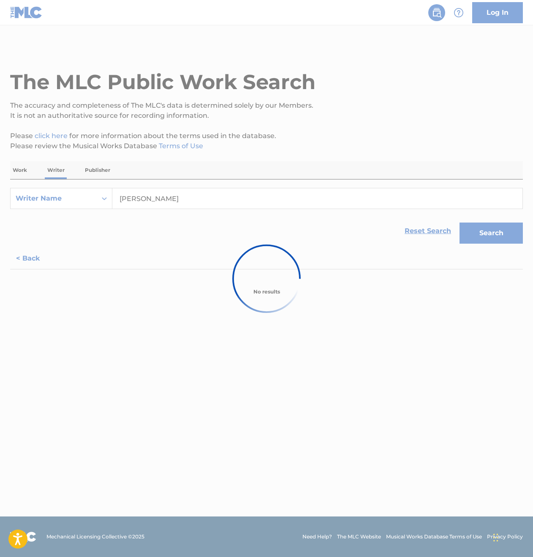
scroll to position [0, 0]
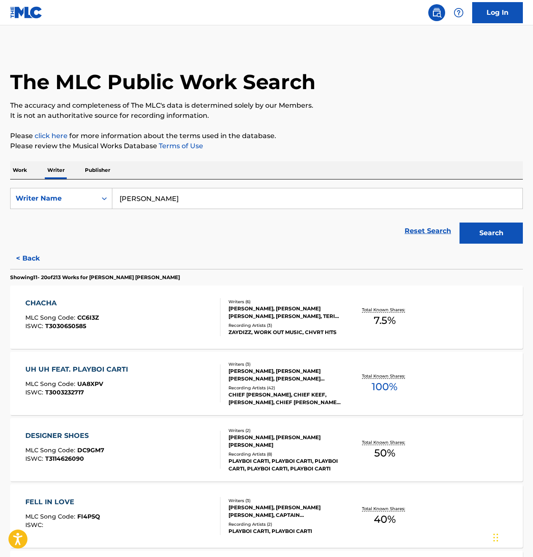
click at [143, 328] on div "CHACHA MLC Song Code : CC6I3Z ISWC : T3030650585" at bounding box center [122, 317] width 195 height 38
click at [159, 429] on div "DESIGNER SHOES MLC Song Code : DC9GM7 ISWC : T3114626090 Writers ( 2 ) [PERSON_…" at bounding box center [266, 449] width 513 height 63
drag, startPoint x: 189, startPoint y: 195, endPoint x: 40, endPoint y: 201, distance: 149.2
click at [40, 201] on div "SearchWithCriteriaeaf749a6-b510-440e-874d-e09b0ced3ef2 Writer Name [PERSON_NAME]" at bounding box center [266, 198] width 513 height 21
type input "[PERSON_NAME]"
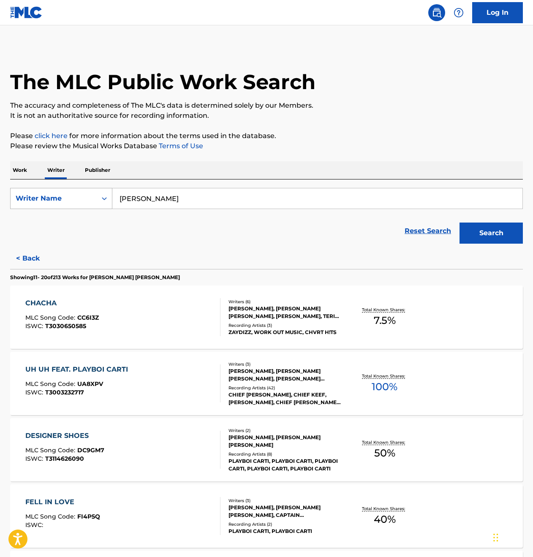
click at [491, 233] on button "Search" at bounding box center [490, 233] width 63 height 21
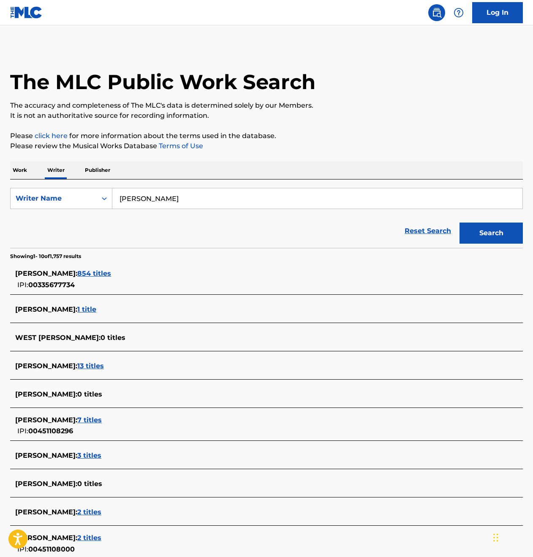
click at [102, 271] on span "854 titles" at bounding box center [94, 273] width 34 height 8
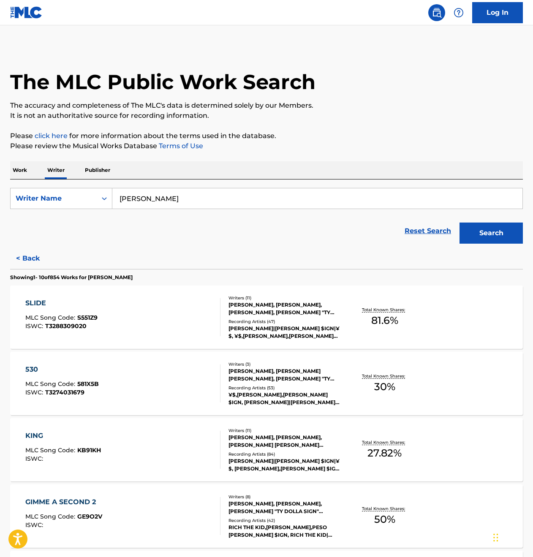
click at [145, 312] on div "SLIDE MLC Song Code : S551Z9 ISWC : T3288309020" at bounding box center [122, 317] width 195 height 38
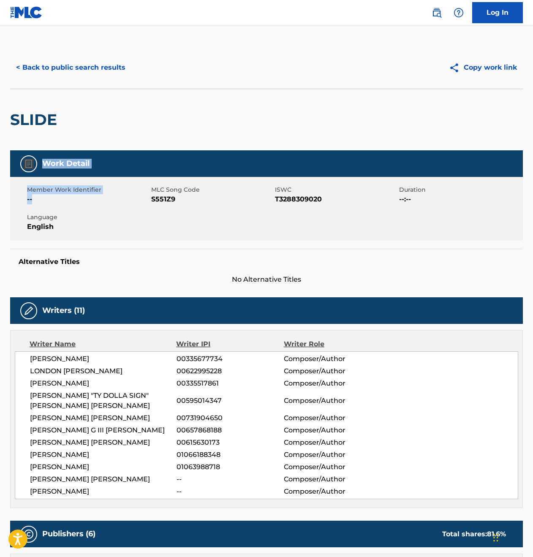
drag, startPoint x: 47, startPoint y: 197, endPoint x: -3, endPoint y: 171, distance: 56.7
click at [0, 171] on html "Accessibility Screen-Reader Guide, Feedback, and Issue Reporting | New window 0…" at bounding box center [266, 278] width 533 height 557
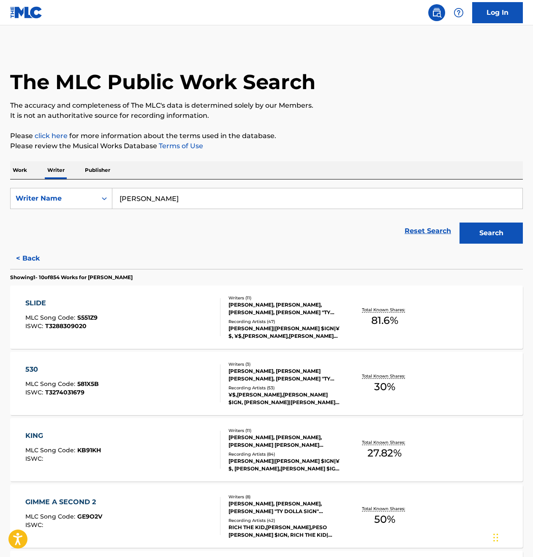
click at [172, 373] on div "530 MLC Song Code : 581X5B ISWC : T3274031679" at bounding box center [122, 383] width 195 height 38
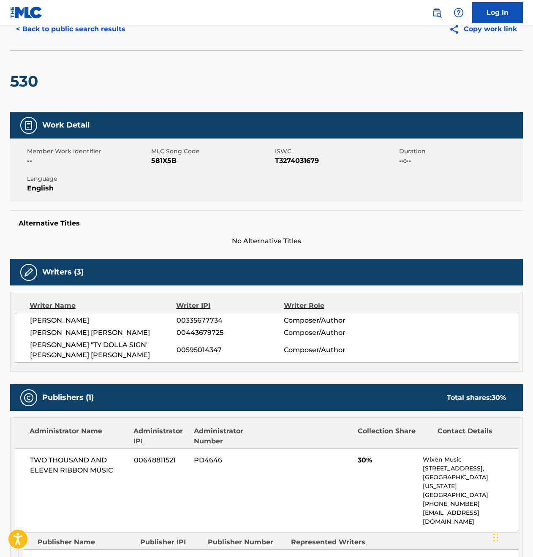
scroll to position [40, 0]
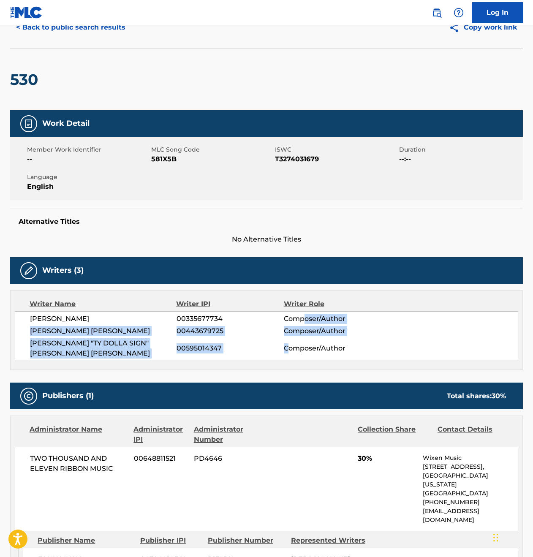
drag, startPoint x: 290, startPoint y: 349, endPoint x: 305, endPoint y: 315, distance: 37.3
click at [305, 315] on div "[PERSON_NAME] 00335677734 Composer/Author [PERSON_NAME] [PERSON_NAME] 004436797…" at bounding box center [266, 336] width 503 height 50
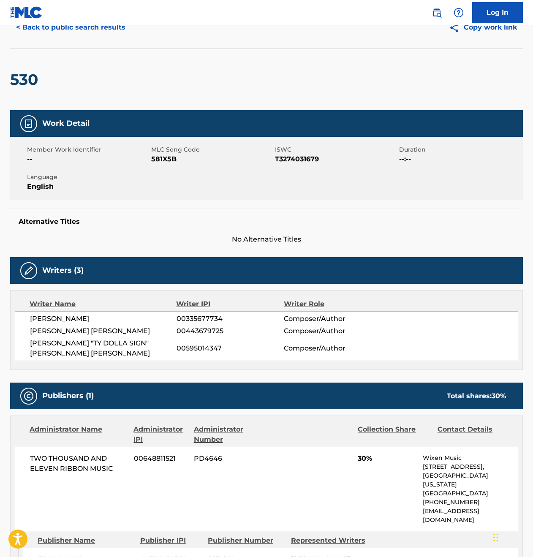
click at [324, 360] on div "[PERSON_NAME] 00335677734 Composer/Author [PERSON_NAME] [PERSON_NAME] 004436797…" at bounding box center [266, 336] width 503 height 50
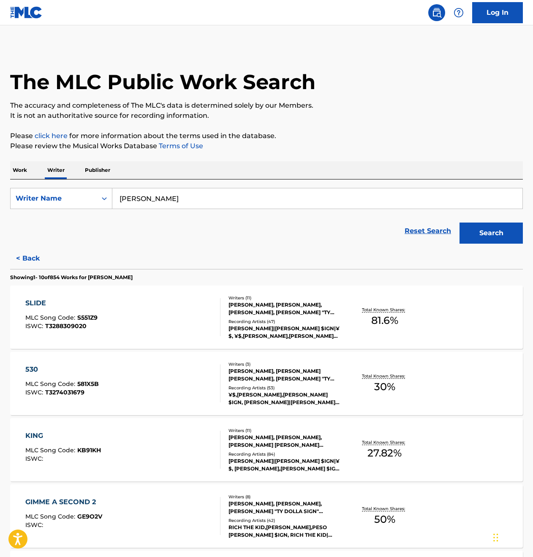
scroll to position [378, 0]
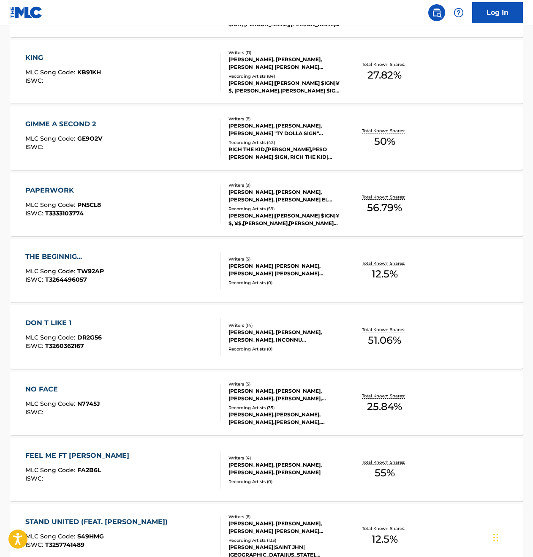
click at [212, 410] on div "NO FACE MLC Song Code : N7745J ISWC :" at bounding box center [122, 403] width 195 height 38
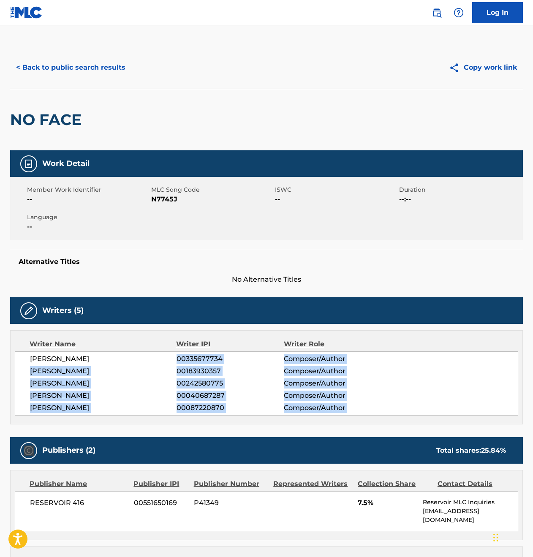
drag, startPoint x: 339, startPoint y: 413, endPoint x: 272, endPoint y: 353, distance: 89.4
click at [272, 353] on div "[PERSON_NAME] 00335677734 Composer/Author [PERSON_NAME] 00183930357 Composer/Au…" at bounding box center [266, 383] width 503 height 64
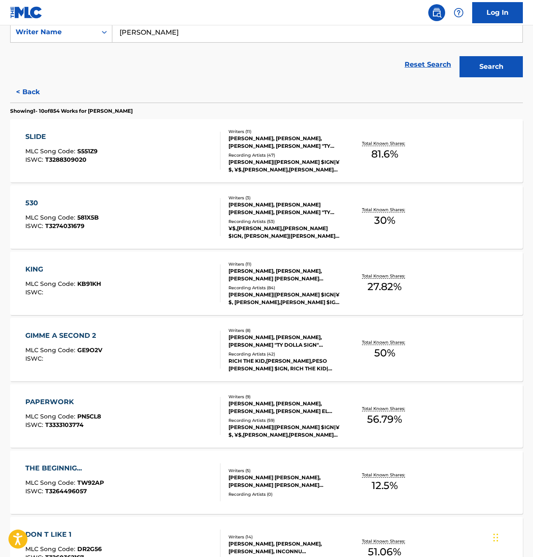
scroll to position [477, 0]
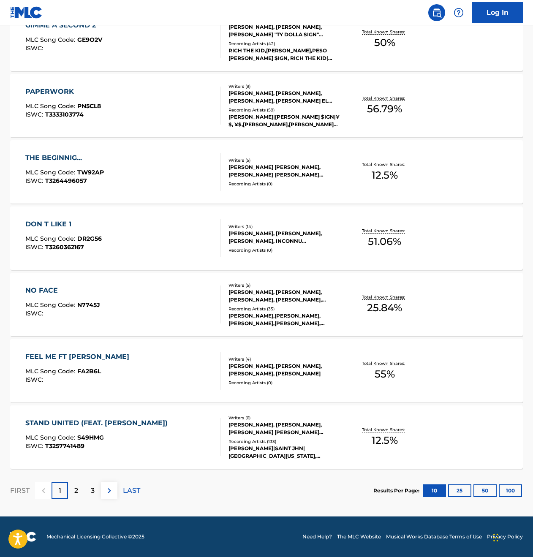
click at [267, 408] on div "STAND UNITED (FEAT. [PERSON_NAME]) MLC Song Code : S49HMG ISWC : T3257741489 Wr…" at bounding box center [266, 436] width 513 height 63
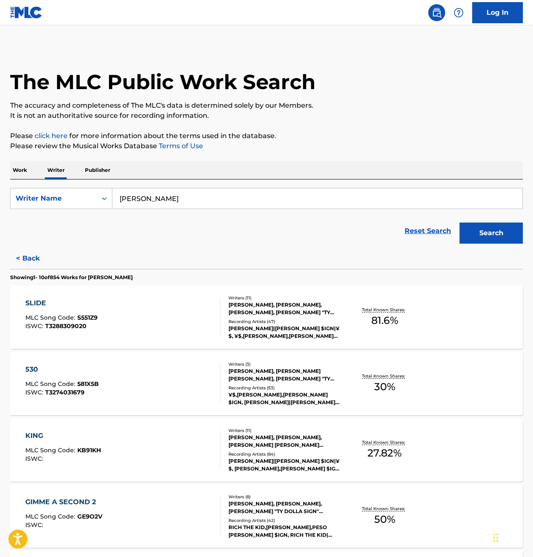
scroll to position [477, 0]
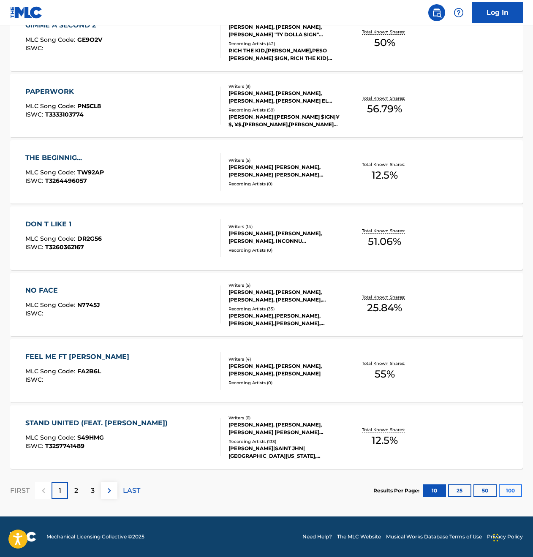
click at [508, 492] on button "100" at bounding box center [510, 490] width 23 height 13
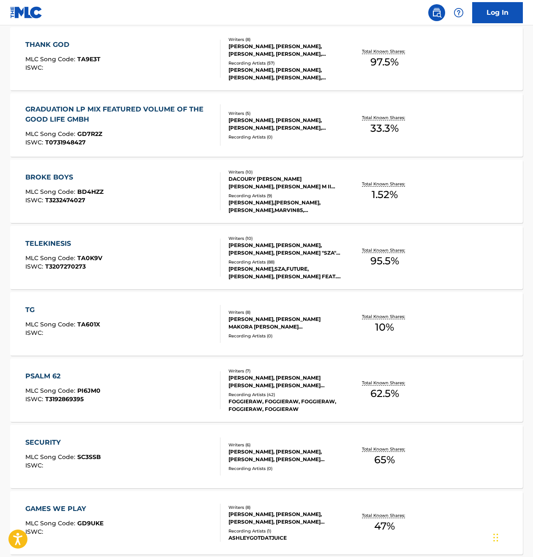
scroll to position [2278, 0]
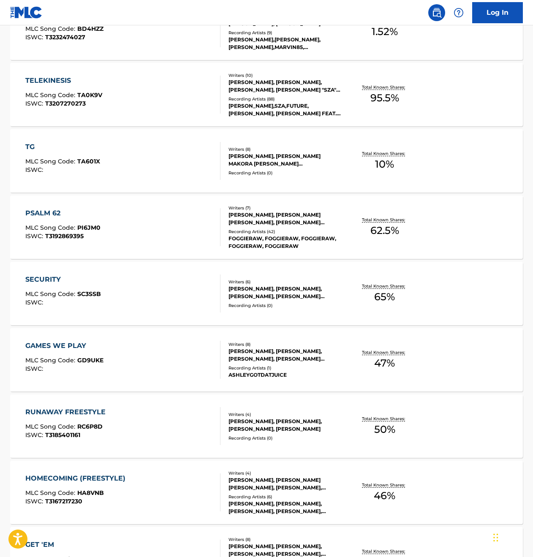
click at [296, 436] on div "Recording Artists ( 0 )" at bounding box center [285, 438] width 114 height 6
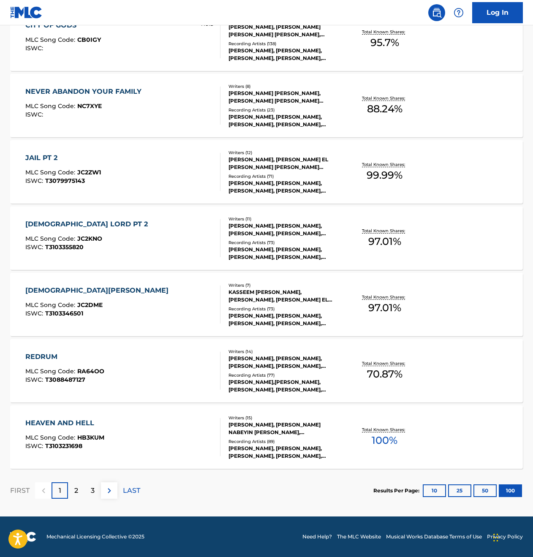
scroll to position [6423, 0]
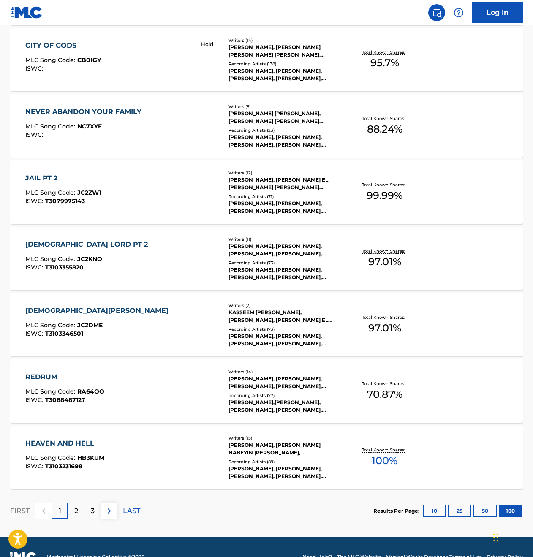
click at [208, 412] on div "REDRUM MLC Song Code : RA64OO ISWC : T3088487127 Writers ( 14 ) [PERSON_NAME], …" at bounding box center [266, 390] width 513 height 63
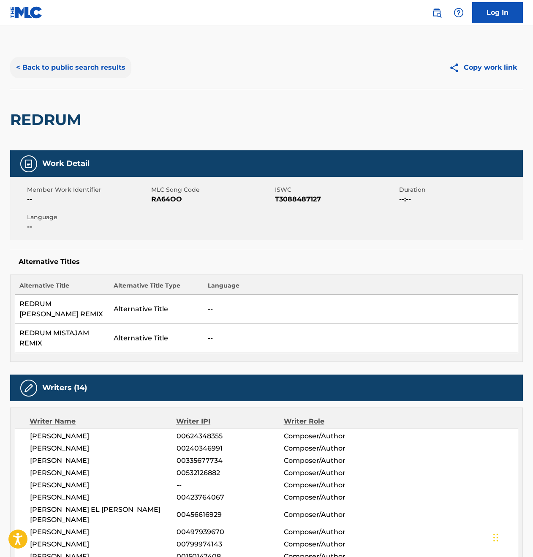
click at [16, 68] on button "< Back to public search results" at bounding box center [70, 67] width 121 height 21
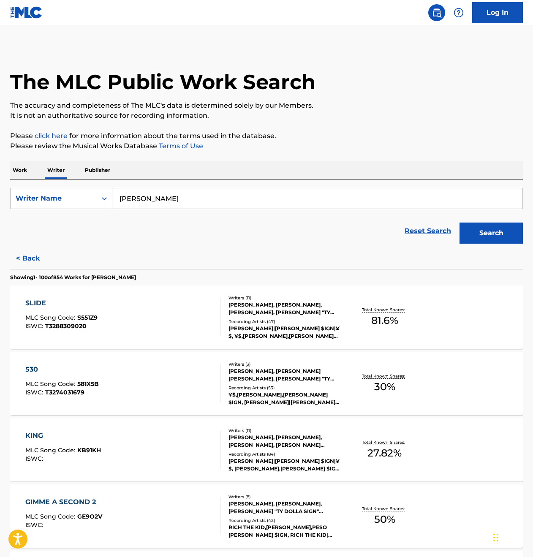
drag, startPoint x: 182, startPoint y: 191, endPoint x: 220, endPoint y: 203, distance: 40.1
click at [220, 203] on input "[PERSON_NAME]" at bounding box center [317, 198] width 410 height 20
type input "[PERSON_NAME]"
click at [491, 233] on button "Search" at bounding box center [490, 233] width 63 height 21
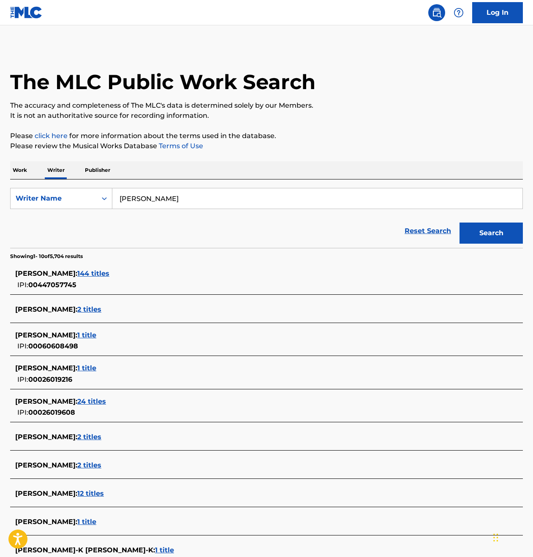
click at [84, 275] on span "144 titles" at bounding box center [93, 273] width 32 height 8
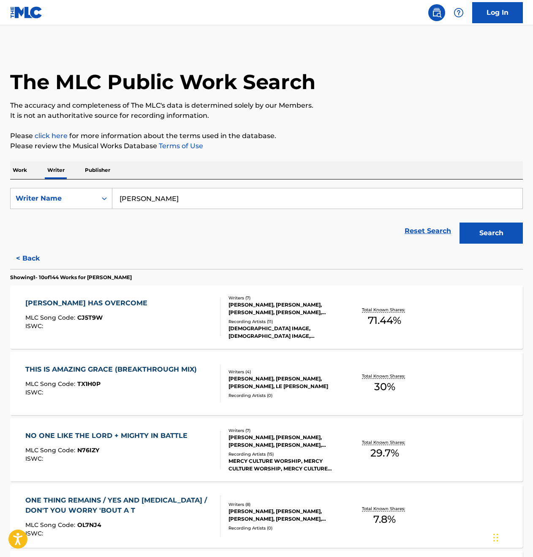
click at [96, 299] on div "[PERSON_NAME] HAS OVERCOME" at bounding box center [88, 303] width 126 height 10
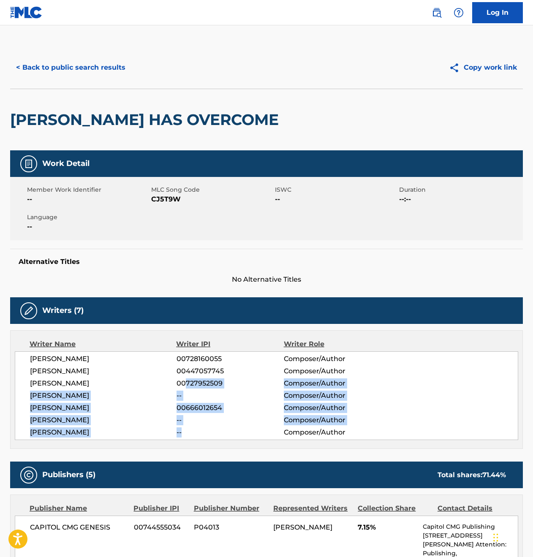
drag, startPoint x: 182, startPoint y: 429, endPoint x: 154, endPoint y: 356, distance: 77.6
click at [183, 383] on div "[PERSON_NAME] 00728160055 Composer/Author [PERSON_NAME] 00447057745 Composer/Au…" at bounding box center [266, 395] width 503 height 89
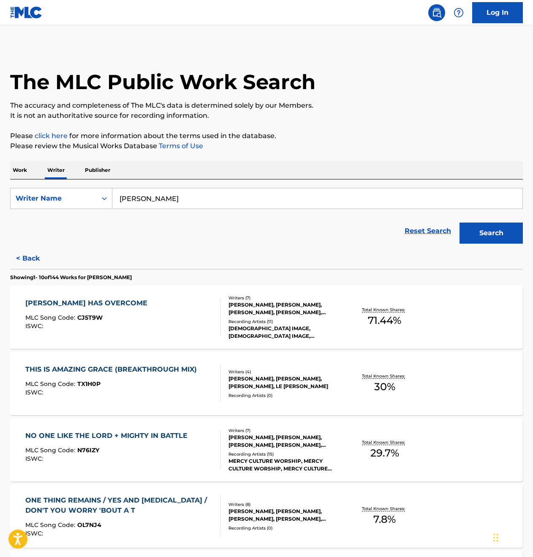
scroll to position [187, 0]
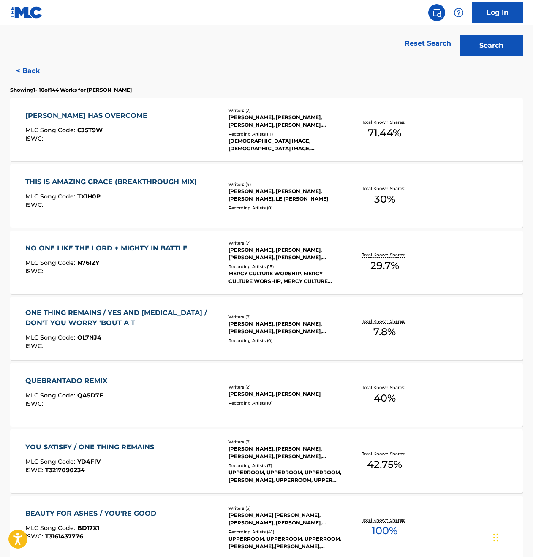
click at [138, 244] on div "NO ONE LIKE THE LORD + MIGHTY IN BATTLE" at bounding box center [108, 248] width 166 height 10
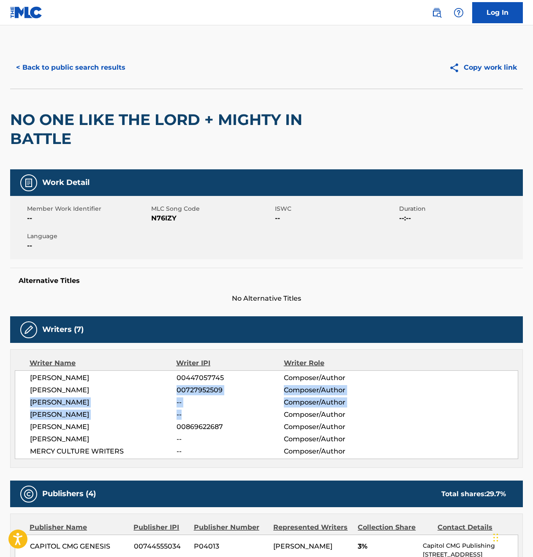
drag, startPoint x: 184, startPoint y: 407, endPoint x: 176, endPoint y: 414, distance: 10.8
click at [171, 395] on div "[PERSON_NAME] 00447057745 Composer/Author [PERSON_NAME] 00727952509 Composer/Au…" at bounding box center [266, 414] width 503 height 89
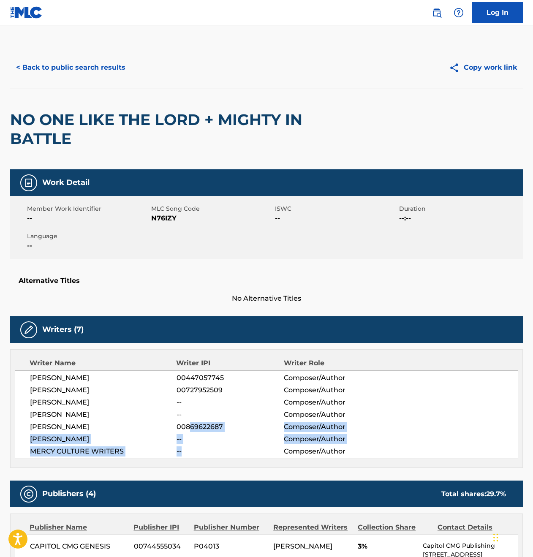
drag, startPoint x: 196, startPoint y: 433, endPoint x: 187, endPoint y: 425, distance: 12.6
click at [188, 425] on div "[PERSON_NAME] 00447057745 Composer/Author [PERSON_NAME] 00727952509 Composer/Au…" at bounding box center [266, 414] width 503 height 89
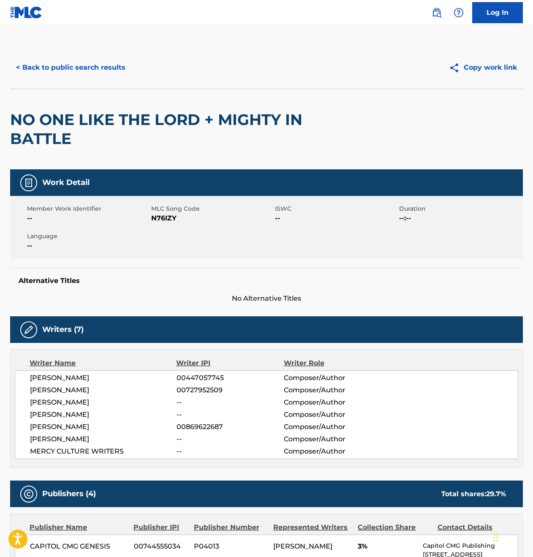
click at [118, 453] on span "MERCY CULTURE WRITERS" at bounding box center [103, 451] width 147 height 10
drag, startPoint x: 30, startPoint y: 451, endPoint x: 352, endPoint y: 464, distance: 322.9
click at [352, 464] on div "Writer Name Writer IPI Writer Role [PERSON_NAME] 00447057745 Composer/Author [P…" at bounding box center [266, 408] width 513 height 119
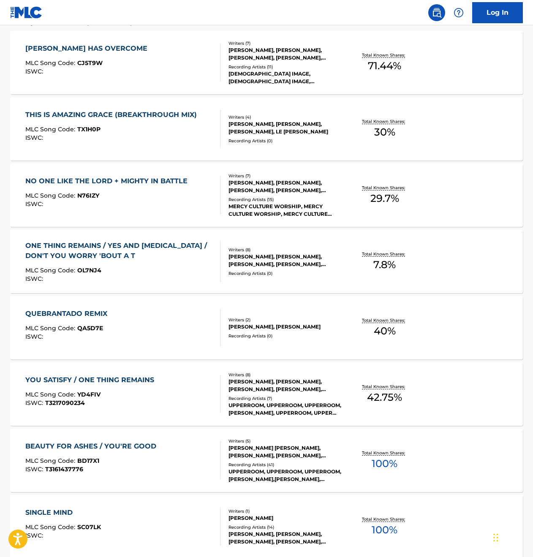
scroll to position [477, 0]
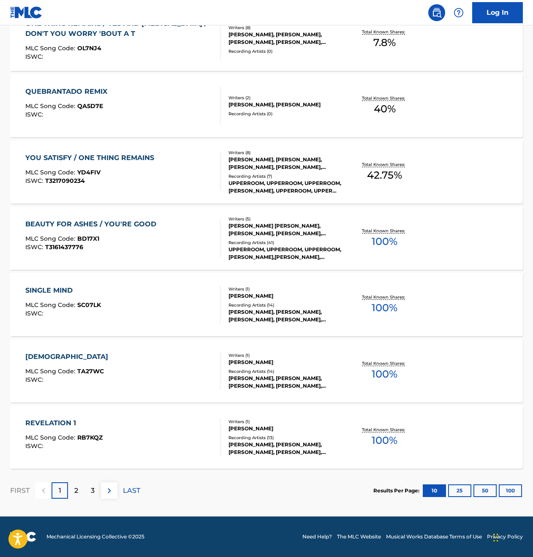
click at [174, 369] on div "TEMPLE MLC Song Code : TA27WC ISWC :" at bounding box center [122, 371] width 195 height 38
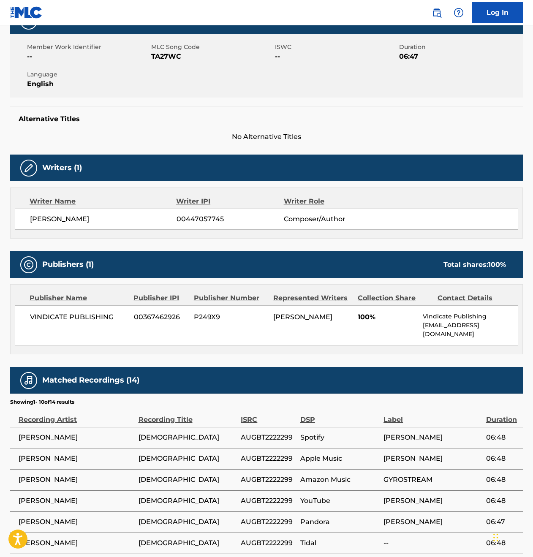
scroll to position [122, 0]
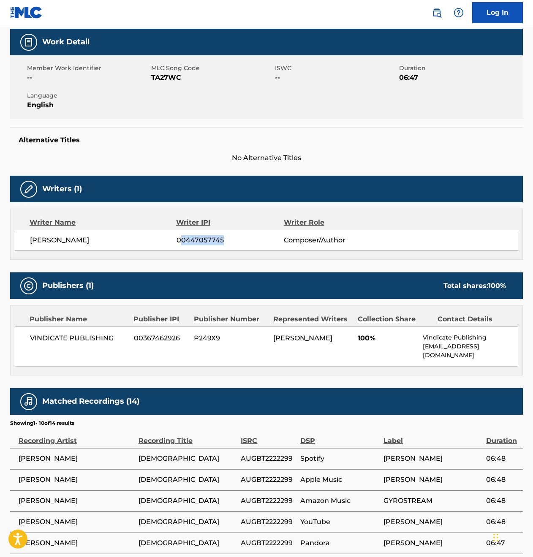
drag, startPoint x: 179, startPoint y: 238, endPoint x: 266, endPoint y: 237, distance: 87.0
click at [266, 237] on span "00447057745" at bounding box center [229, 240] width 107 height 10
drag, startPoint x: 162, startPoint y: 74, endPoint x: 181, endPoint y: 76, distance: 18.7
click at [181, 76] on div "MLC Song Code TA27WC" at bounding box center [213, 73] width 124 height 19
click at [195, 79] on span "TA27WC" at bounding box center [212, 78] width 122 height 10
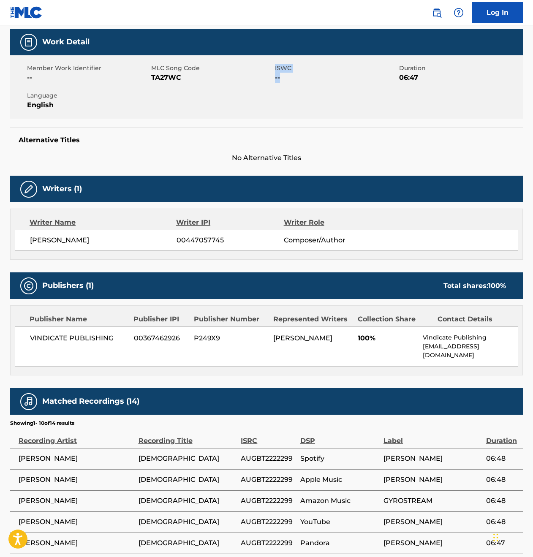
drag, startPoint x: 273, startPoint y: 77, endPoint x: 338, endPoint y: 80, distance: 64.7
click at [337, 80] on div "Member Work Identifier -- MLC Song Code TA27WC ISWC -- Duration 06:47 Language …" at bounding box center [266, 86] width 513 height 63
click at [249, 82] on div "Member Work Identifier -- MLC Song Code TA27WC ISWC -- Duration 06:47 Language …" at bounding box center [266, 86] width 513 height 63
drag, startPoint x: 19, startPoint y: 76, endPoint x: 76, endPoint y: 74, distance: 56.6
click at [71, 75] on div "Member Work Identifier -- MLC Song Code TA27WC ISWC -- Duration 06:47 Language …" at bounding box center [266, 86] width 513 height 63
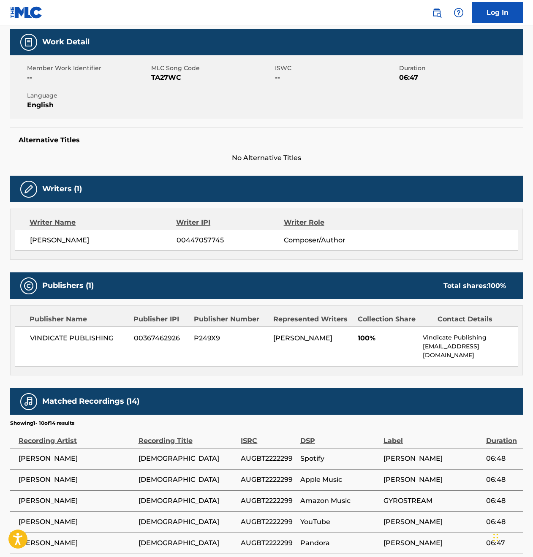
click at [136, 82] on span "--" at bounding box center [88, 78] width 122 height 10
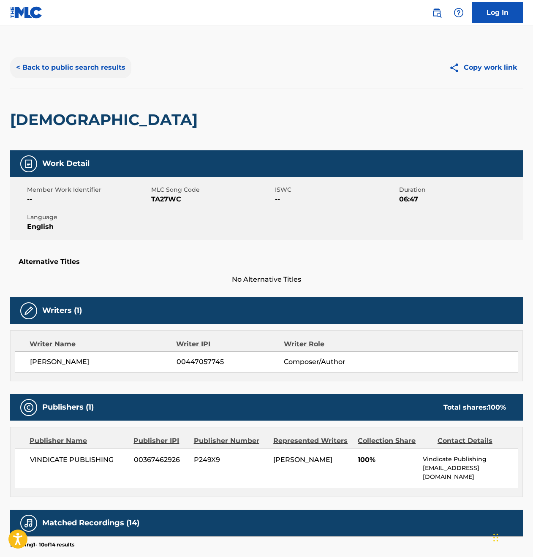
click at [67, 64] on button "< Back to public search results" at bounding box center [70, 67] width 121 height 21
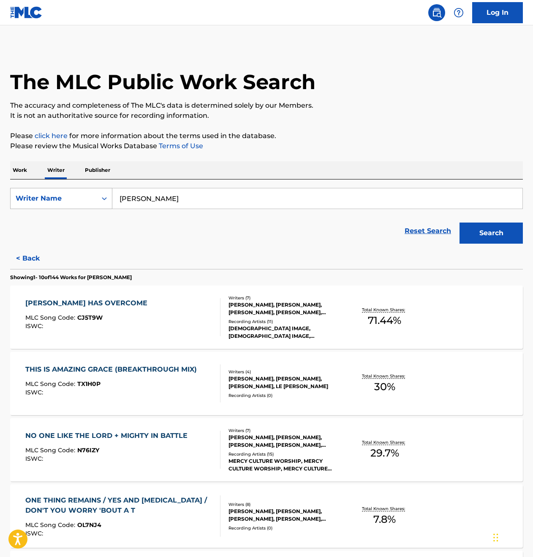
drag, startPoint x: 149, startPoint y: 198, endPoint x: 63, endPoint y: 194, distance: 85.8
click at [63, 194] on div "SearchWithCriteriaeaf749a6-b510-440e-874d-e09b0ced3ef2 Writer Name [PERSON_NAME]" at bounding box center [266, 198] width 513 height 21
type input "[PERSON_NAME]"
click at [491, 233] on button "Search" at bounding box center [490, 233] width 63 height 21
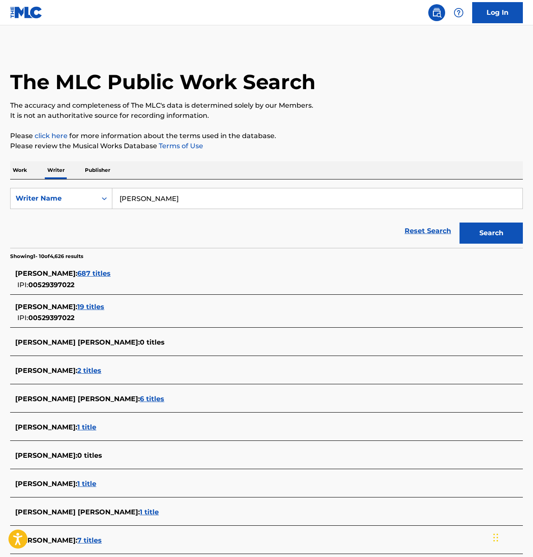
click at [117, 269] on div "[PERSON_NAME] : 687 titles" at bounding box center [255, 274] width 481 height 10
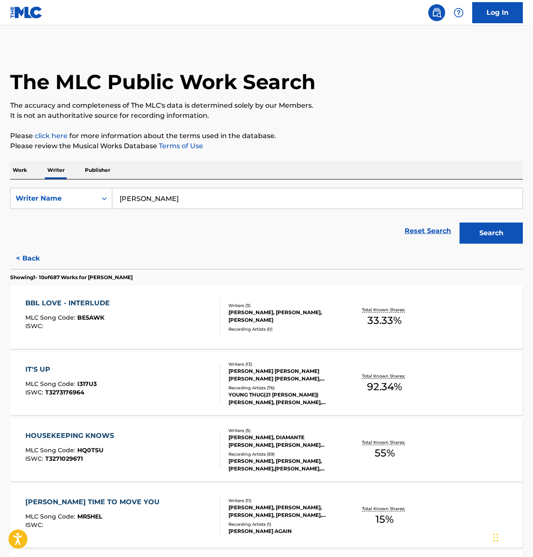
click at [182, 337] on div "BBL LOVE - INTERLUDE MLC Song Code : BE5AWK ISWC : Writers ( 3 ) [PERSON_NAME],…" at bounding box center [266, 316] width 513 height 63
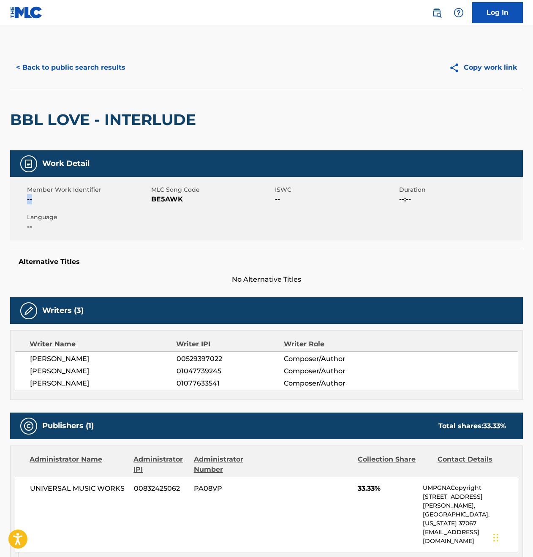
drag, startPoint x: 119, startPoint y: 201, endPoint x: 153, endPoint y: 203, distance: 34.3
click at [153, 203] on div "Member Work Identifier -- MLC Song Code BE5AWK ISWC -- Duration --:-- Language …" at bounding box center [266, 208] width 513 height 63
click at [445, 350] on div "Writer Name Writer IPI Writer Role [PERSON_NAME] 00529397022 Composer/Author [P…" at bounding box center [266, 365] width 513 height 70
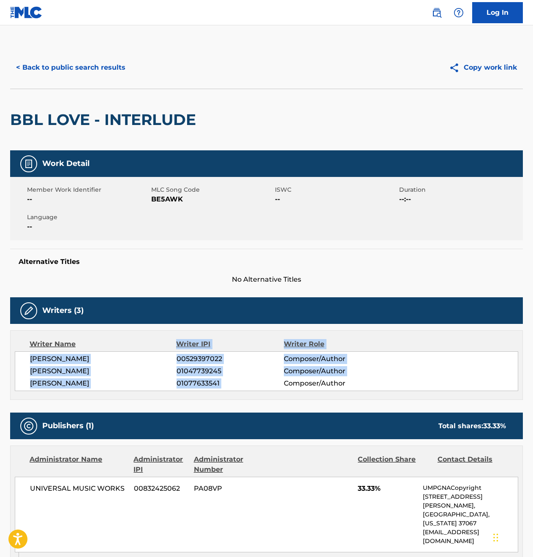
drag, startPoint x: 359, startPoint y: 378, endPoint x: 230, endPoint y: 321, distance: 141.0
click at [238, 329] on div "Writers (3) Writer Name Writer IPI Writer Role [PERSON_NAME] 00529397022 Compos…" at bounding box center [266, 348] width 513 height 103
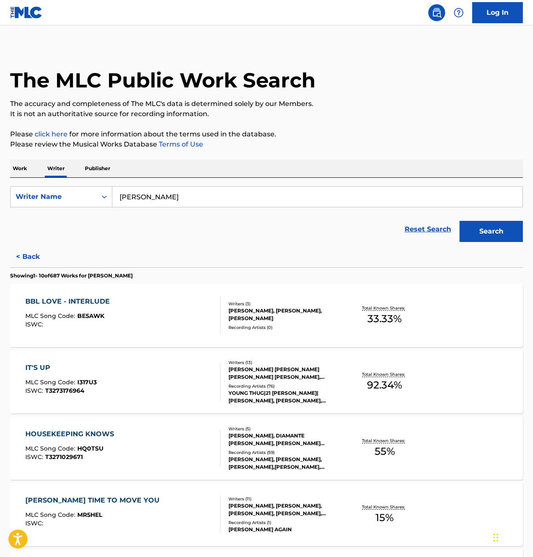
scroll to position [144, 0]
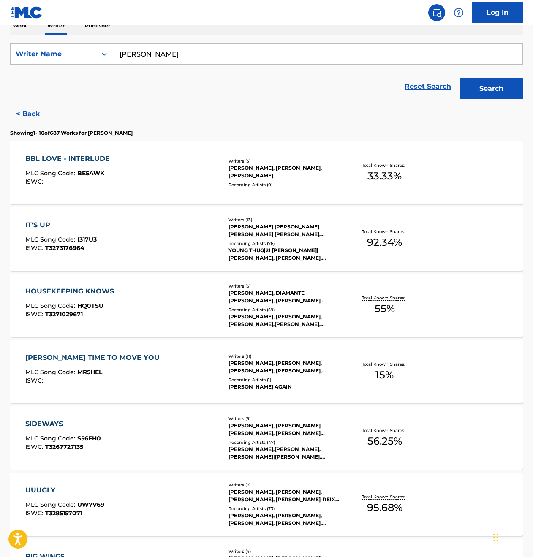
click at [168, 364] on div "[PERSON_NAME] TIME TO MOVE YOU MLC Song Code : MR5HEL ISWC :" at bounding box center [122, 372] width 195 height 38
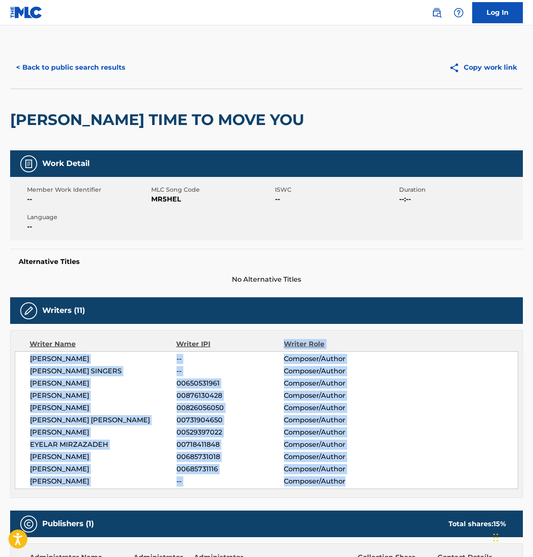
drag, startPoint x: 328, startPoint y: 452, endPoint x: 252, endPoint y: 350, distance: 127.2
click at [252, 350] on div "Writer Name Writer IPI Writer Role [PERSON_NAME] -- Composer/Author [PERSON_NAM…" at bounding box center [266, 414] width 513 height 168
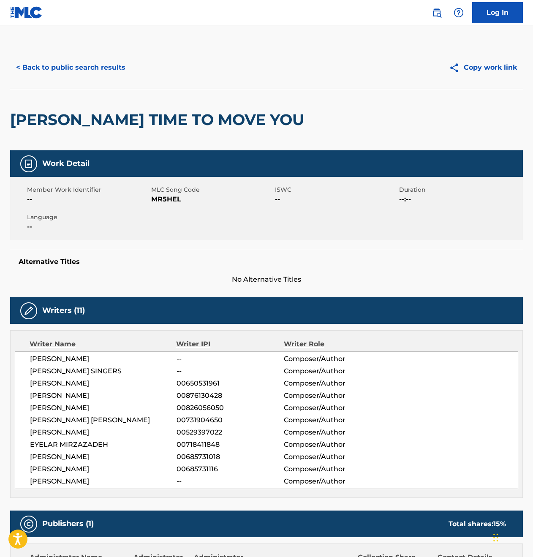
click at [189, 407] on span "00826056050" at bounding box center [229, 408] width 107 height 10
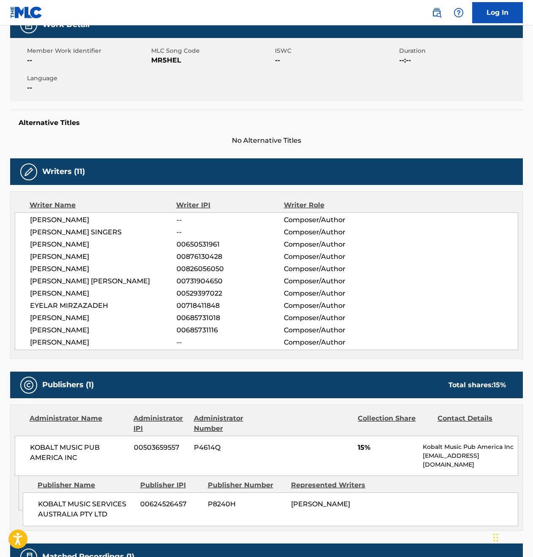
scroll to position [260, 0]
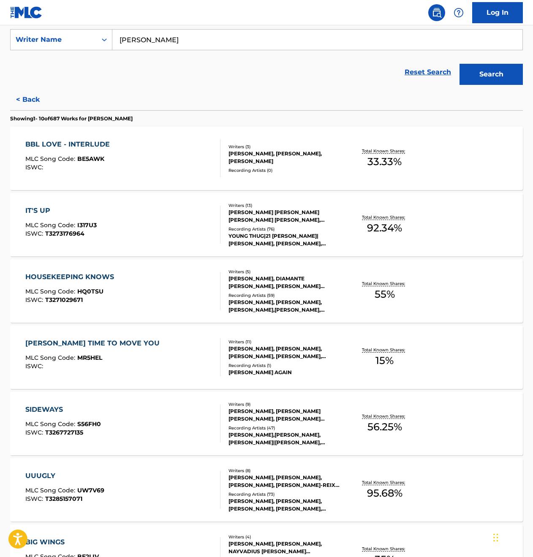
scroll to position [477, 0]
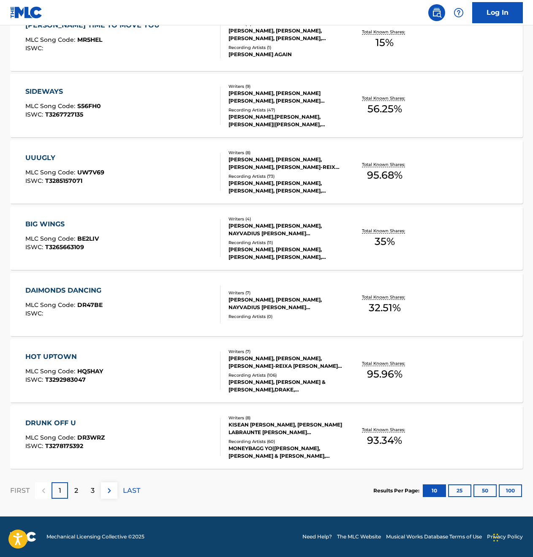
click at [237, 385] on div "[PERSON_NAME], [PERSON_NAME] & [PERSON_NAME],DRAKE, [PERSON_NAME],DRAKE, [PERSO…" at bounding box center [285, 385] width 114 height 15
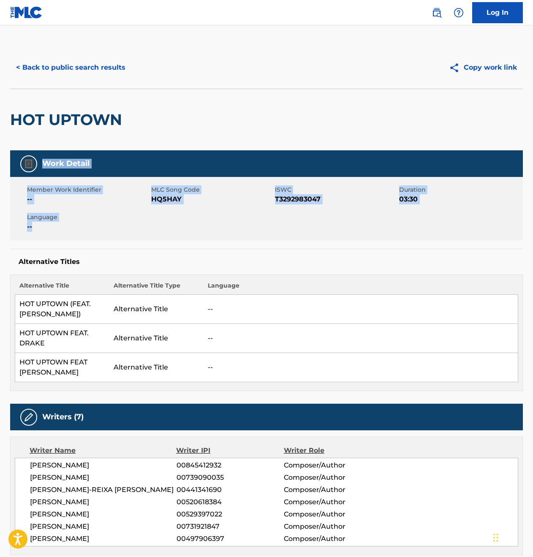
drag, startPoint x: 61, startPoint y: 222, endPoint x: -2, endPoint y: 167, distance: 83.8
click at [0, 167] on html "Accessibility Screen-Reader Guide, Feedback, and Issue Reporting | New window 0…" at bounding box center [266, 278] width 533 height 557
click at [70, 231] on span "--" at bounding box center [88, 227] width 122 height 10
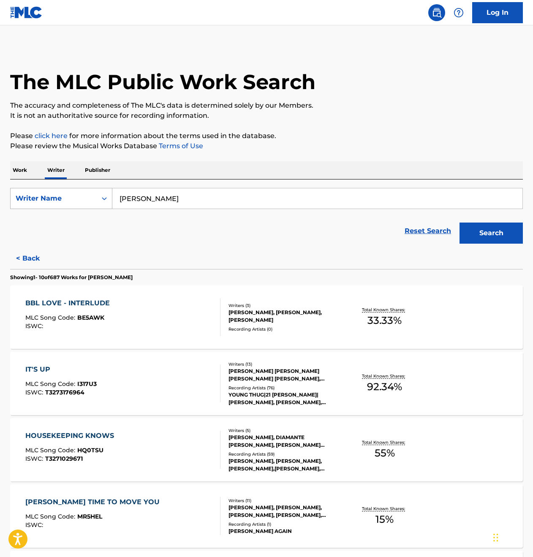
drag, startPoint x: 185, startPoint y: 200, endPoint x: 60, endPoint y: 195, distance: 124.3
click at [60, 195] on div "SearchWithCriteriaeaf749a6-b510-440e-874d-e09b0ced3ef2 Writer Name [PERSON_NAME]" at bounding box center [266, 198] width 513 height 21
type input "[PERSON_NAME]"
click at [491, 233] on button "Search" at bounding box center [490, 233] width 63 height 21
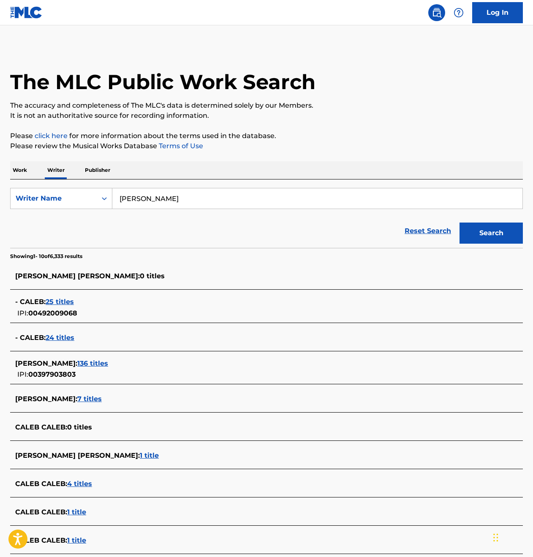
click at [96, 360] on span "136 titles" at bounding box center [92, 363] width 31 height 8
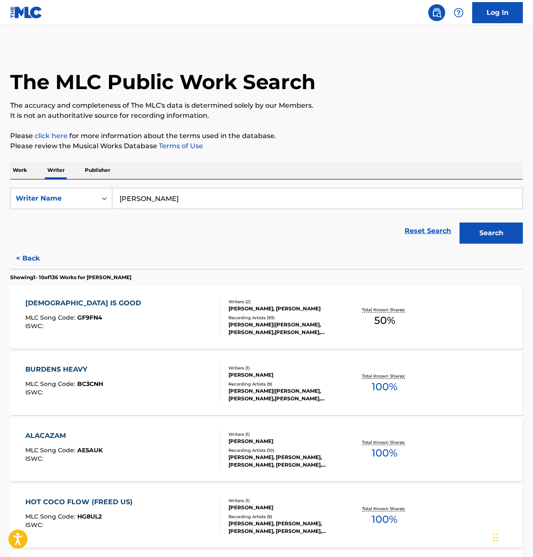
click at [193, 318] on div "GOD IS GOOD MLC Song Code : GF9FN4 ISWC :" at bounding box center [122, 317] width 195 height 38
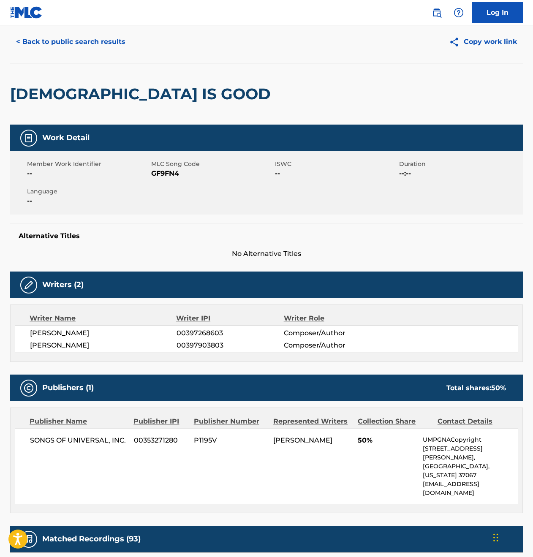
scroll to position [84, 0]
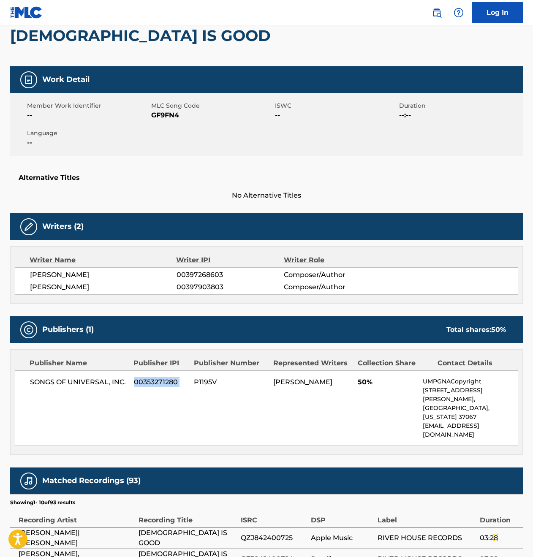
drag, startPoint x: 153, startPoint y: 385, endPoint x: 288, endPoint y: 370, distance: 136.4
click at [262, 374] on div "SONGS OF UNIVERSAL, INC. 00353271280 P1195V [PERSON_NAME] 50% UMPGNACopyright […" at bounding box center [266, 408] width 503 height 76
click at [288, 376] on div "SONGS OF UNIVERSAL, INC. 00353271280 P1195V [PERSON_NAME] 50% UMPGNACopyright […" at bounding box center [266, 408] width 503 height 76
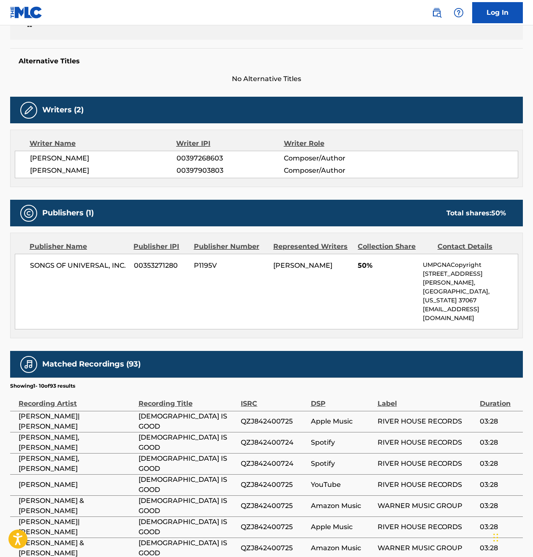
scroll to position [332, 0]
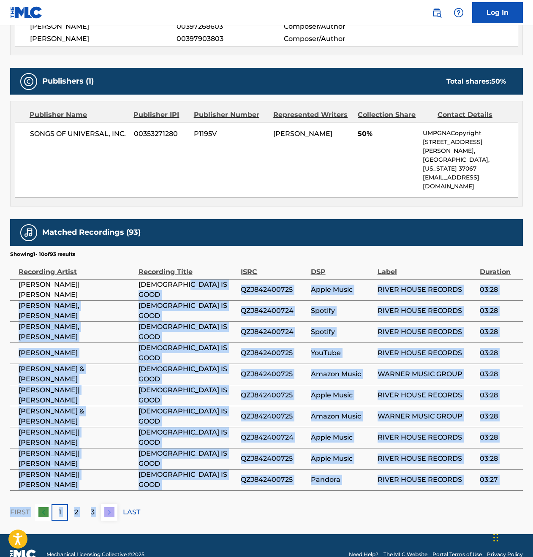
drag, startPoint x: 239, startPoint y: 270, endPoint x: 276, endPoint y: 487, distance: 220.3
click at [276, 487] on div "Matched Recordings (93) Showing 1 - 10 of 93 results Recording Artist Recording…" at bounding box center [266, 369] width 513 height 301
click at [298, 453] on span "QZJ842400725" at bounding box center [273, 458] width 65 height 10
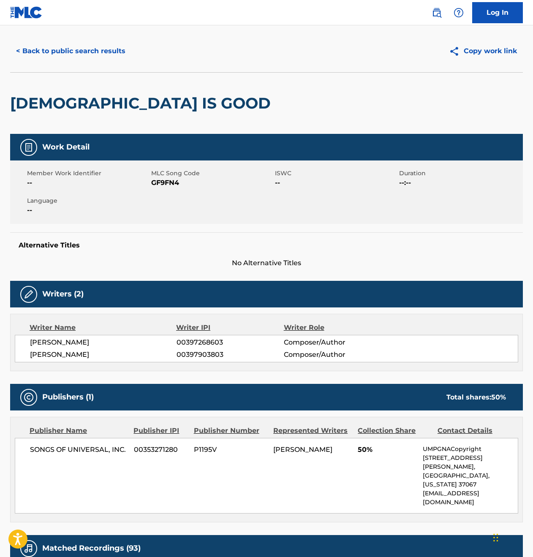
scroll to position [18, 0]
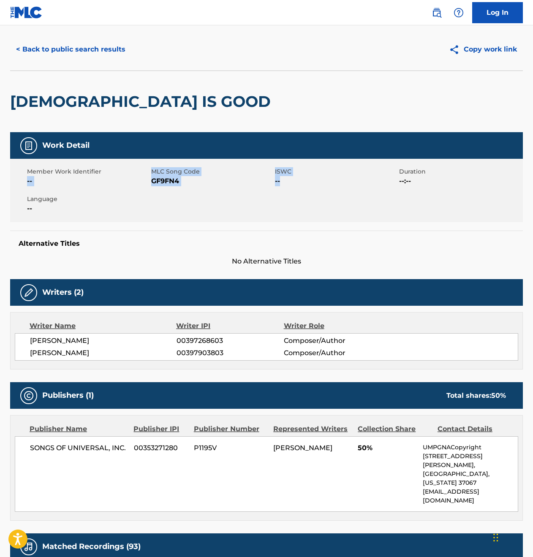
drag, startPoint x: 25, startPoint y: 180, endPoint x: 297, endPoint y: 174, distance: 272.0
click at [294, 176] on div "Member Work Identifier -- MLC Song Code GF9FN4 ISWC -- Duration --:-- Language …" at bounding box center [266, 190] width 513 height 63
click at [224, 176] on span "MLC Song Code" at bounding box center [212, 171] width 122 height 9
drag, startPoint x: 271, startPoint y: 182, endPoint x: 278, endPoint y: 176, distance: 9.3
click at [278, 176] on div "Member Work Identifier -- MLC Song Code GF9FN4 ISWC -- Duration --:-- Language …" at bounding box center [266, 190] width 513 height 63
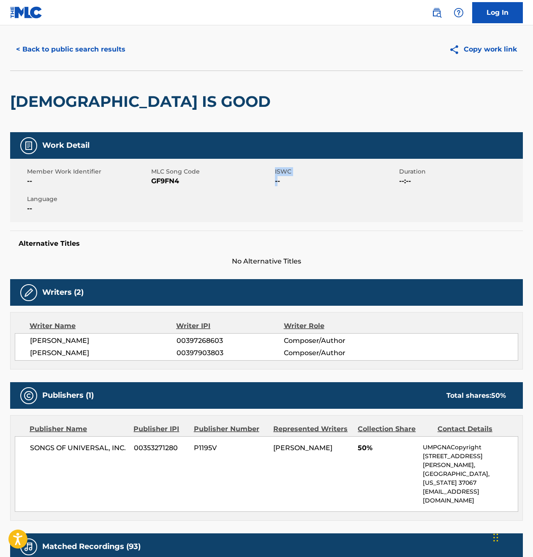
click at [278, 176] on span "--" at bounding box center [336, 181] width 122 height 10
drag, startPoint x: 285, startPoint y: 172, endPoint x: 308, endPoint y: 173, distance: 23.7
click at [308, 173] on span "ISWC" at bounding box center [336, 171] width 122 height 9
click at [294, 197] on div "Member Work Identifier -- MLC Song Code GF9FN4 ISWC -- Duration --:-- Language …" at bounding box center [266, 190] width 513 height 63
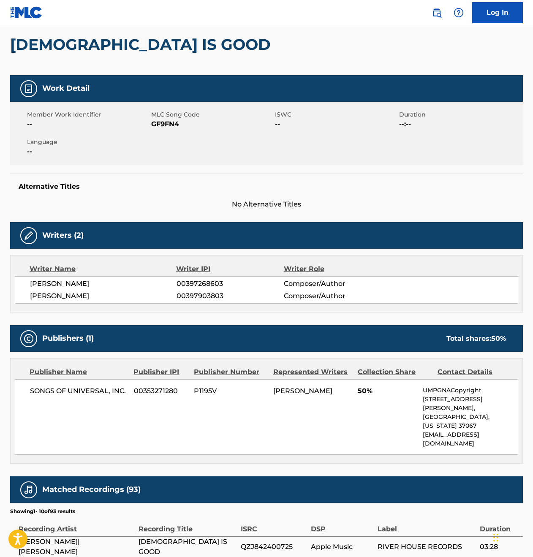
scroll to position [77, 0]
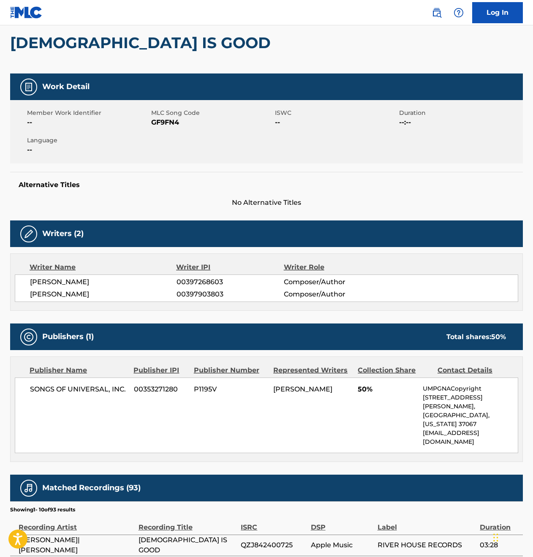
click at [92, 88] on div "Work Detail" at bounding box center [266, 86] width 513 height 27
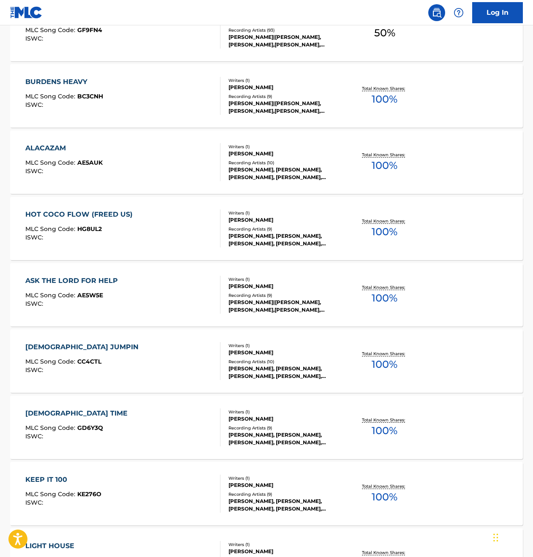
scroll to position [449, 0]
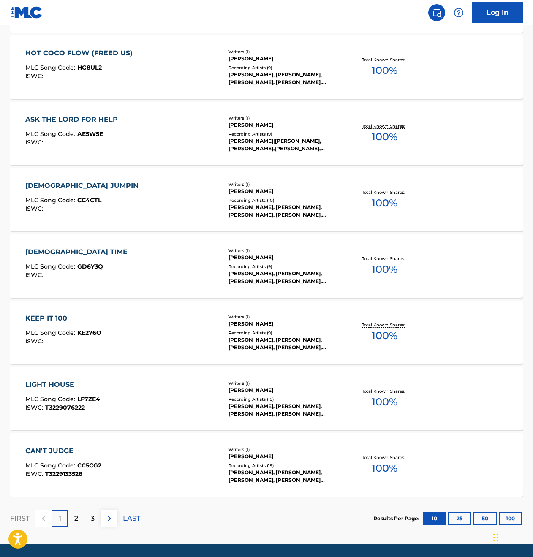
click at [201, 358] on div "KEEP IT 100 MLC Song Code : KE276O ISWC : Writers ( 1 ) [PERSON_NAME] Recording…" at bounding box center [266, 332] width 513 height 63
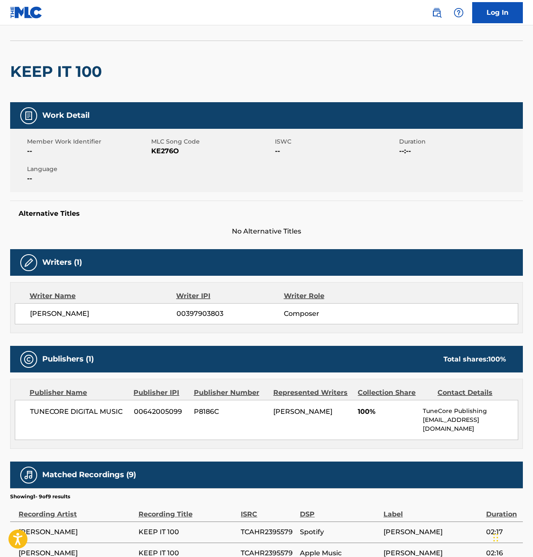
scroll to position [50, 0]
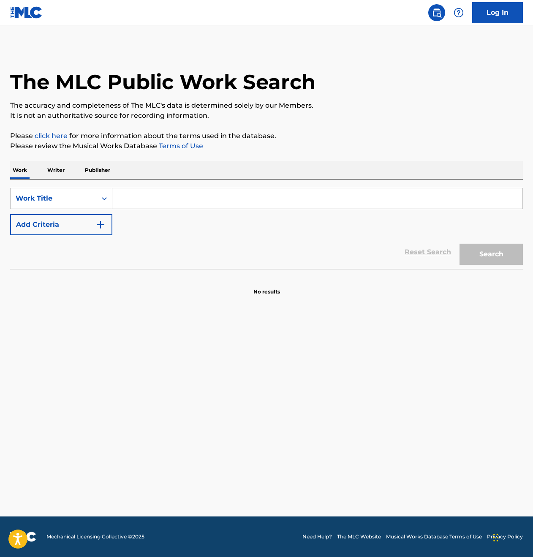
click at [156, 204] on input "Search Form" at bounding box center [317, 198] width 410 height 20
type input "Caleb gordon"
click at [491, 254] on button "Search" at bounding box center [490, 254] width 63 height 21
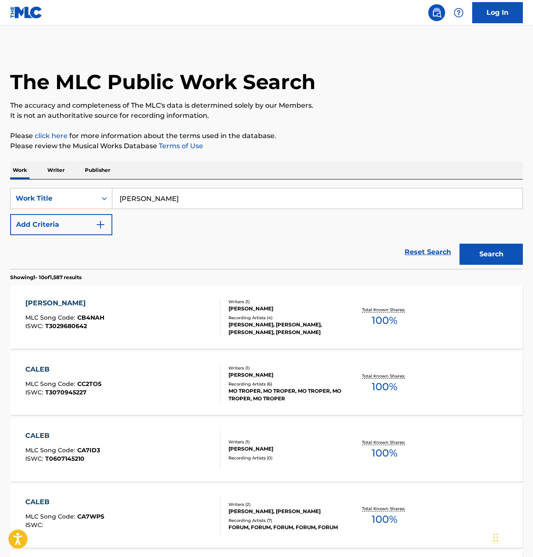
click at [59, 171] on p "Writer" at bounding box center [56, 170] width 22 height 18
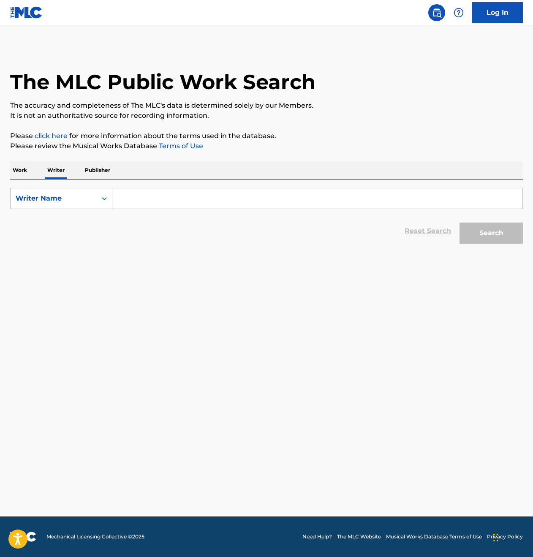
click at [143, 207] on input "Search Form" at bounding box center [317, 198] width 410 height 20
type input "Caleb Gordon"
click at [491, 233] on button "Search" at bounding box center [490, 233] width 63 height 21
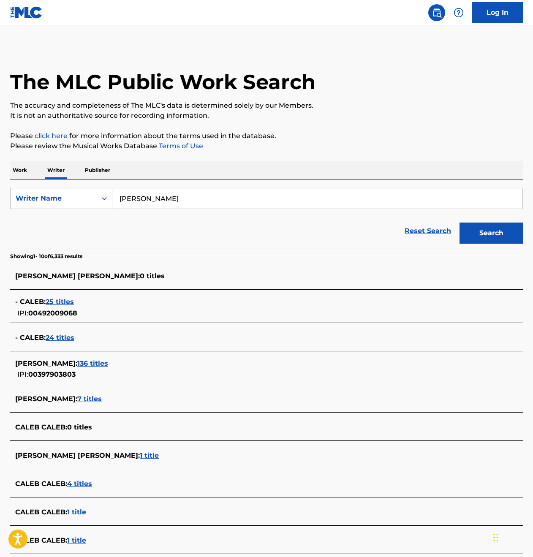
click at [96, 363] on span "136 titles" at bounding box center [92, 363] width 31 height 8
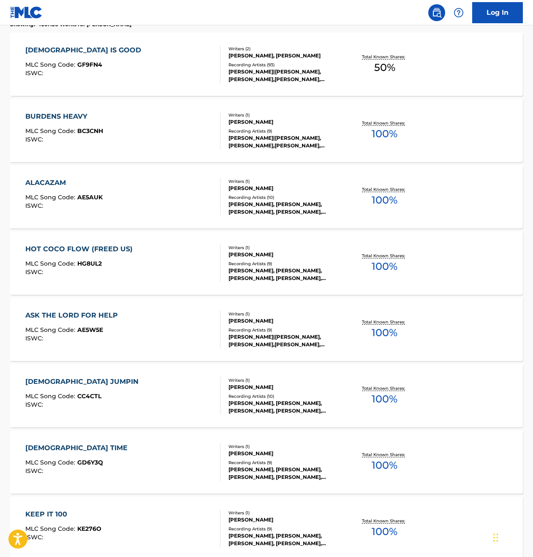
scroll to position [477, 0]
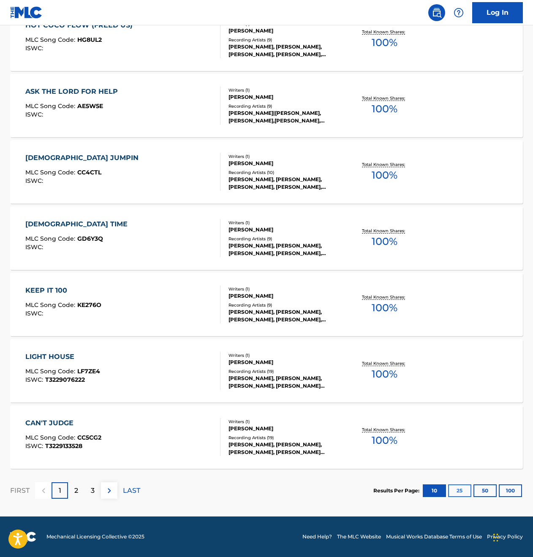
click at [458, 489] on button "25" at bounding box center [459, 490] width 23 height 13
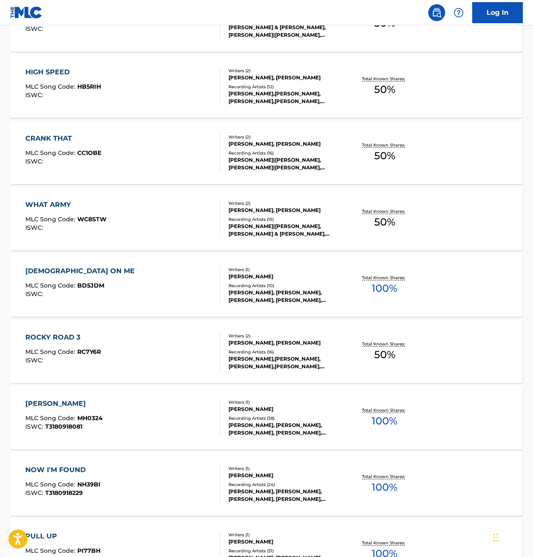
scroll to position [1471, 0]
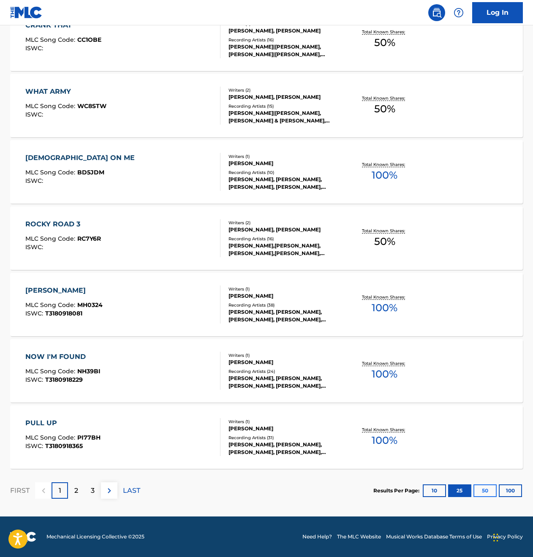
click at [484, 485] on button "50" at bounding box center [484, 490] width 23 height 13
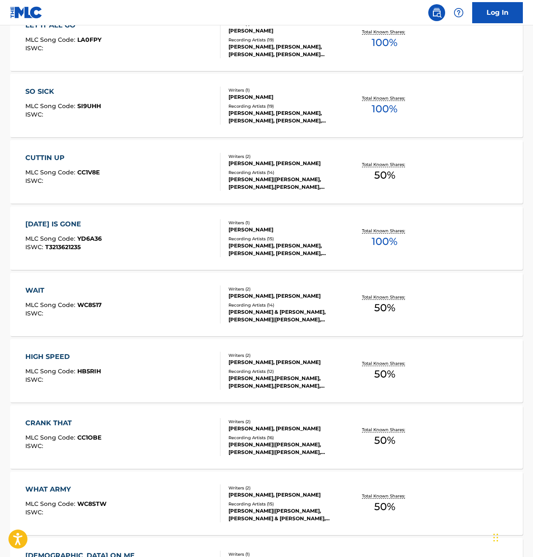
scroll to position [1226, 0]
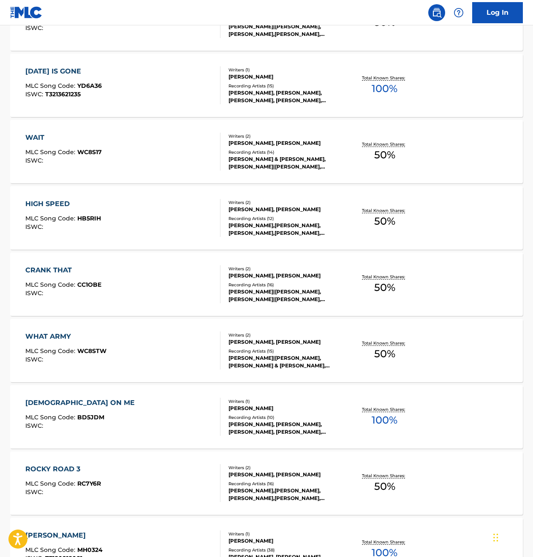
click at [279, 276] on div "[PERSON_NAME], [PERSON_NAME]" at bounding box center [285, 276] width 114 height 8
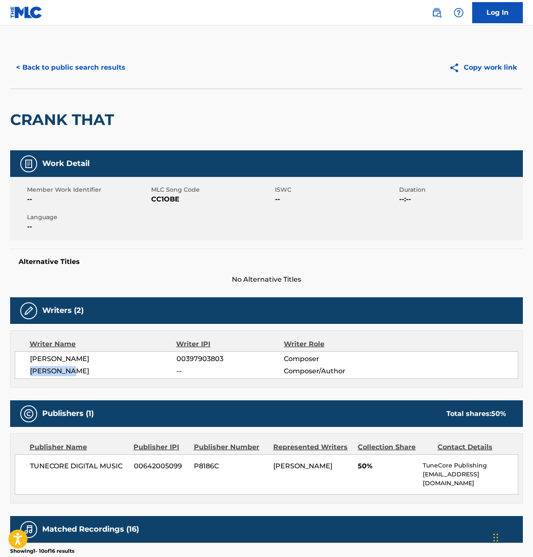
drag, startPoint x: 72, startPoint y: 370, endPoint x: 29, endPoint y: 367, distance: 43.2
click at [29, 367] on div "CALEB GORDON 00397903803 Composer ALANO ADAN -- Composer/Author" at bounding box center [266, 364] width 503 height 27
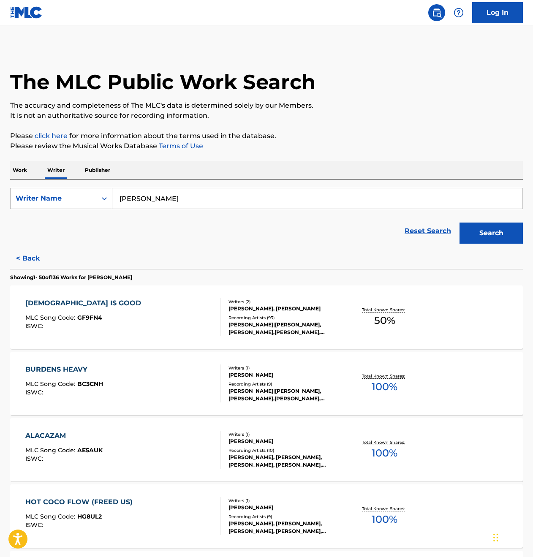
drag, startPoint x: 176, startPoint y: 199, endPoint x: 109, endPoint y: 196, distance: 67.2
click at [109, 196] on div "SearchWithCriteria27c5d0c6-9bec-49d1-b37b-20e22ec481fc Writer Name Caleb Gordon" at bounding box center [266, 198] width 513 height 21
paste input "ALANO ADAN"
click at [491, 233] on button "Search" at bounding box center [490, 233] width 63 height 21
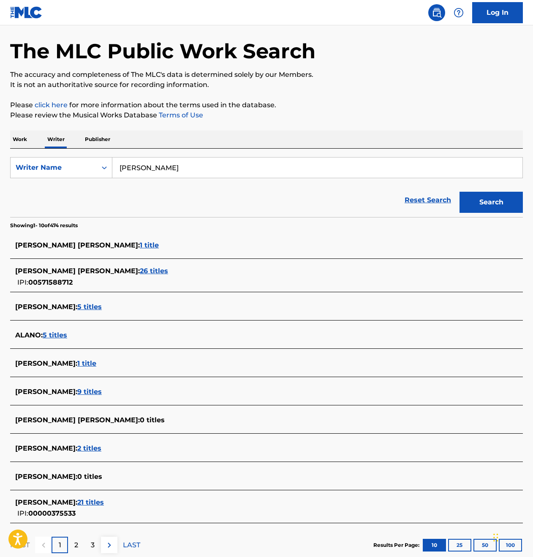
scroll to position [85, 0]
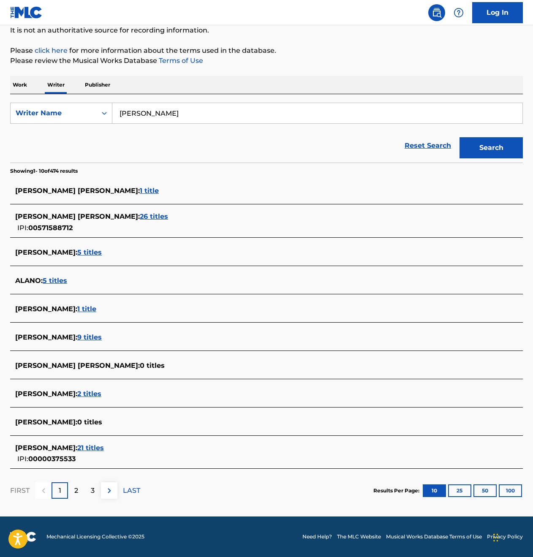
click at [77, 335] on span "9 titles" at bounding box center [89, 337] width 24 height 8
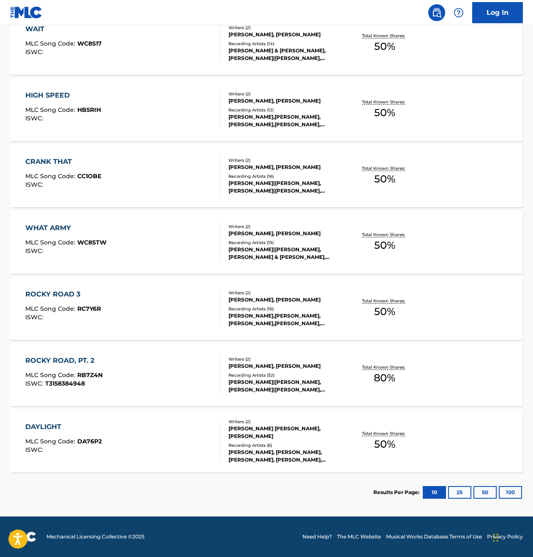
scroll to position [0, 0]
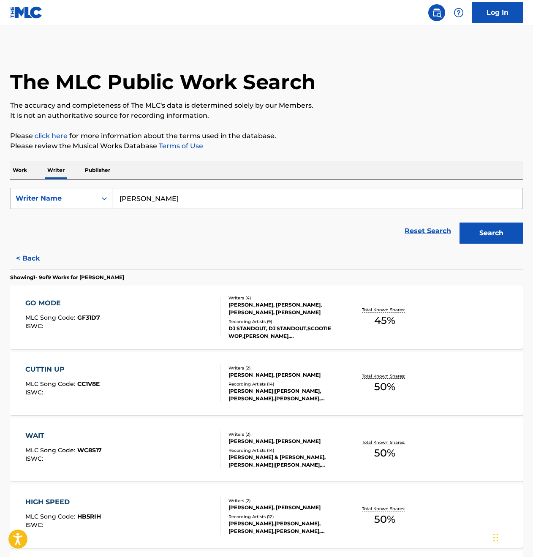
drag, startPoint x: 276, startPoint y: 197, endPoint x: -3, endPoint y: 195, distance: 279.5
click at [0, 195] on html "Accessibility Screen-Reader Guide, Feedback, and Issue Reporting | New window 0…" at bounding box center [266, 278] width 533 height 557
click at [491, 233] on button "Search" at bounding box center [490, 233] width 63 height 21
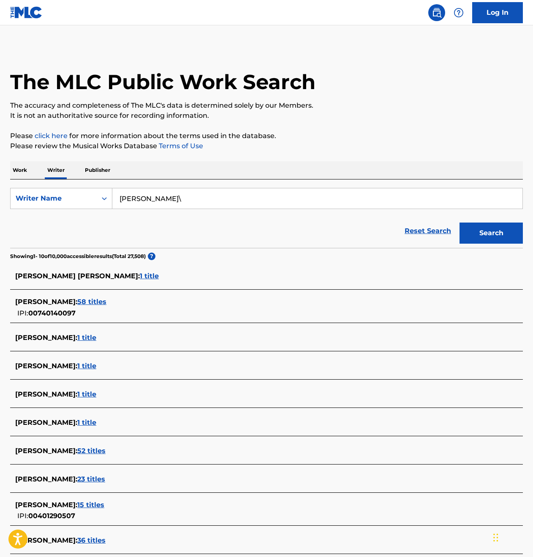
type input "William McDowell"
click at [491, 233] on button "Search" at bounding box center [490, 233] width 63 height 21
click at [106, 300] on span "58 titles" at bounding box center [91, 302] width 29 height 8
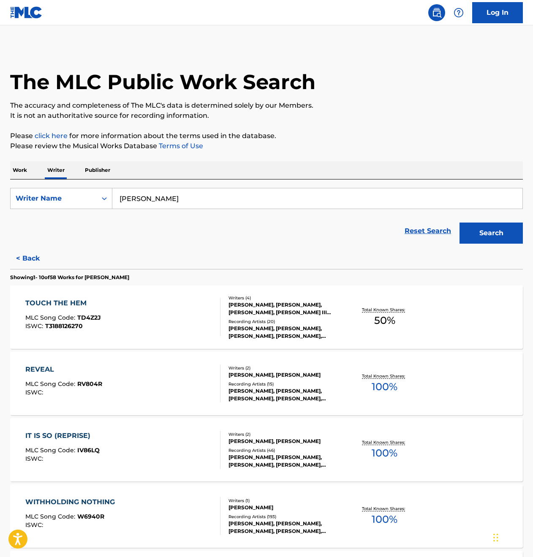
click at [329, 323] on div "Recording Artists ( 20 )" at bounding box center [285, 321] width 114 height 6
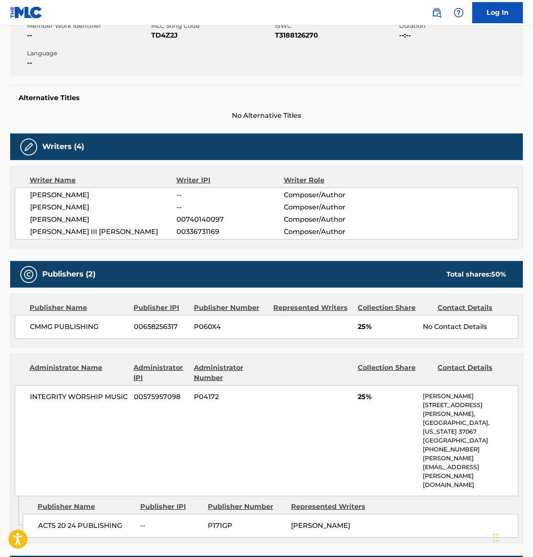
scroll to position [63, 0]
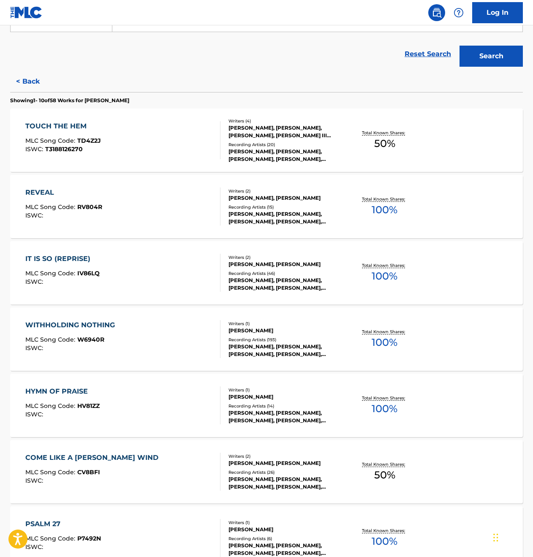
scroll to position [477, 0]
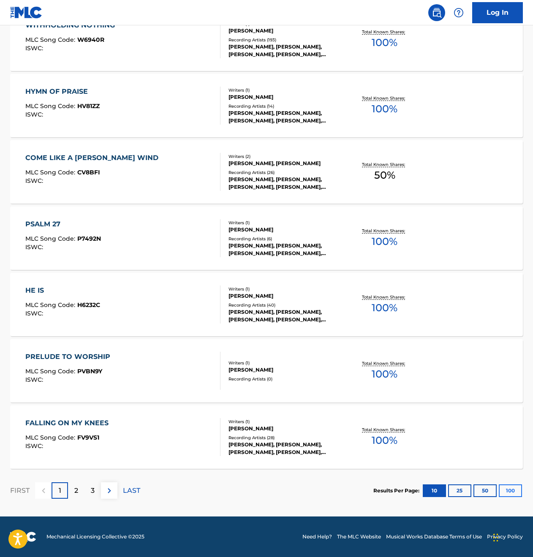
click at [504, 489] on button "100" at bounding box center [510, 490] width 23 height 13
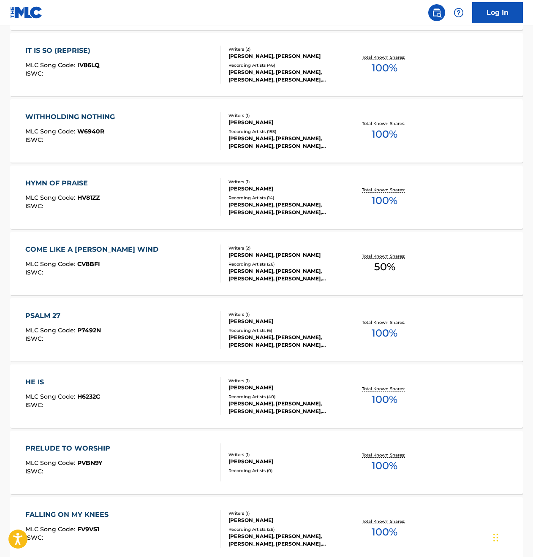
scroll to position [0, 0]
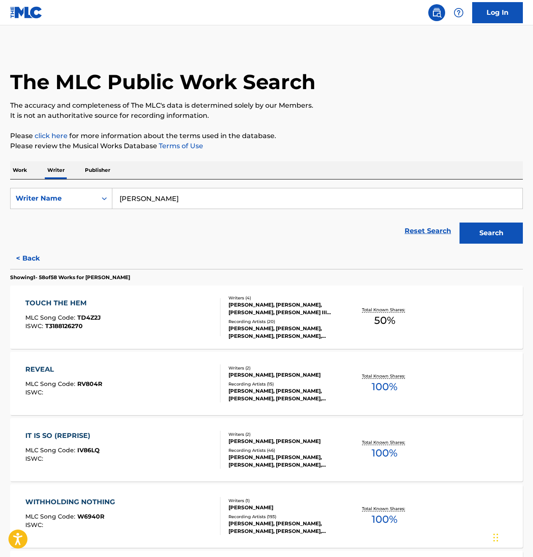
drag, startPoint x: 297, startPoint y: 193, endPoint x: 216, endPoint y: 208, distance: 82.9
click at [216, 208] on input "William McDowell" at bounding box center [317, 198] width 410 height 20
type input "Aubrey Drake Graham"
click at [491, 233] on button "Search" at bounding box center [490, 233] width 63 height 21
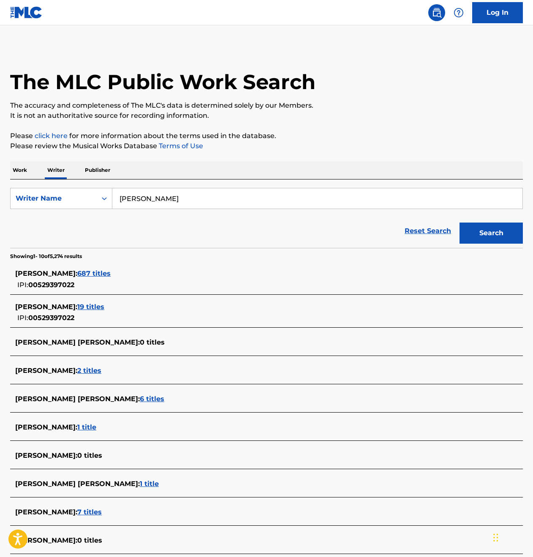
click at [111, 274] on span "687 titles" at bounding box center [93, 273] width 33 height 8
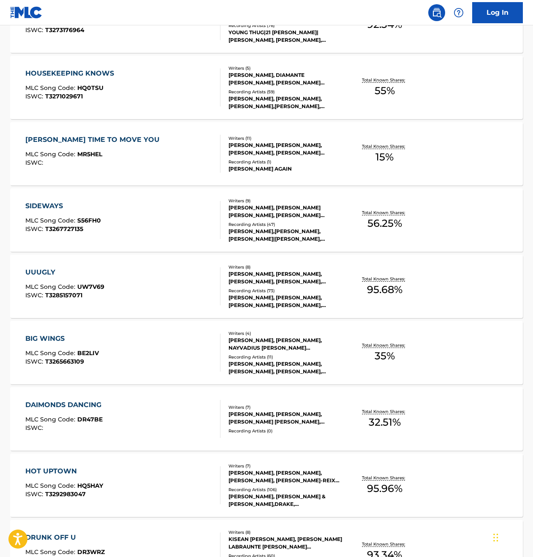
scroll to position [477, 0]
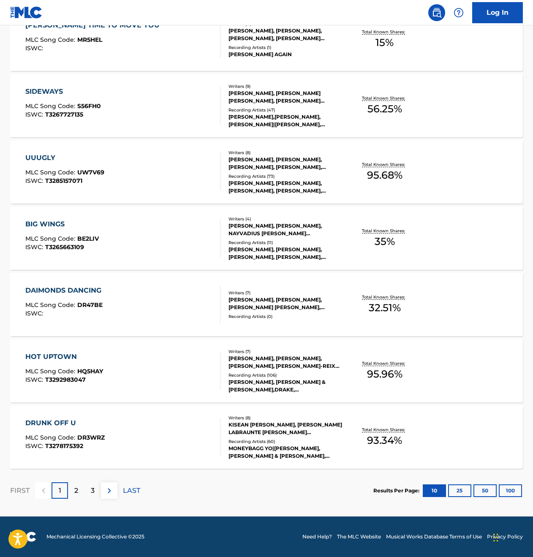
click at [95, 287] on div "DAIMONDS DANCING" at bounding box center [65, 290] width 80 height 10
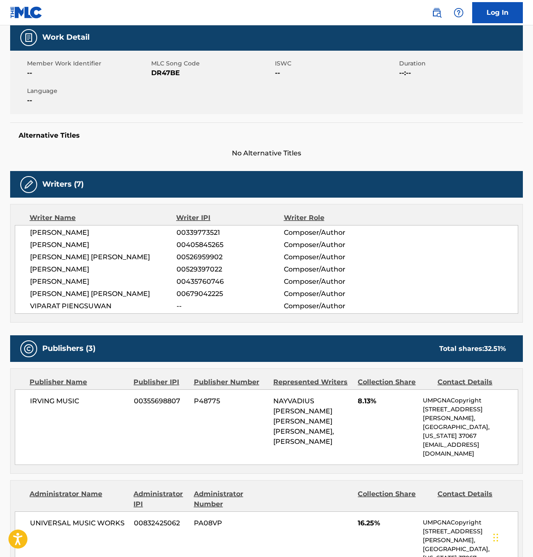
scroll to position [482, 0]
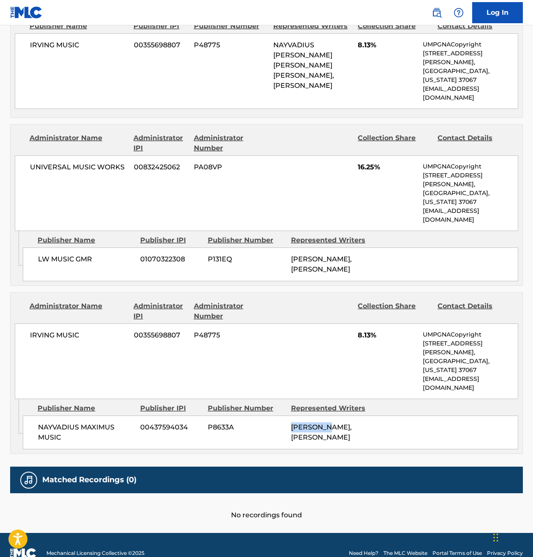
drag, startPoint x: 290, startPoint y: 390, endPoint x: 330, endPoint y: 386, distance: 40.3
click at [330, 415] on div "NAYVADIUS MAXIMUS MUSIC 00437594034 P8633A NAYVADIUS DEMUN WILBURN, NAYVADIUS D…" at bounding box center [270, 432] width 495 height 34
click at [331, 423] on span "NAYVADIUS DEMUN WILBURN, NAYVADIUS DEMUN WILBURN" at bounding box center [321, 432] width 61 height 18
drag, startPoint x: 324, startPoint y: 401, endPoint x: 289, endPoint y: 390, distance: 36.2
click at [289, 415] on div "NAYVADIUS MAXIMUS MUSIC 00437594034 P8633A NAYVADIUS DEMUN WILBURN, NAYVADIUS D…" at bounding box center [270, 432] width 495 height 34
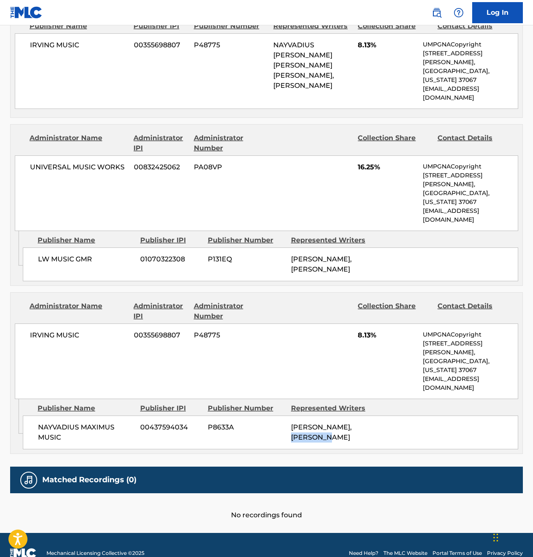
drag, startPoint x: 434, startPoint y: 393, endPoint x: 432, endPoint y: 388, distance: 5.3
click at [434, 415] on div "NAYVADIUS MAXIMUS MUSIC 00437594034 P8633A NAYVADIUS DEMUN WILBURN, NAYVADIUS D…" at bounding box center [270, 432] width 495 height 34
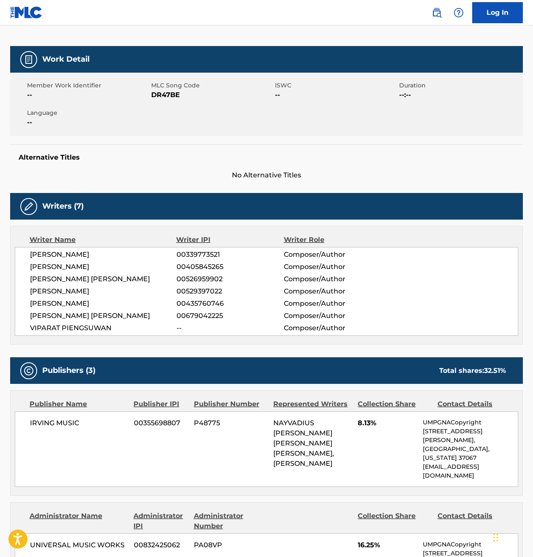
scroll to position [0, 0]
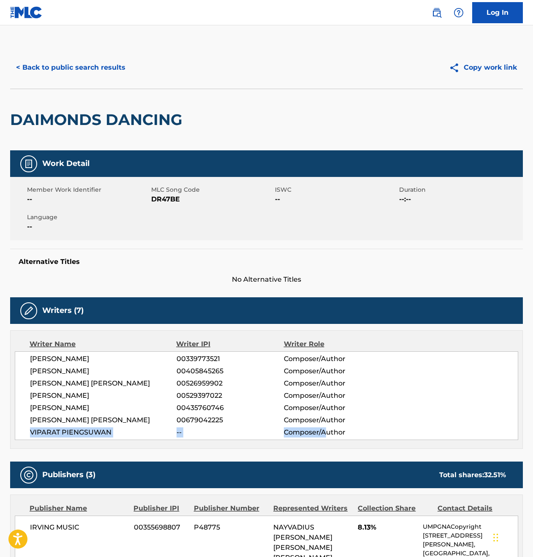
click at [323, 428] on div "ALLEN RITTER 00339773521 Composer/Author DWAYNE CARTER 00405845265 Composer/Aut…" at bounding box center [266, 395] width 503 height 89
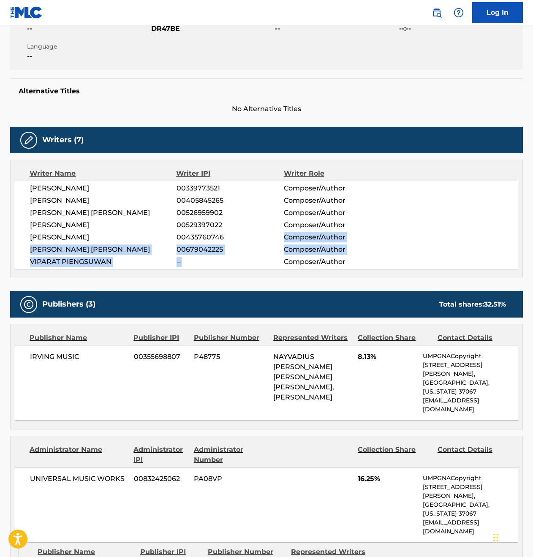
drag, startPoint x: 274, startPoint y: 251, endPoint x: 272, endPoint y: 239, distance: 12.4
click at [272, 239] on div "ALLEN RITTER 00339773521 Composer/Author DWAYNE CARTER 00405845265 Composer/Aut…" at bounding box center [266, 225] width 503 height 89
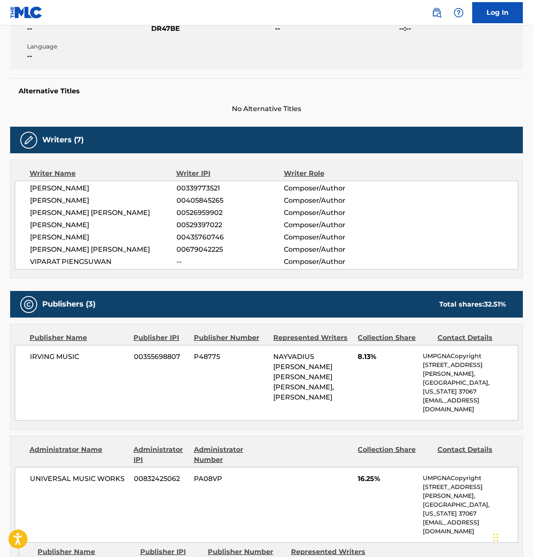
click at [211, 236] on span "00435760746" at bounding box center [229, 237] width 107 height 10
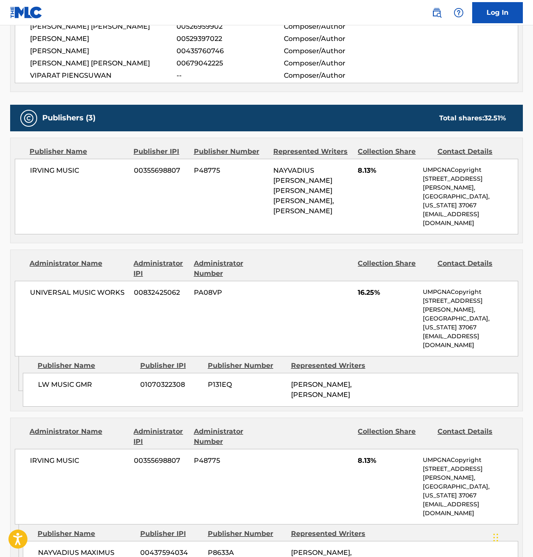
scroll to position [316, 0]
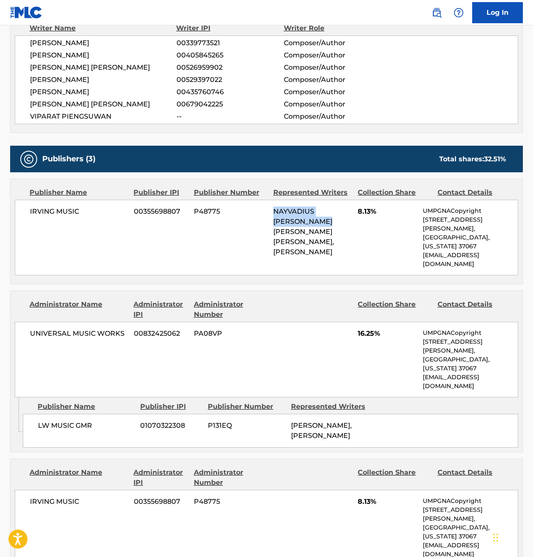
drag, startPoint x: 307, startPoint y: 208, endPoint x: 296, endPoint y: 221, distance: 17.1
click at [296, 221] on span "NAYVADIUS DEMUN WILBURN, LELAND TYLER WAYNE, NAYVADIUS DEMUN WILBURN" at bounding box center [303, 231] width 61 height 49
drag, startPoint x: 311, startPoint y: 221, endPoint x: 318, endPoint y: 232, distance: 12.7
click at [318, 232] on span "NAYVADIUS DEMUN WILBURN, LELAND TYLER WAYNE, NAYVADIUS DEMUN WILBURN" at bounding box center [303, 231] width 61 height 49
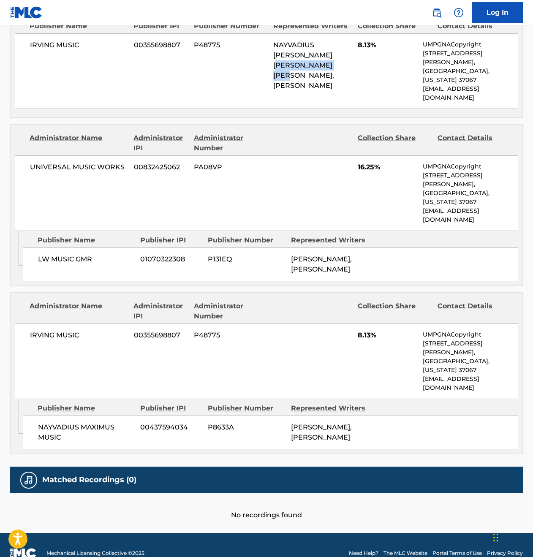
scroll to position [293, 0]
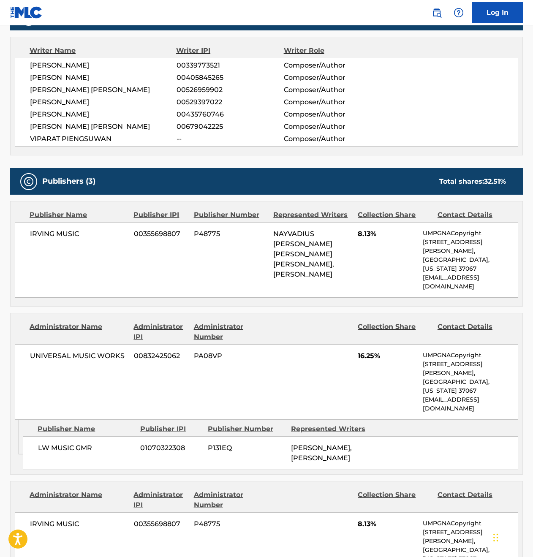
drag, startPoint x: 489, startPoint y: 185, endPoint x: 481, endPoint y: 177, distance: 11.7
click at [489, 184] on span "32.51 %" at bounding box center [495, 181] width 22 height 8
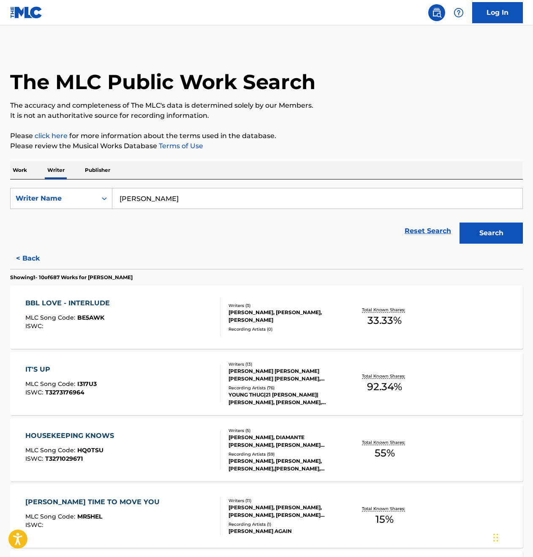
scroll to position [416, 0]
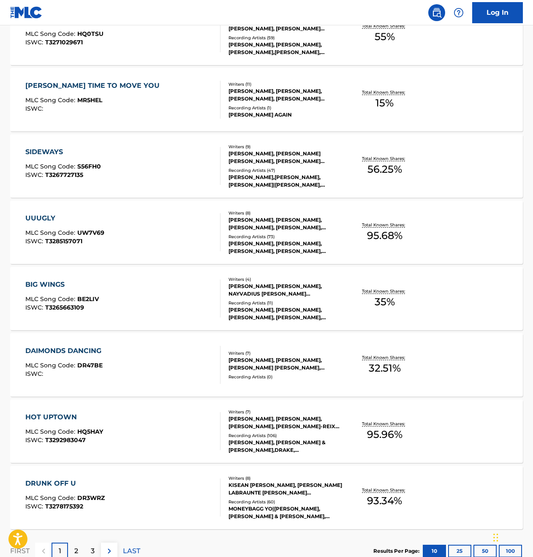
click at [81, 351] on div "DAIMONDS DANCING" at bounding box center [65, 351] width 80 height 10
